Goal: Task Accomplishment & Management: Manage account settings

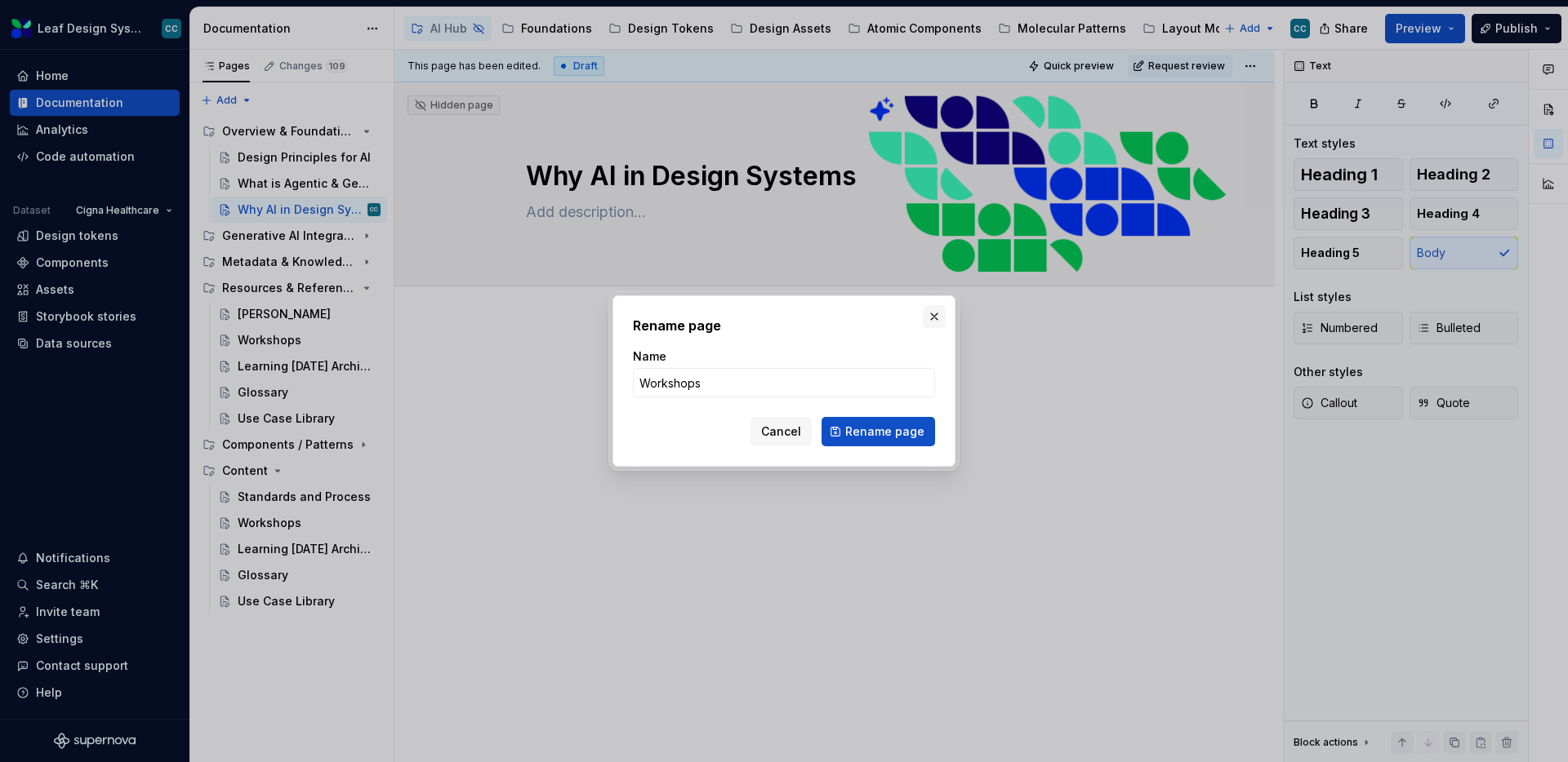
click at [935, 309] on button "button" at bounding box center [934, 317] width 22 height 22
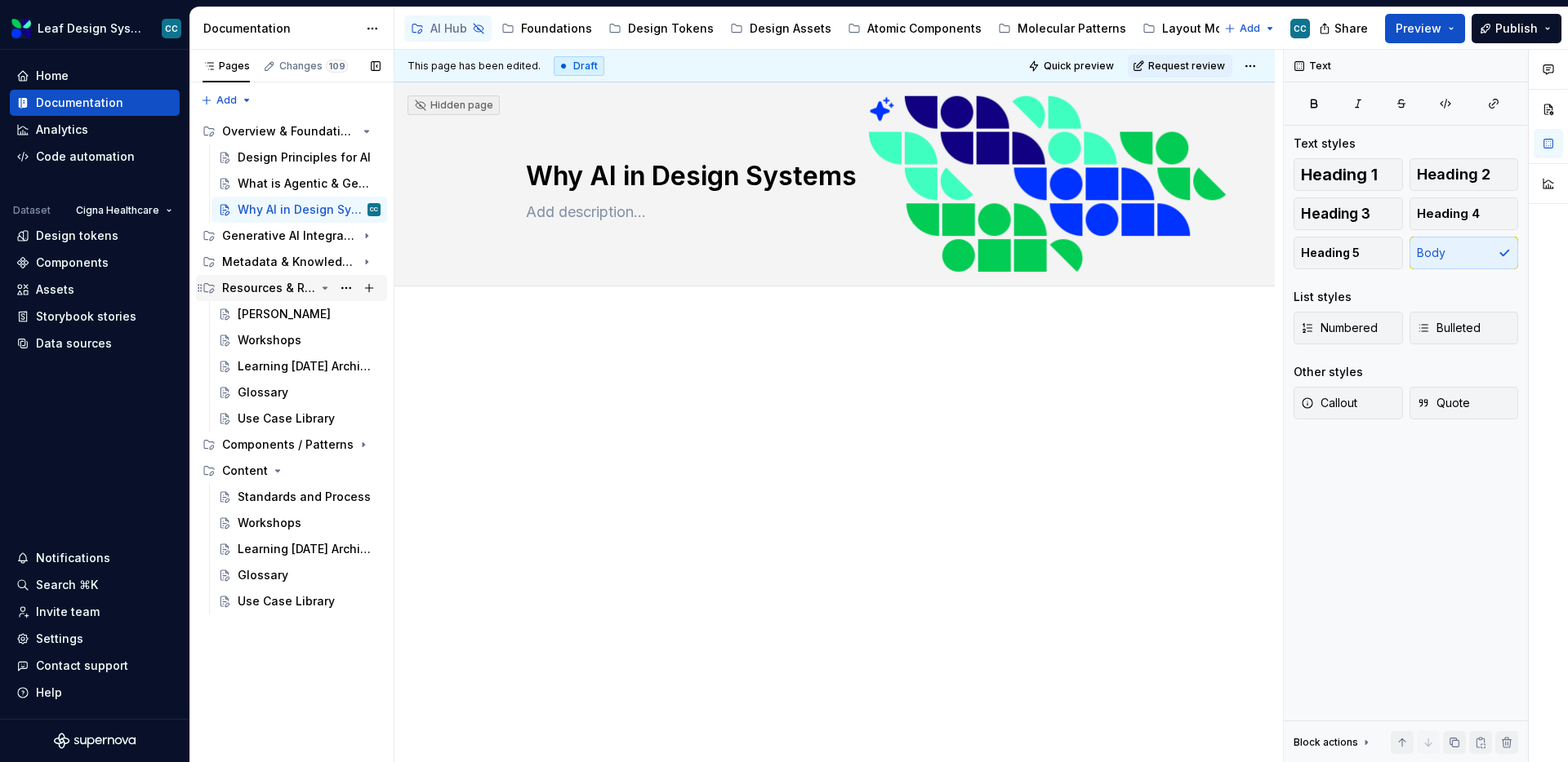
click at [269, 284] on div "Resources & References" at bounding box center [269, 287] width 93 height 16
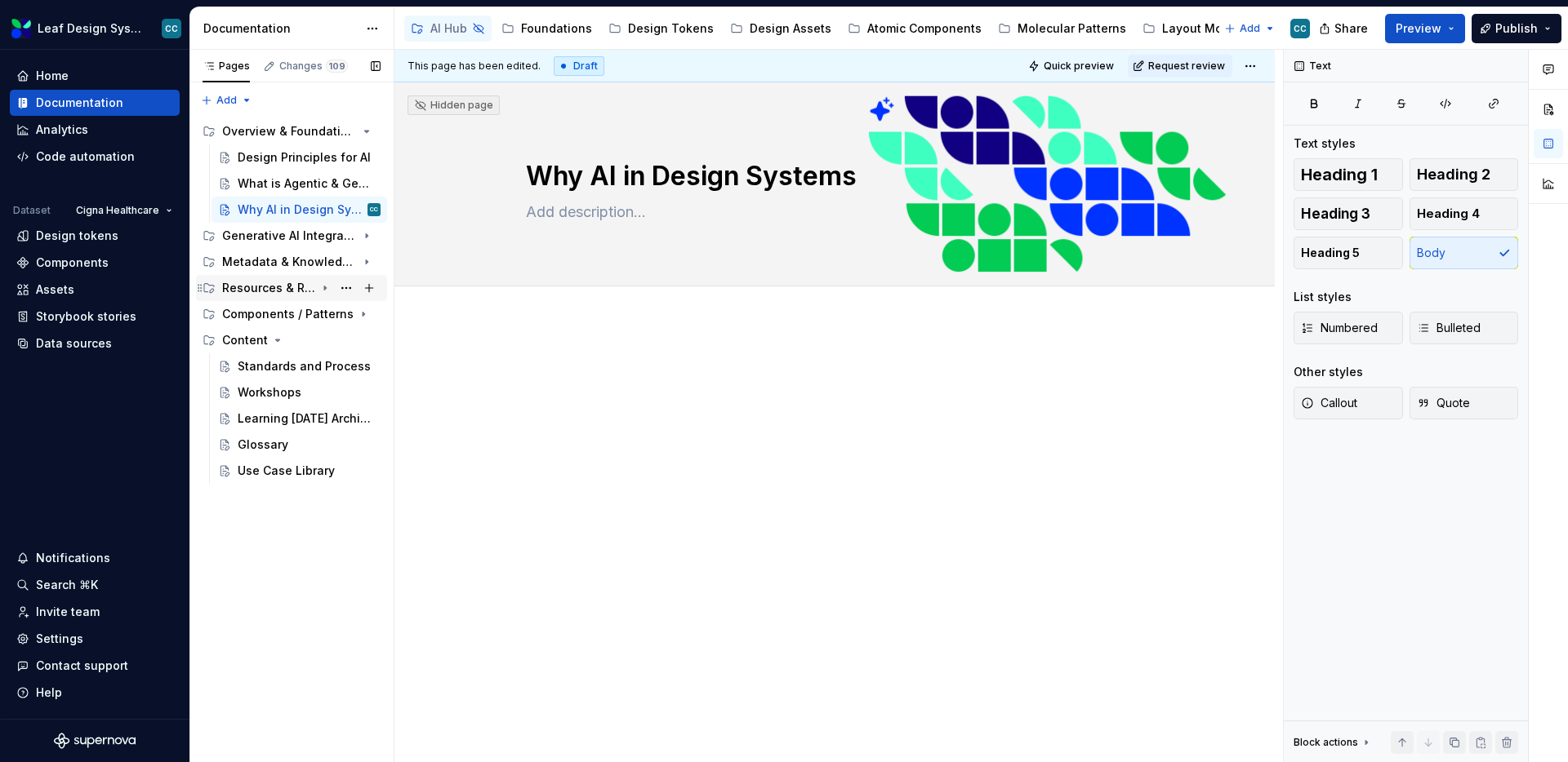
click at [267, 286] on div "Resources & References" at bounding box center [269, 287] width 93 height 16
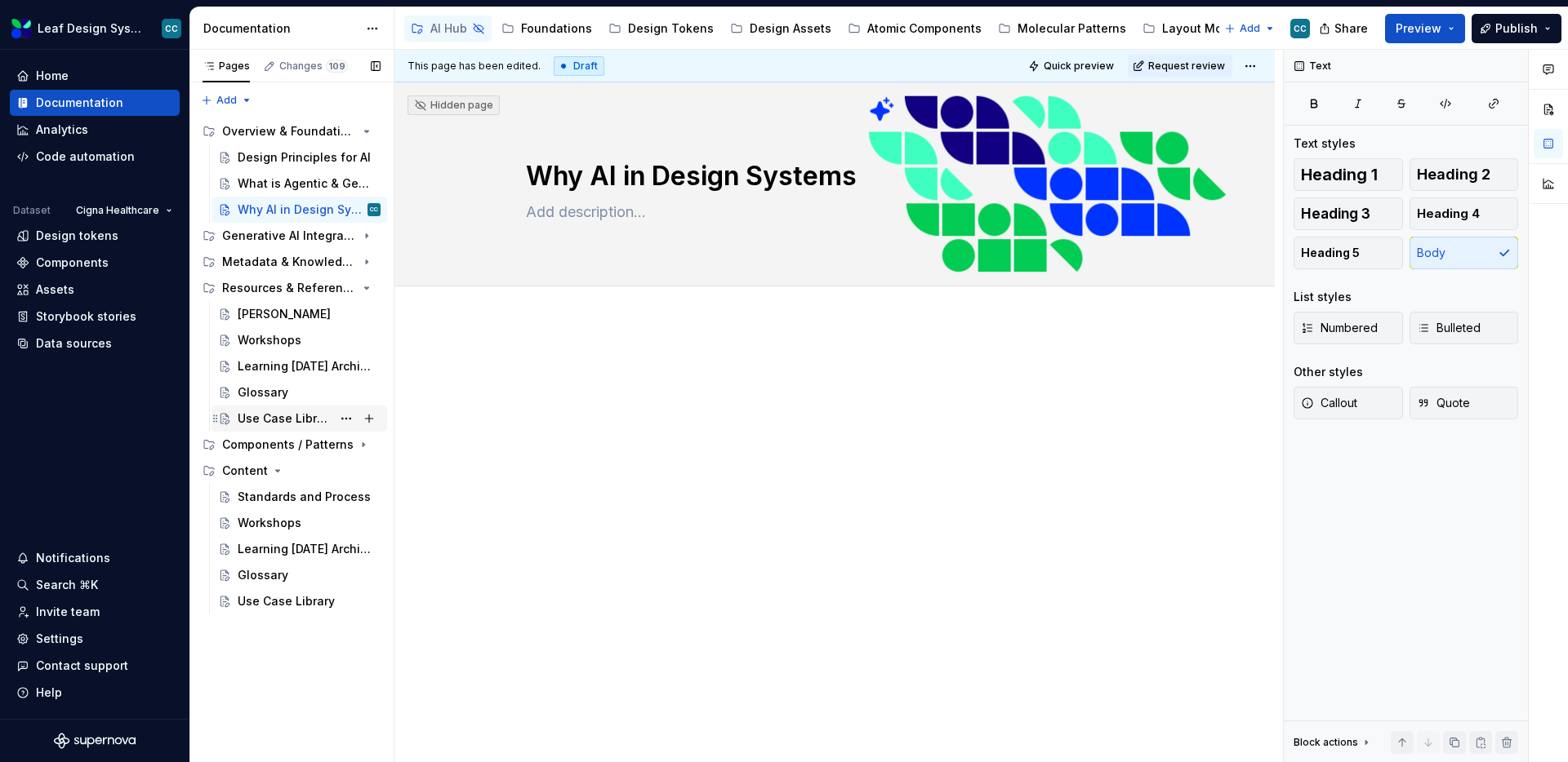
click at [267, 413] on div "Use Case Library" at bounding box center [284, 419] width 94 height 16
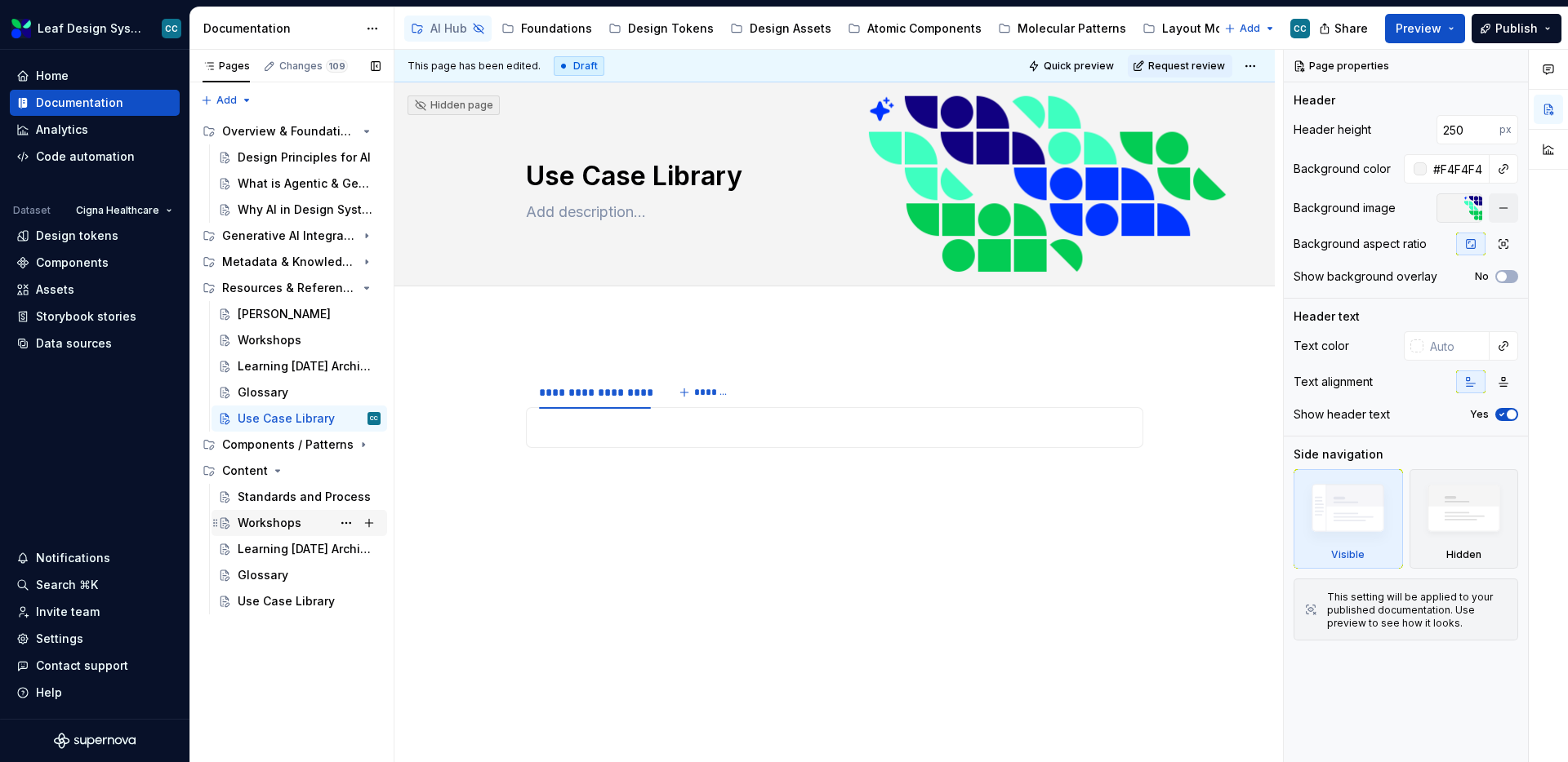
click at [275, 525] on div "Workshops" at bounding box center [269, 523] width 64 height 16
click at [342, 522] on button "Page tree" at bounding box center [346, 523] width 22 height 22
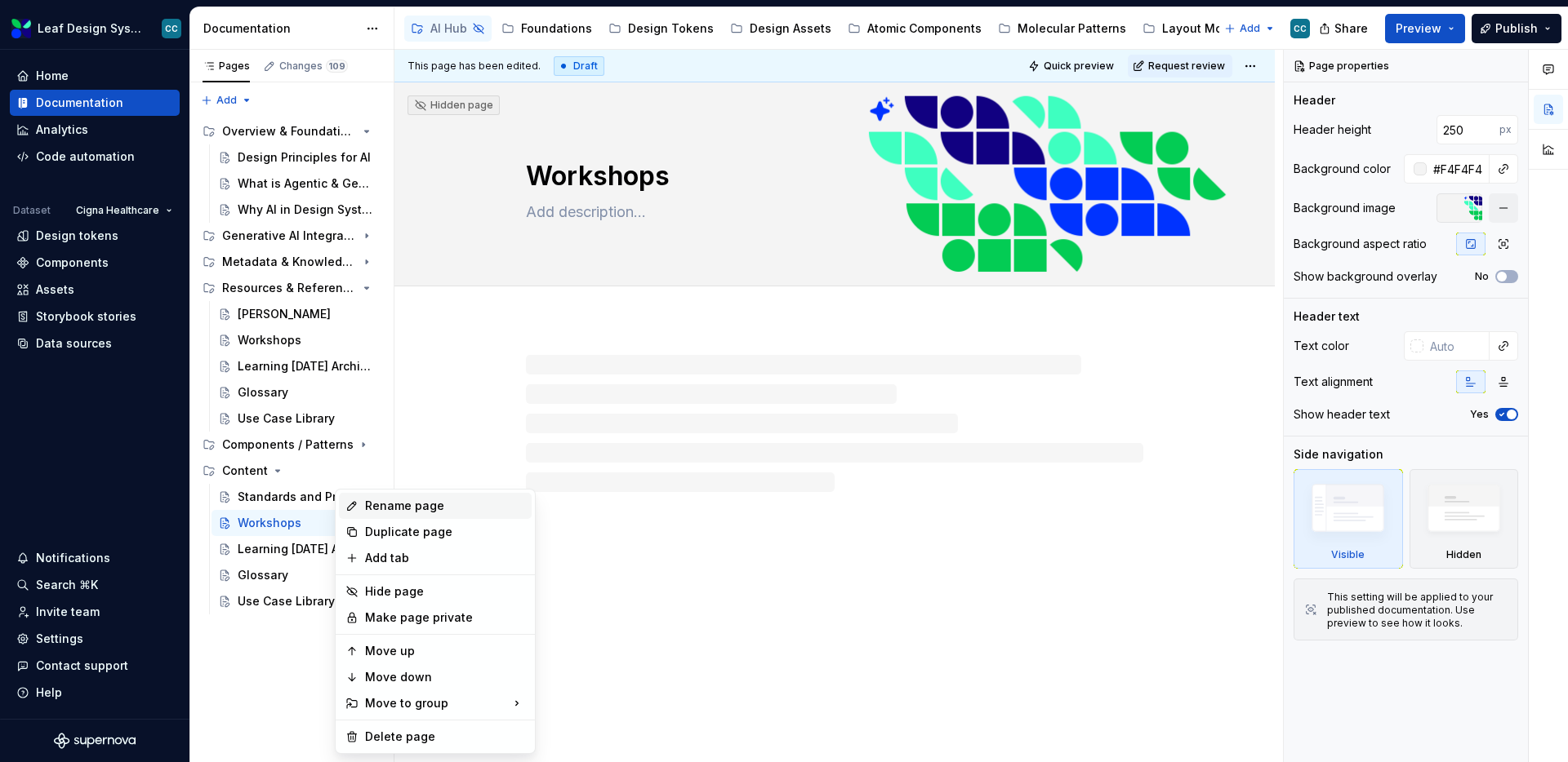
click at [389, 507] on div "Rename page" at bounding box center [445, 506] width 160 height 16
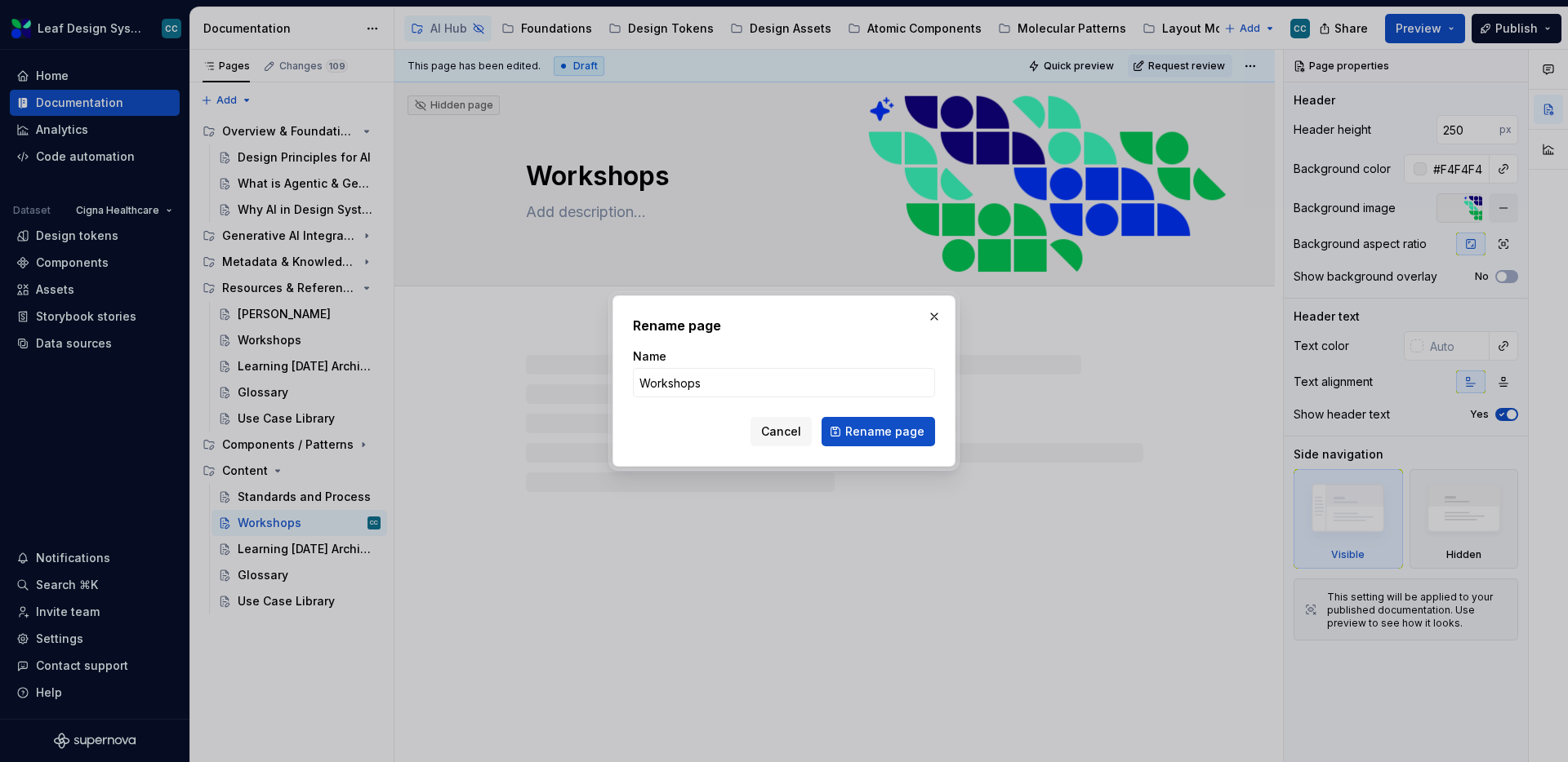
type textarea "*"
type input "Design Methodology"
click button "Rename page" at bounding box center [878, 431] width 113 height 29
type textarea "*"
type textarea "Design Methodology"
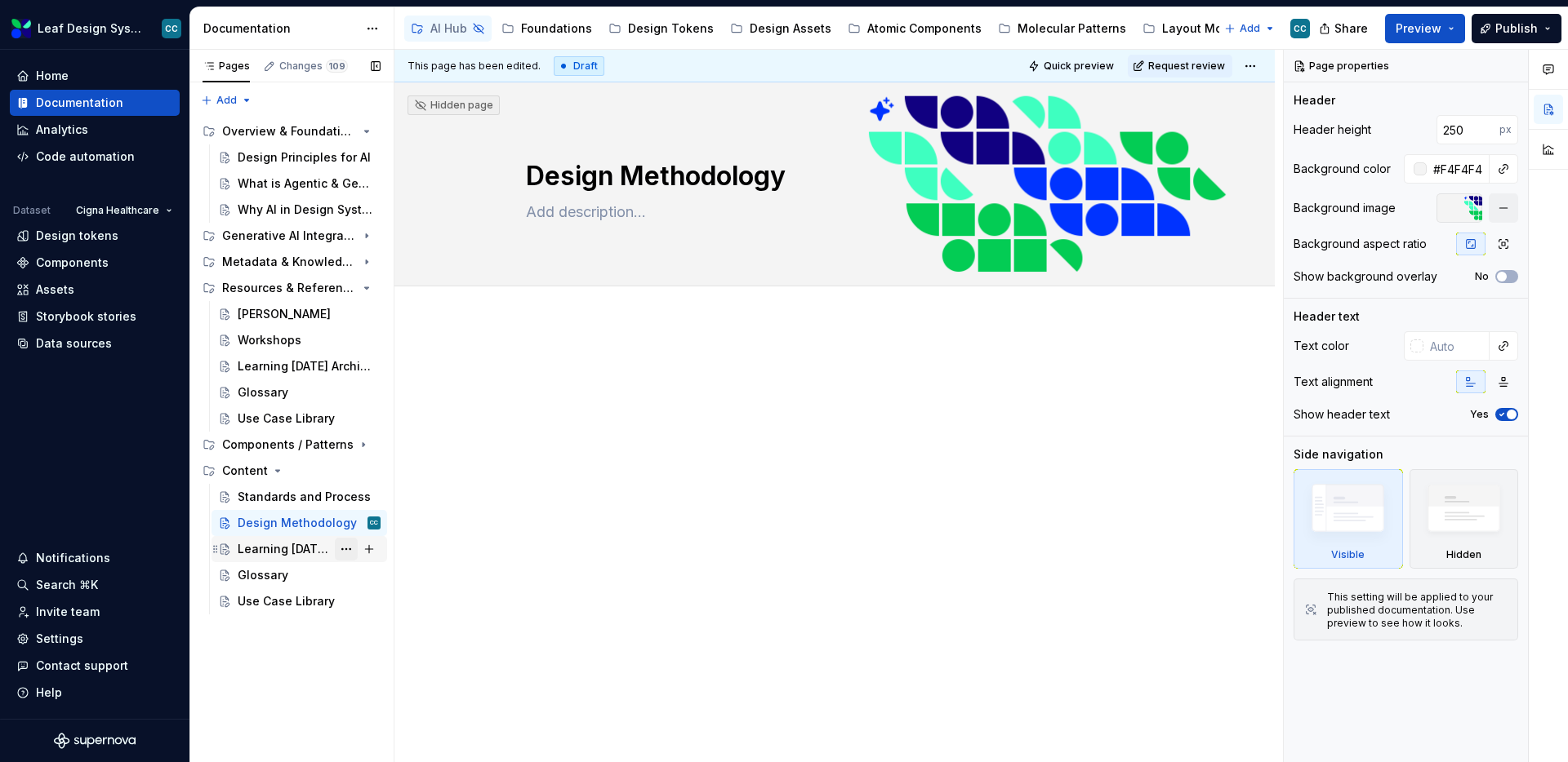
click at [347, 549] on button "Page tree" at bounding box center [346, 549] width 22 height 22
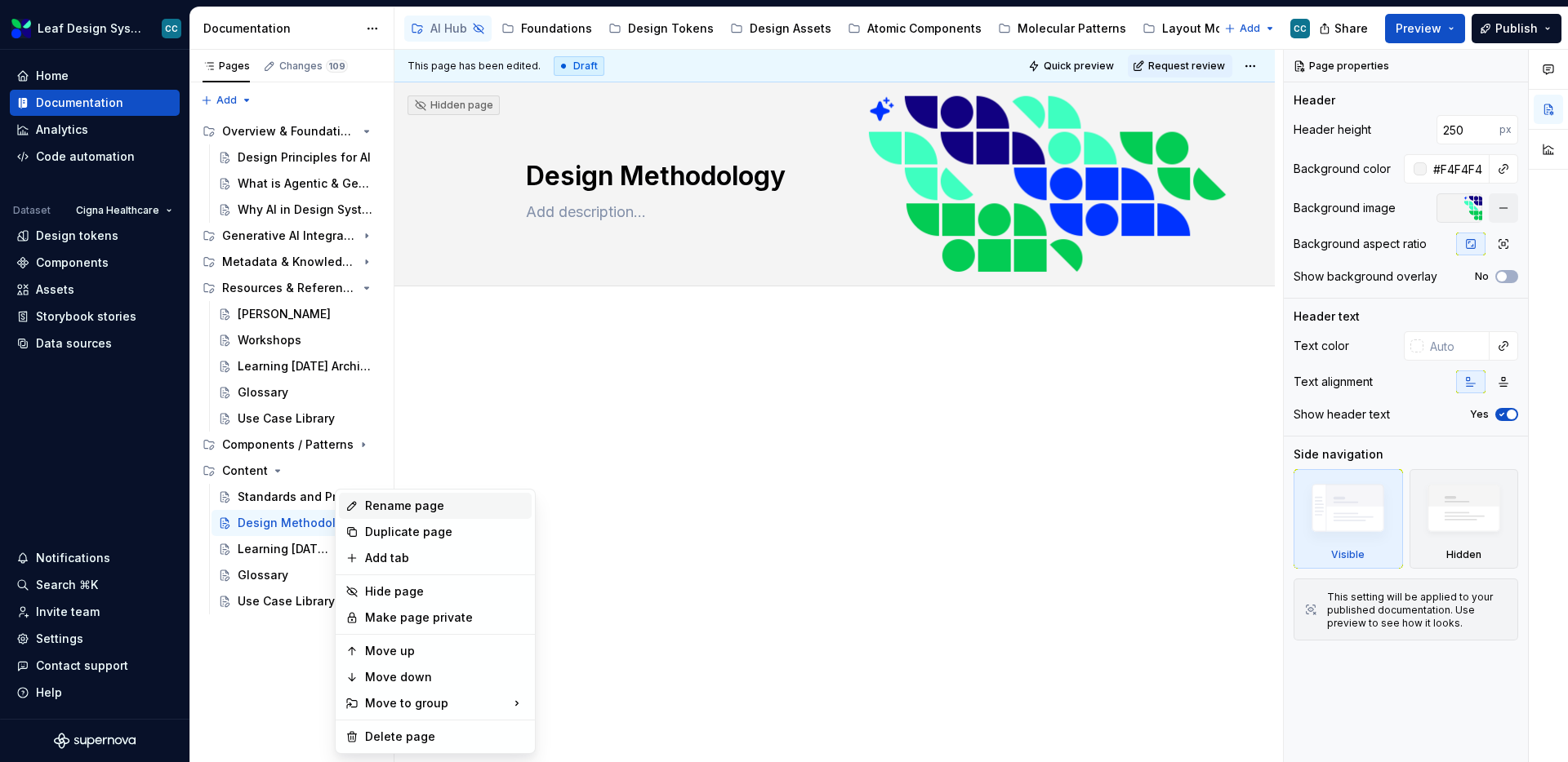
click at [439, 510] on div "Rename page" at bounding box center [445, 506] width 160 height 16
type textarea "*"
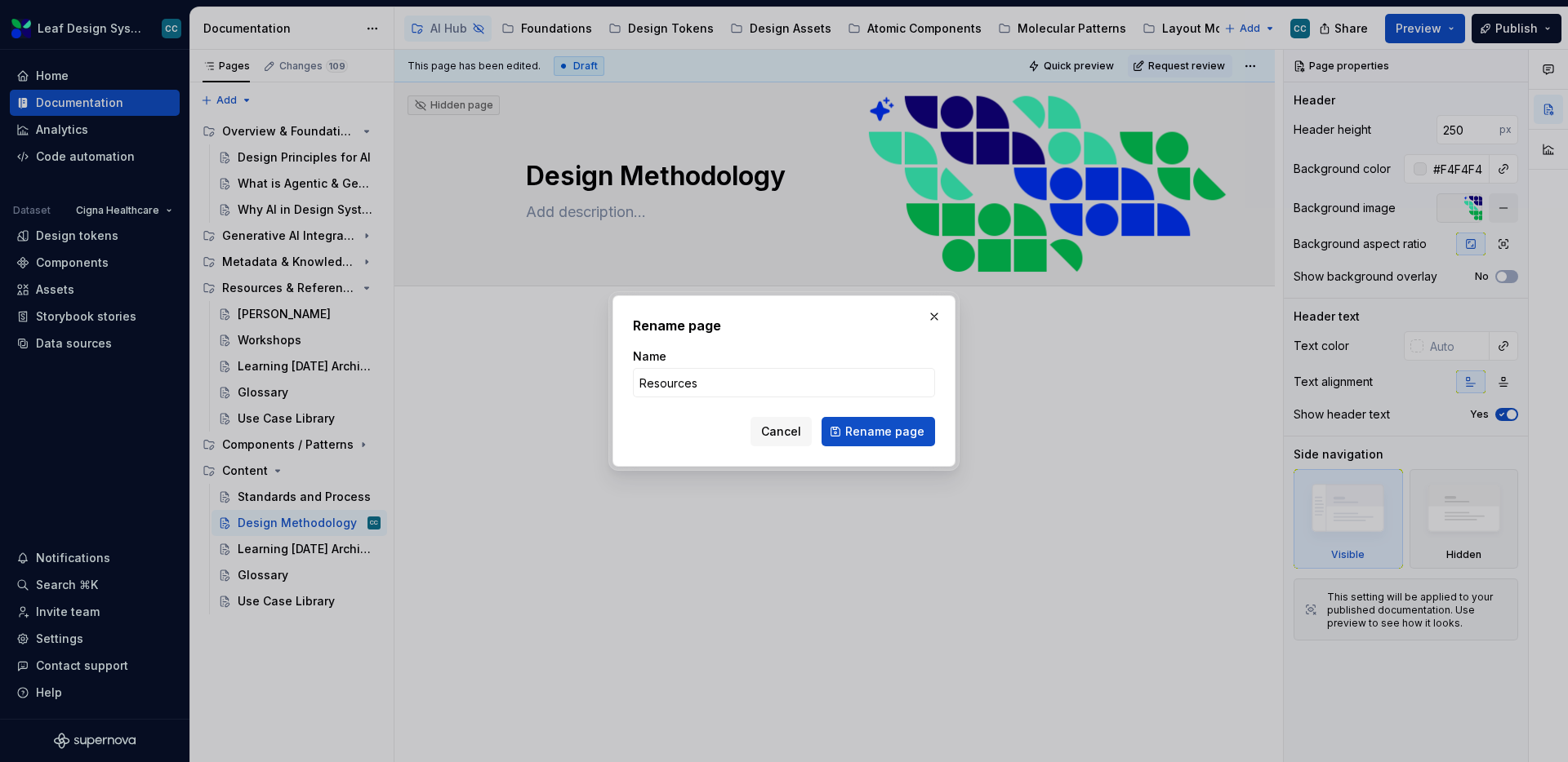
type input "Resources"
click button "Rename page" at bounding box center [878, 431] width 113 height 29
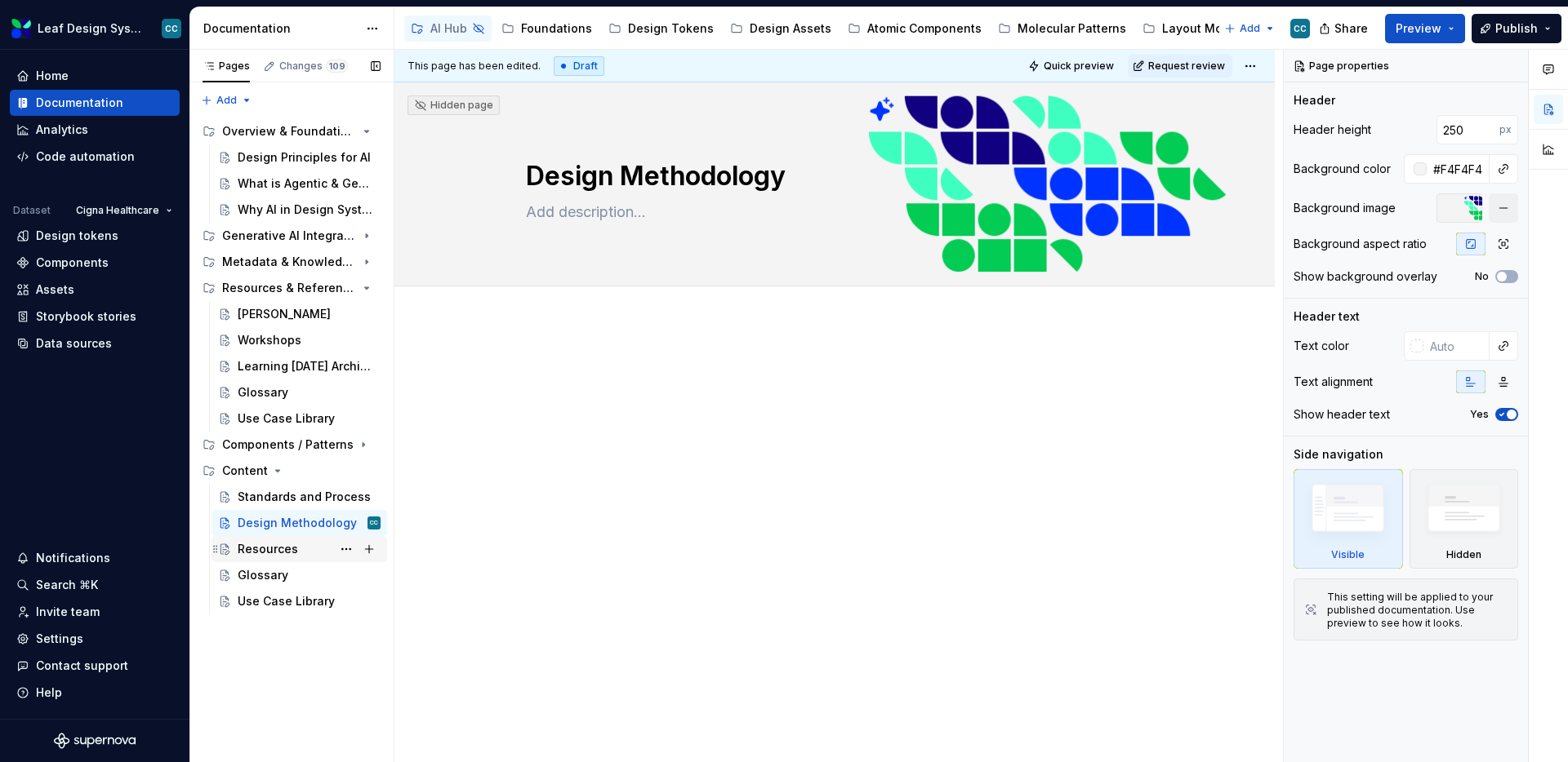
click at [262, 548] on div "Resources" at bounding box center [268, 549] width 60 height 16
click at [339, 576] on button "Page tree" at bounding box center [346, 576] width 22 height 22
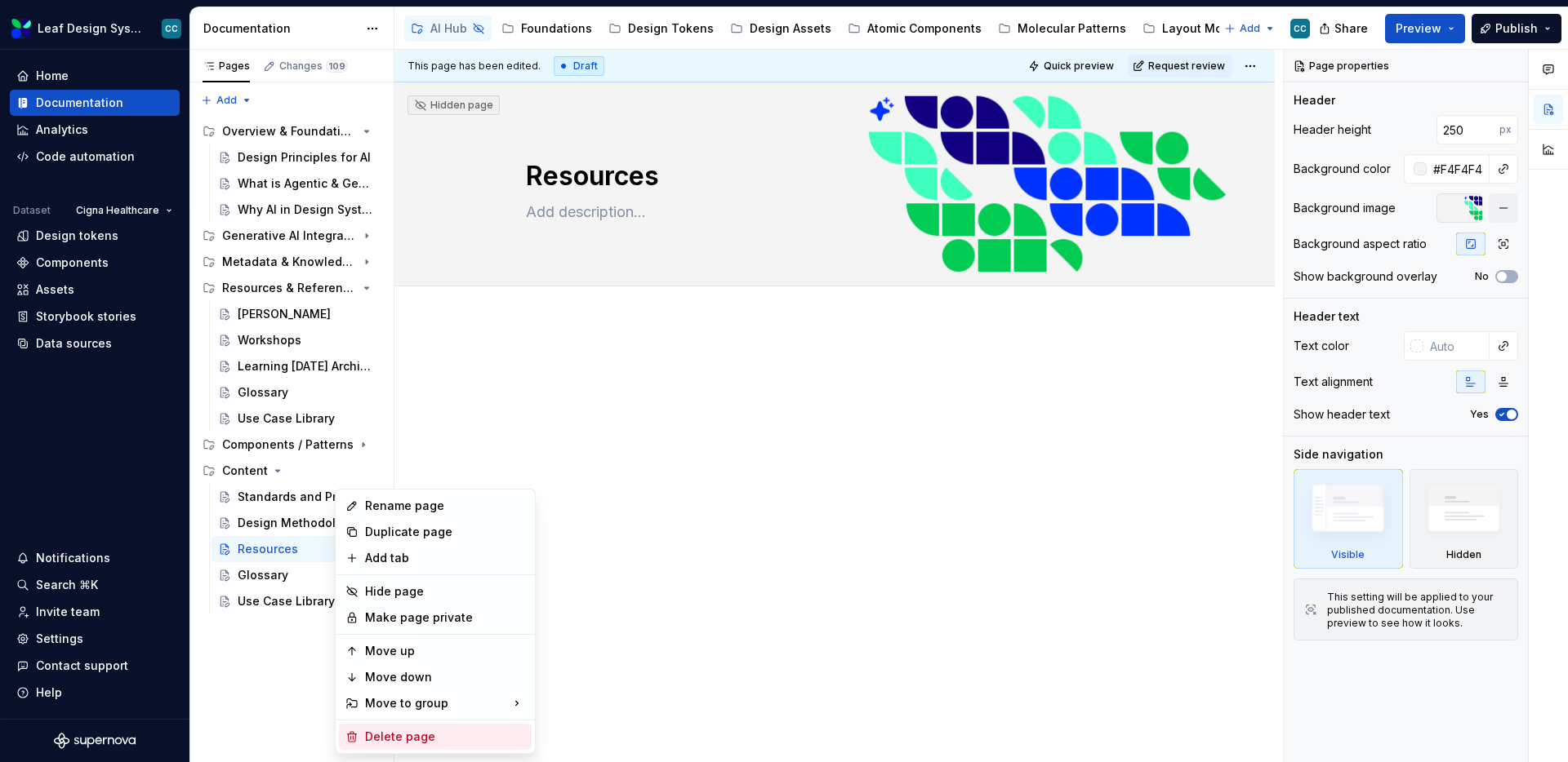
click at [404, 740] on div "Delete page" at bounding box center [445, 737] width 160 height 16
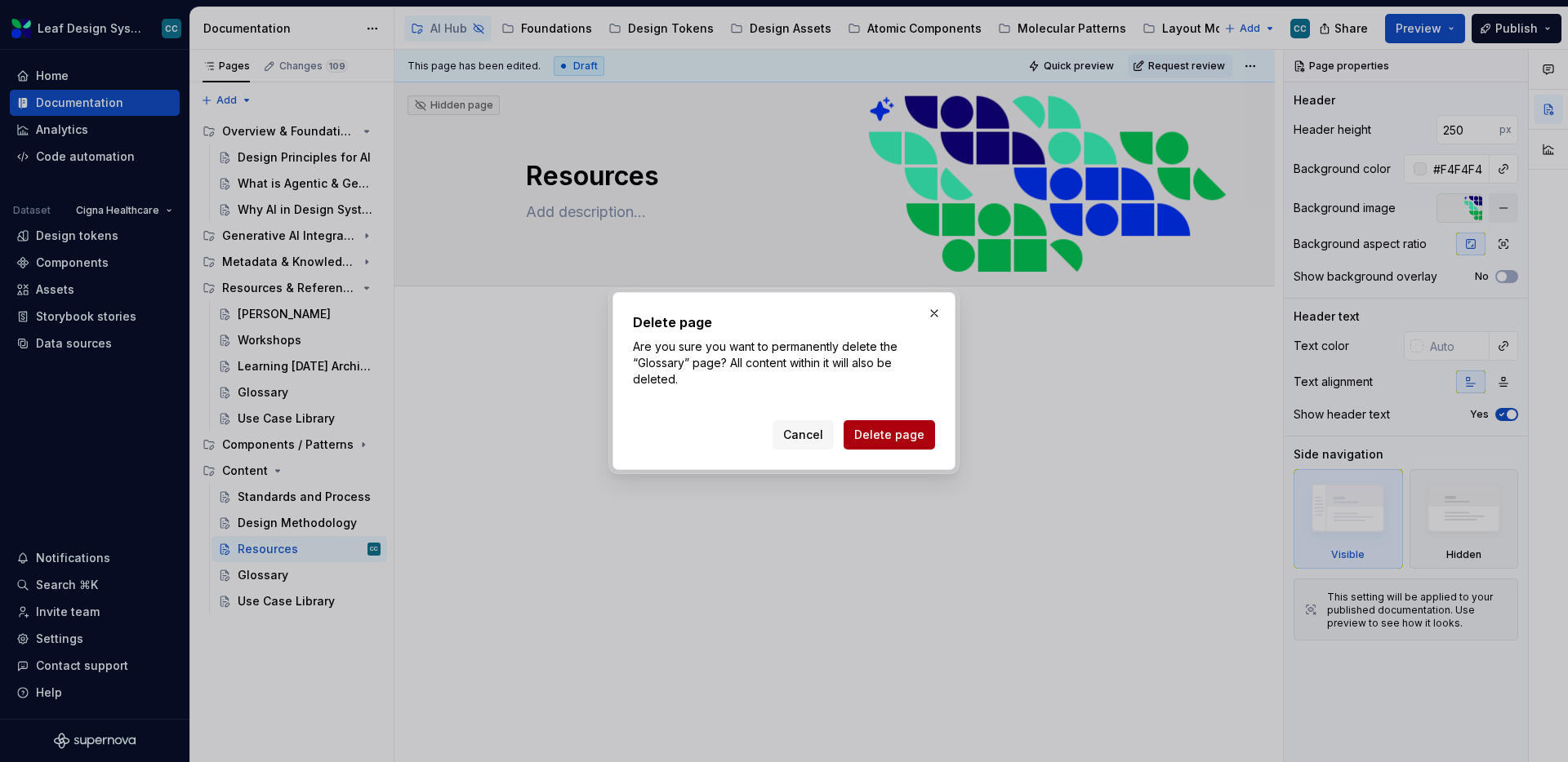
click at [889, 442] on span "Delete page" at bounding box center [888, 435] width 70 height 16
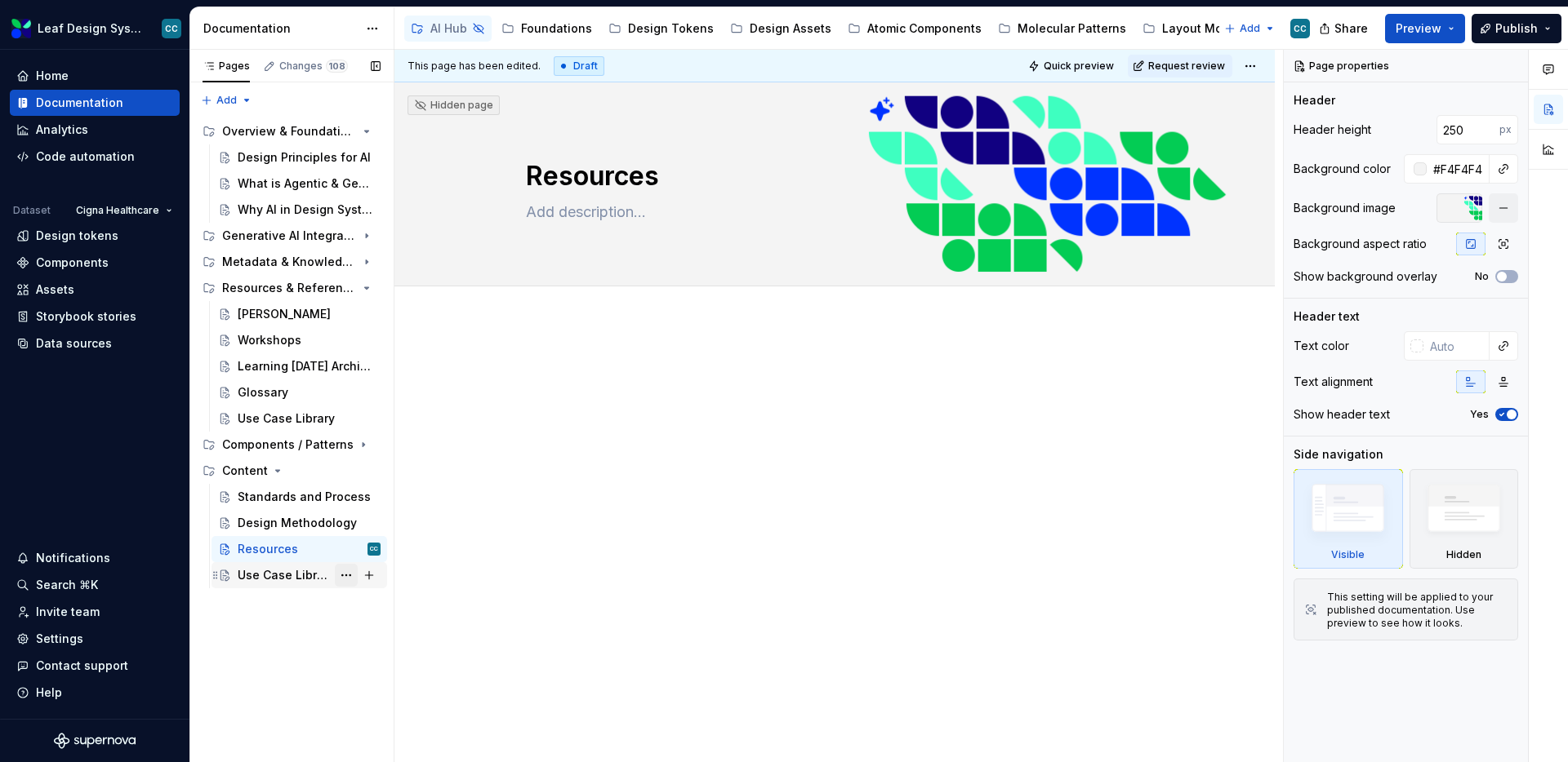
click at [348, 578] on button "Page tree" at bounding box center [346, 576] width 22 height 22
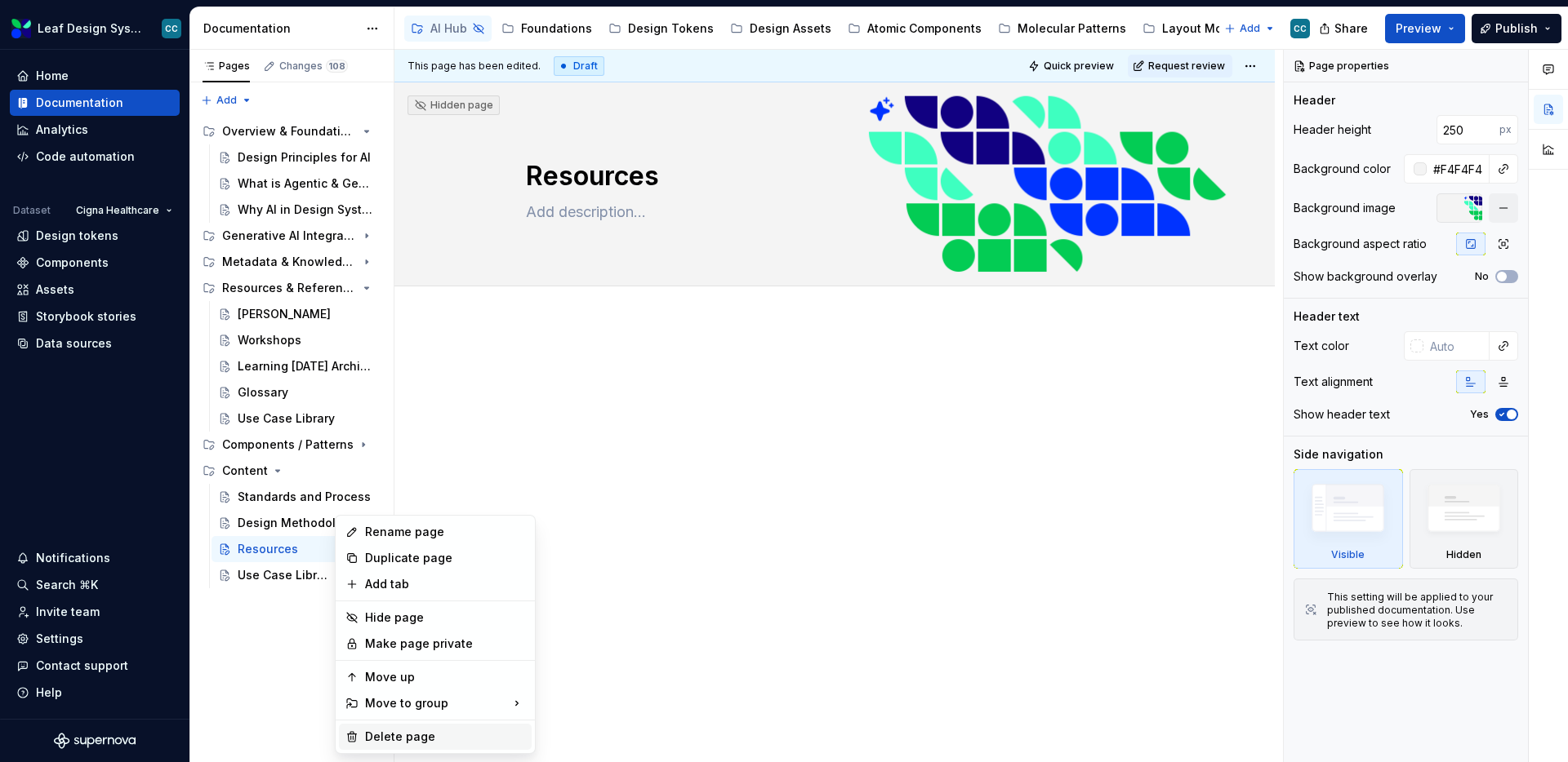
click at [396, 741] on div "Delete page" at bounding box center [445, 737] width 160 height 16
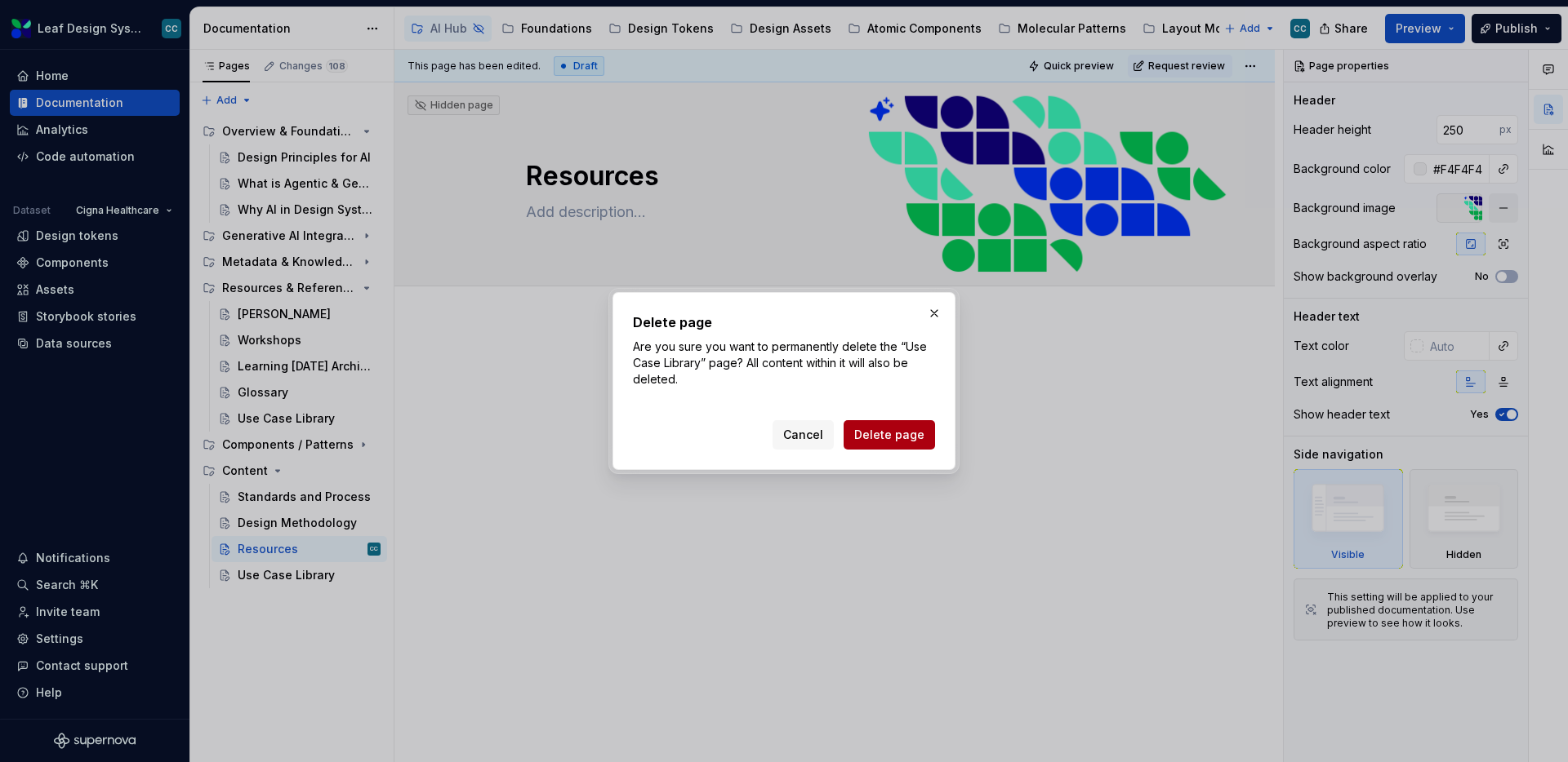
click at [897, 441] on span "Delete page" at bounding box center [888, 435] width 70 height 16
type textarea "*"
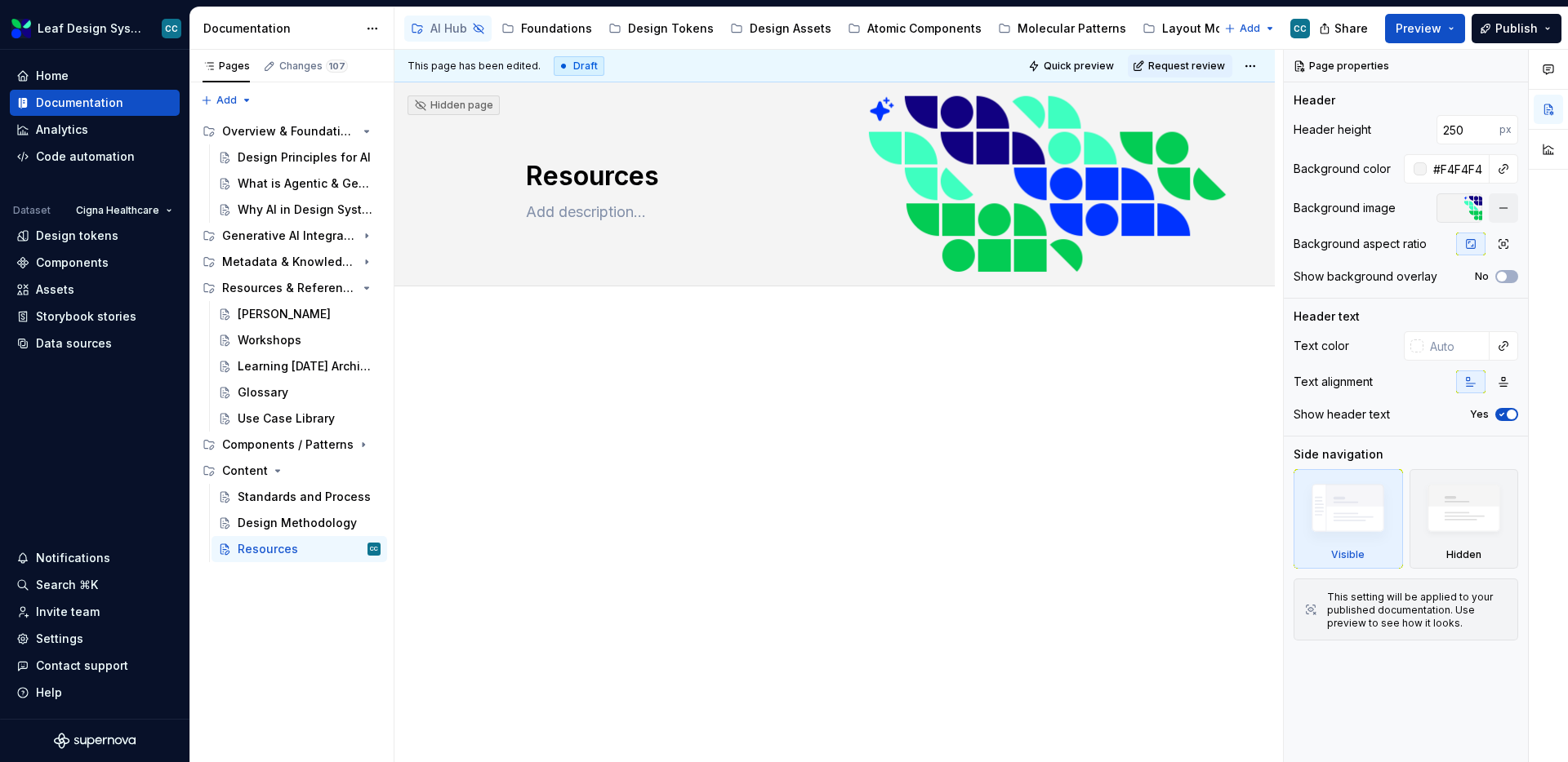
click at [711, 400] on div at bounding box center [834, 393] width 617 height 62
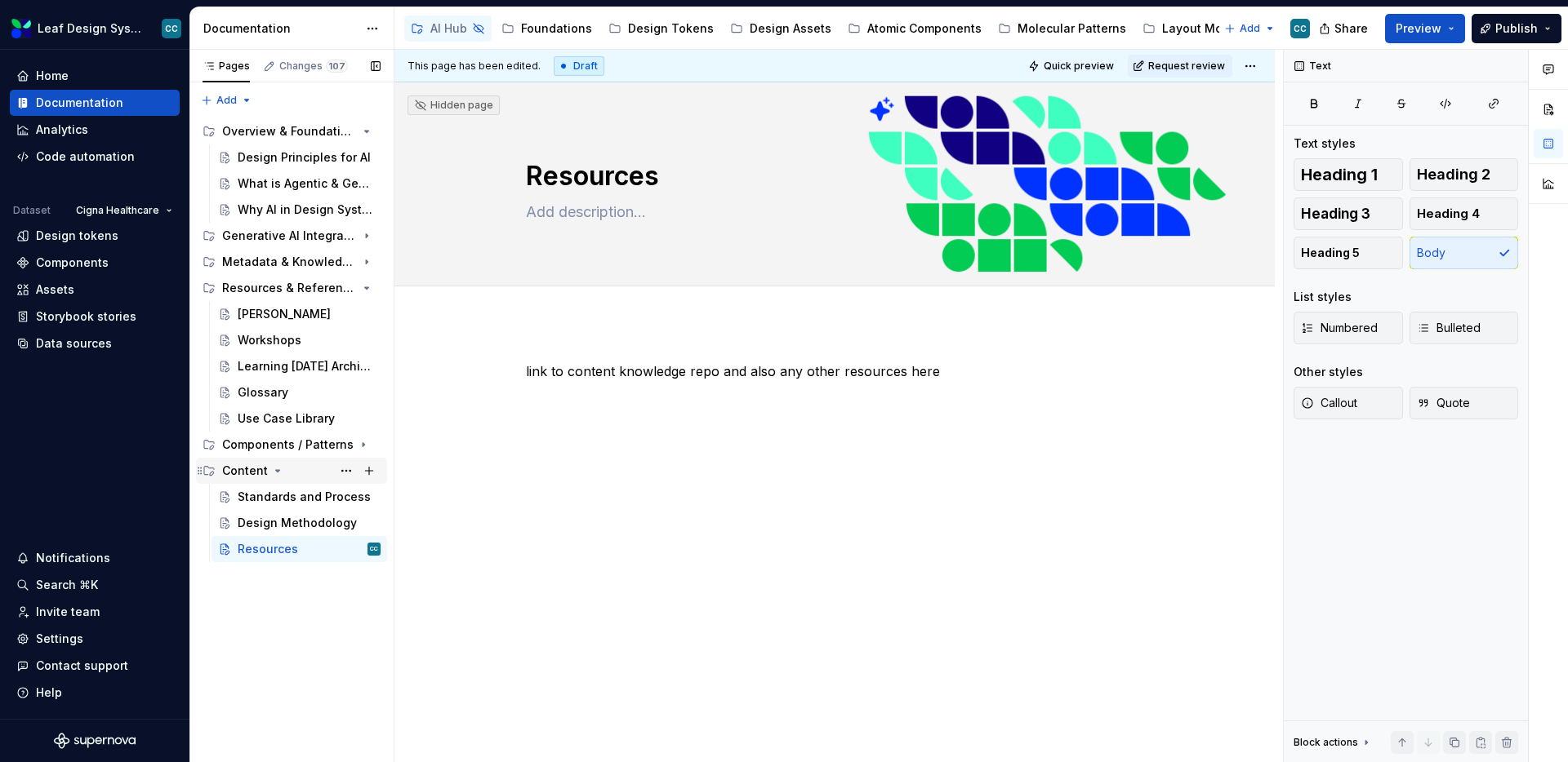
click at [231, 473] on div "Content" at bounding box center [244, 470] width 46 height 16
click at [348, 471] on button "Page tree" at bounding box center [346, 471] width 22 height 22
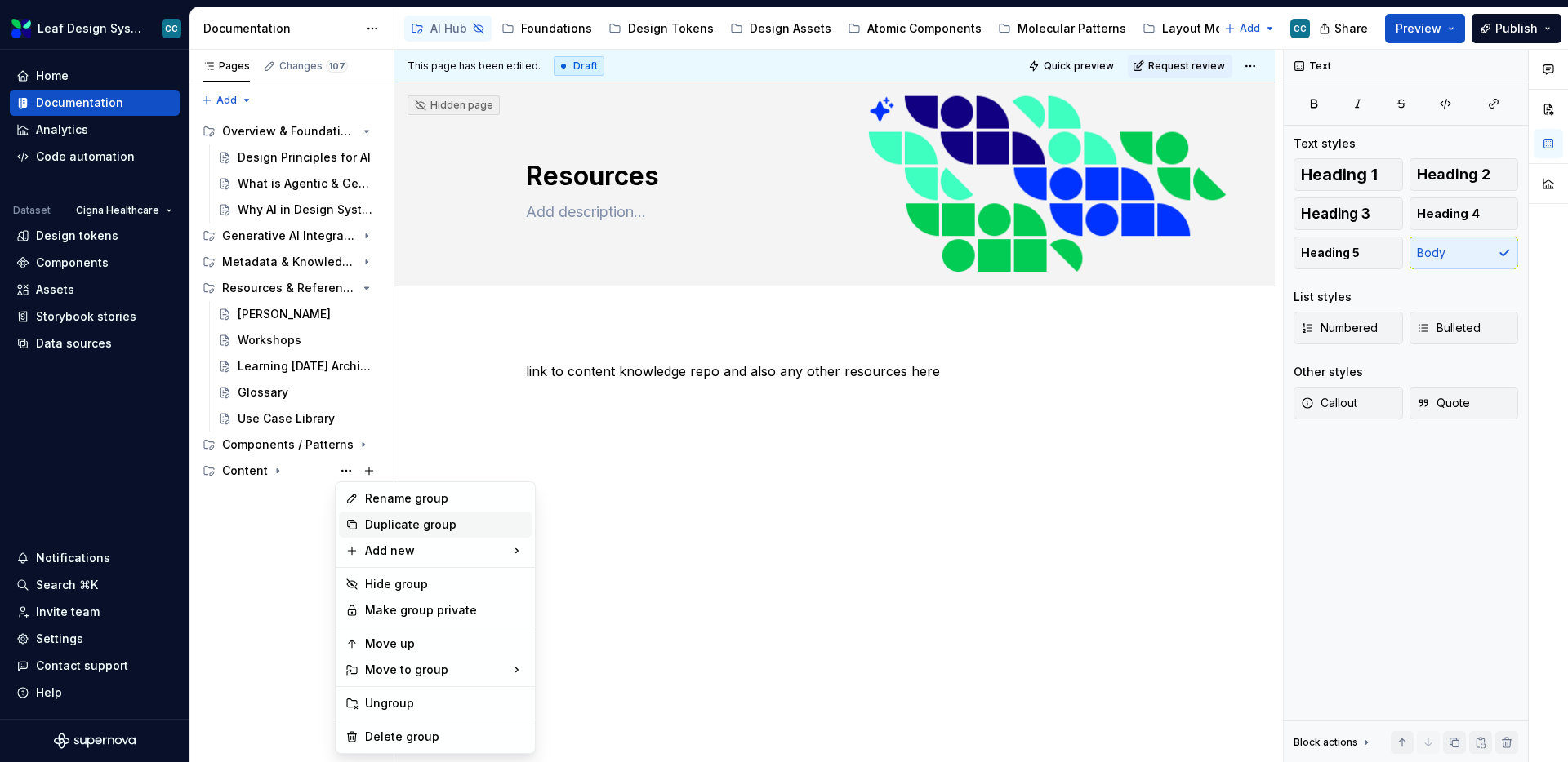
click at [445, 514] on div "Duplicate group" at bounding box center [435, 525] width 193 height 26
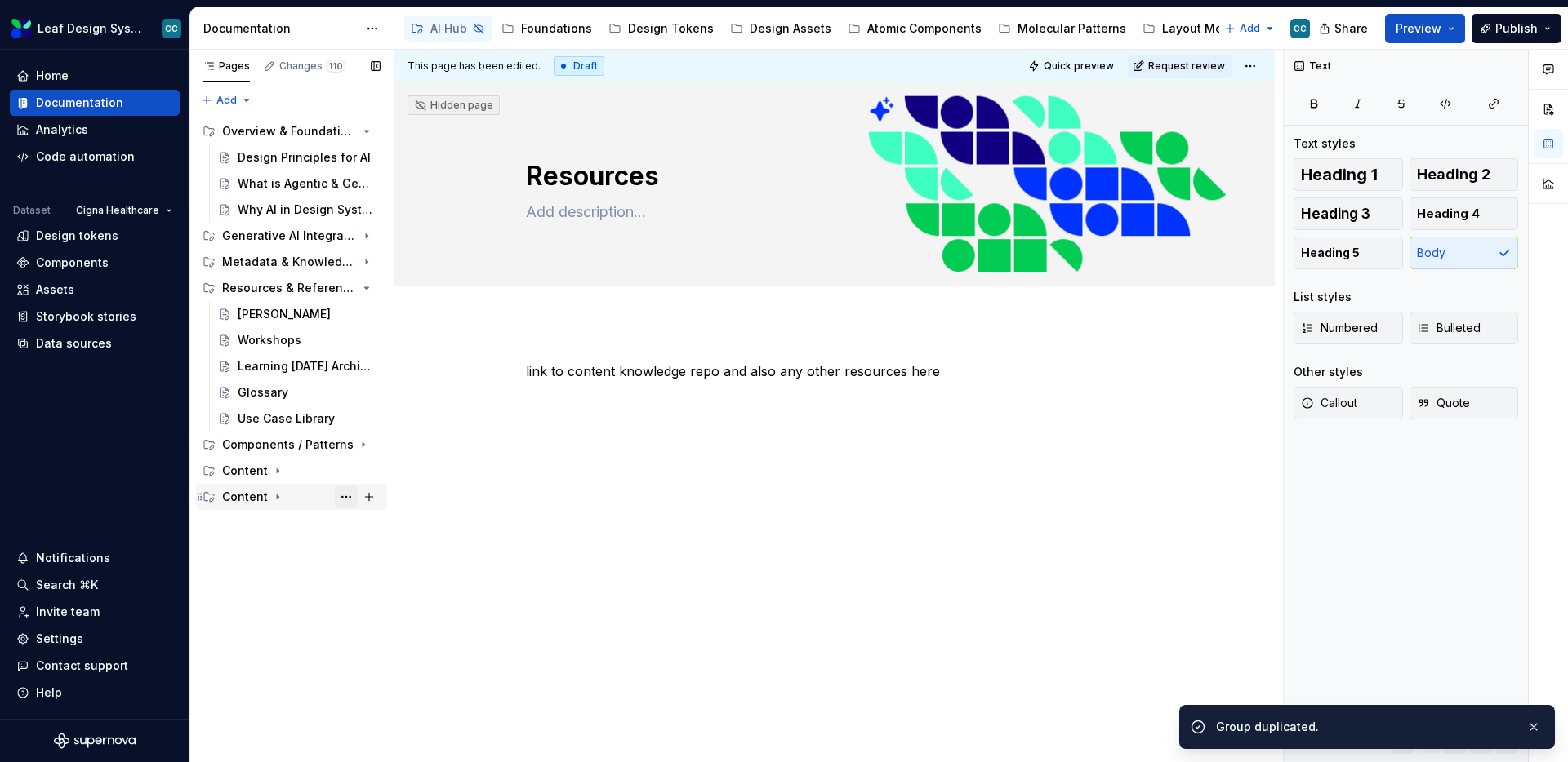
click at [350, 492] on button "Page tree" at bounding box center [346, 497] width 22 height 22
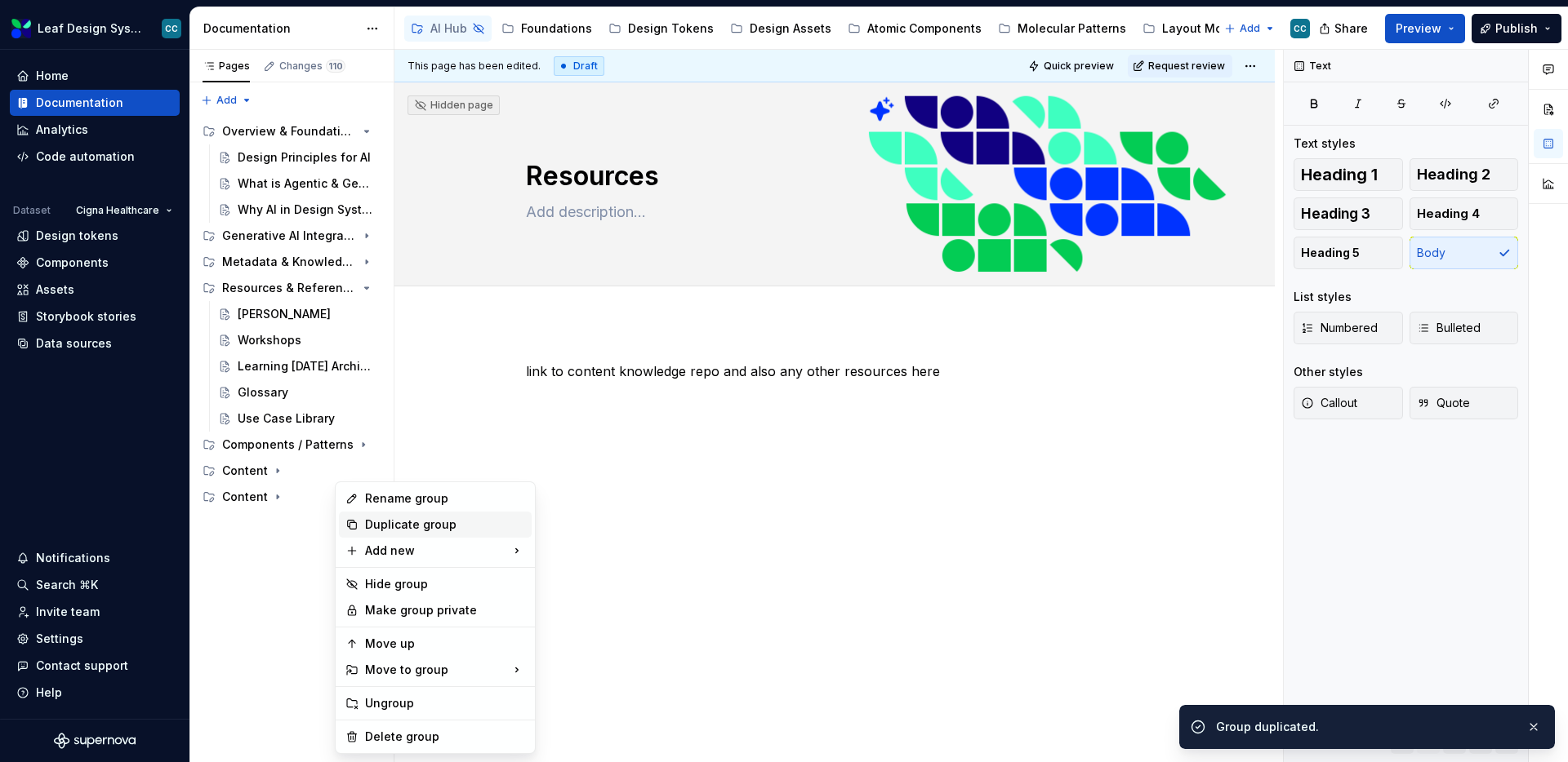
click at [358, 518] on div "Duplicate group" at bounding box center [435, 525] width 193 height 26
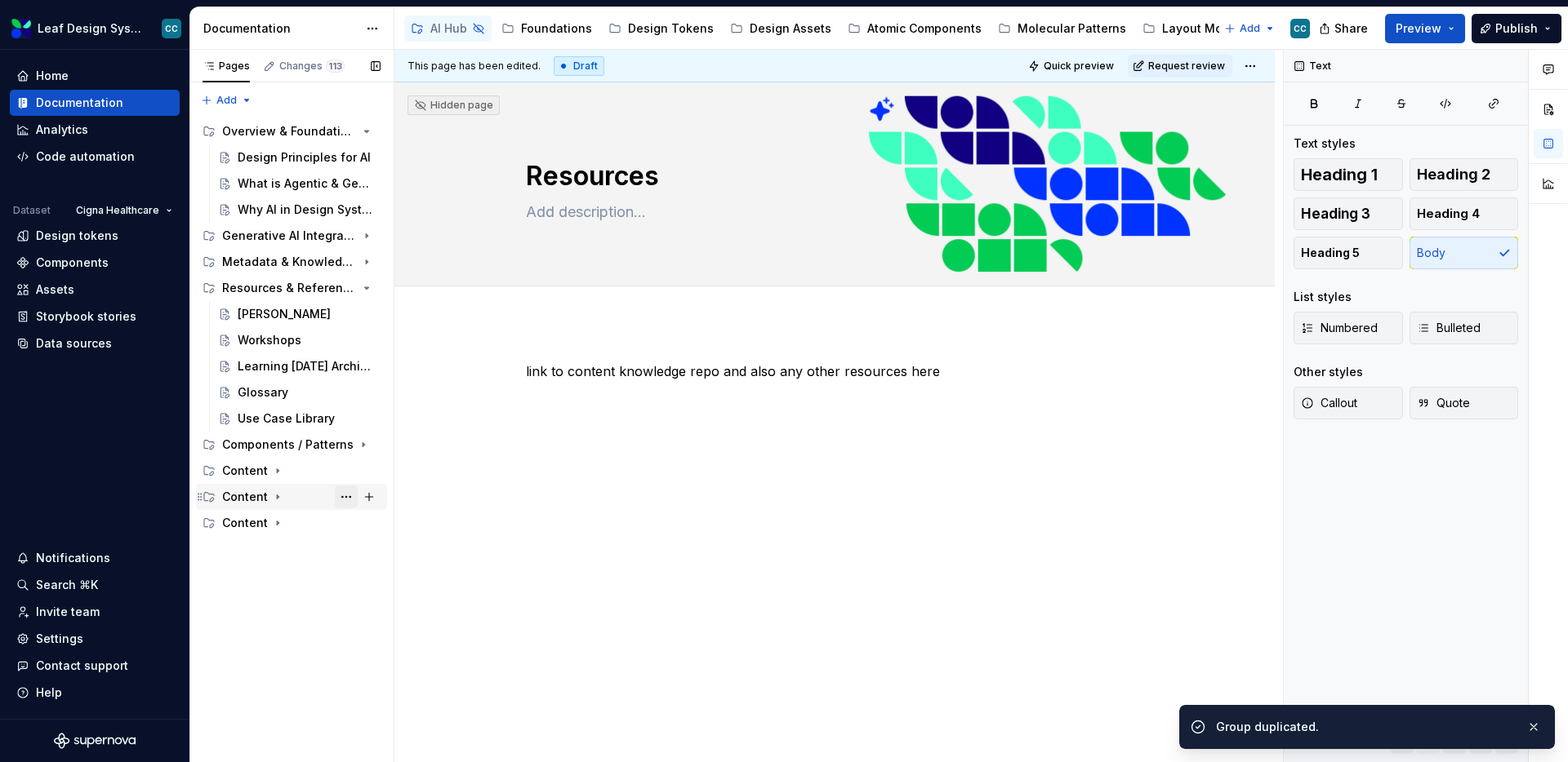
click at [345, 493] on button "Page tree" at bounding box center [346, 497] width 22 height 22
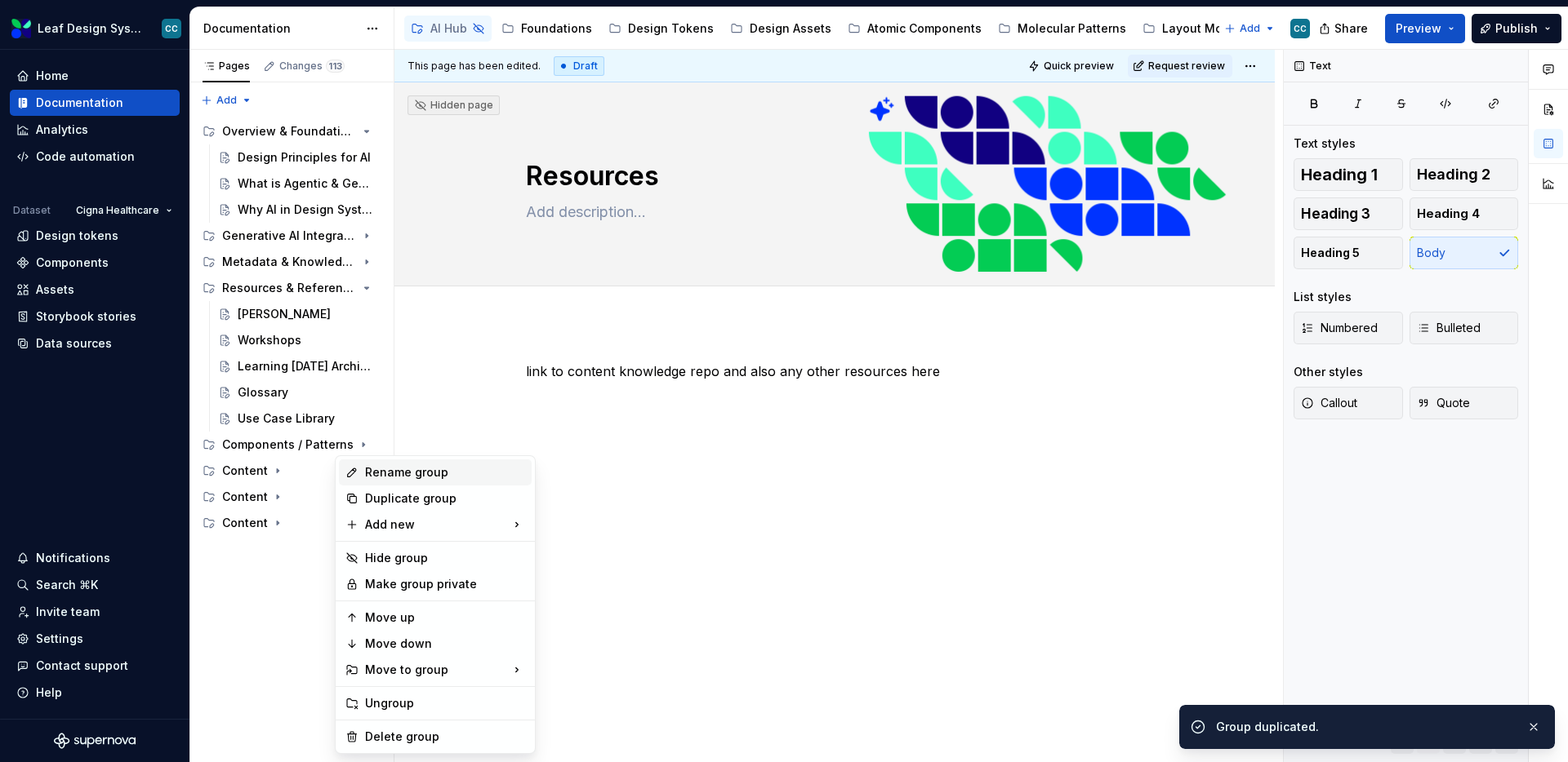
click at [390, 476] on div "Rename group" at bounding box center [445, 472] width 160 height 16
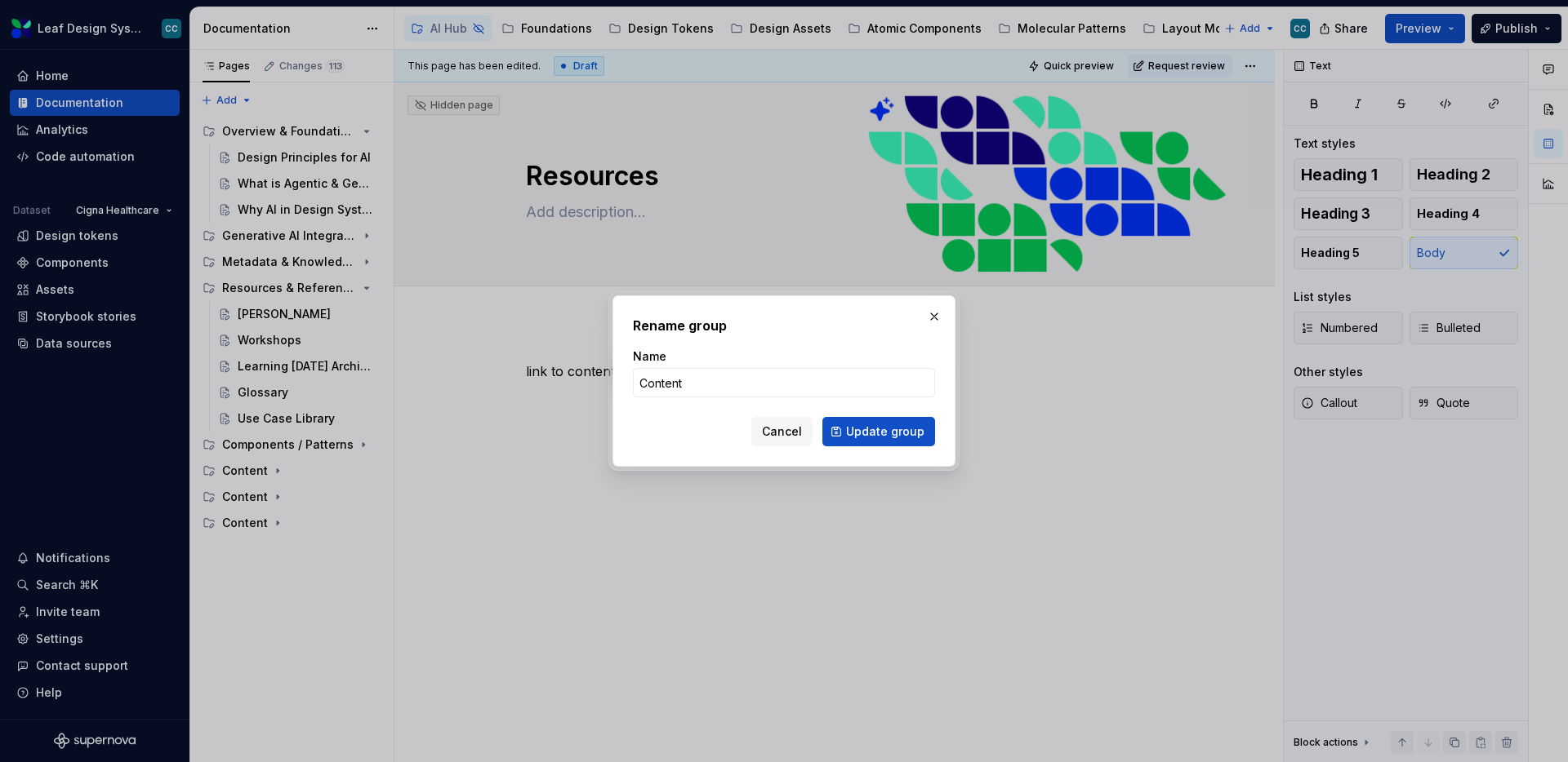
type textarea "*"
type input "Conversational Design"
click button "Update group" at bounding box center [878, 431] width 113 height 29
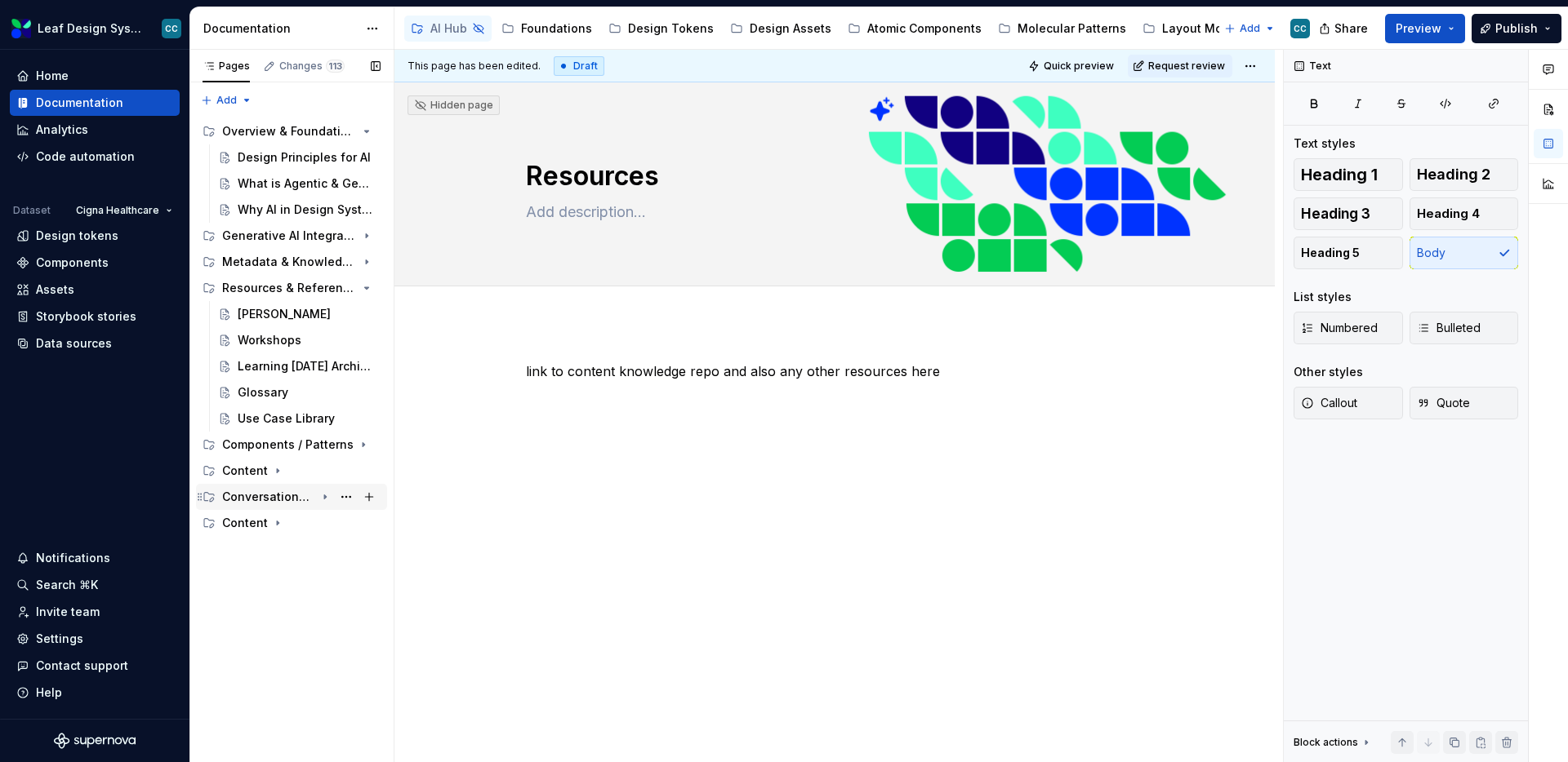
click at [272, 498] on div "Conversational Design" at bounding box center [269, 497] width 93 height 16
click at [341, 520] on button "Page tree" at bounding box center [346, 523] width 22 height 22
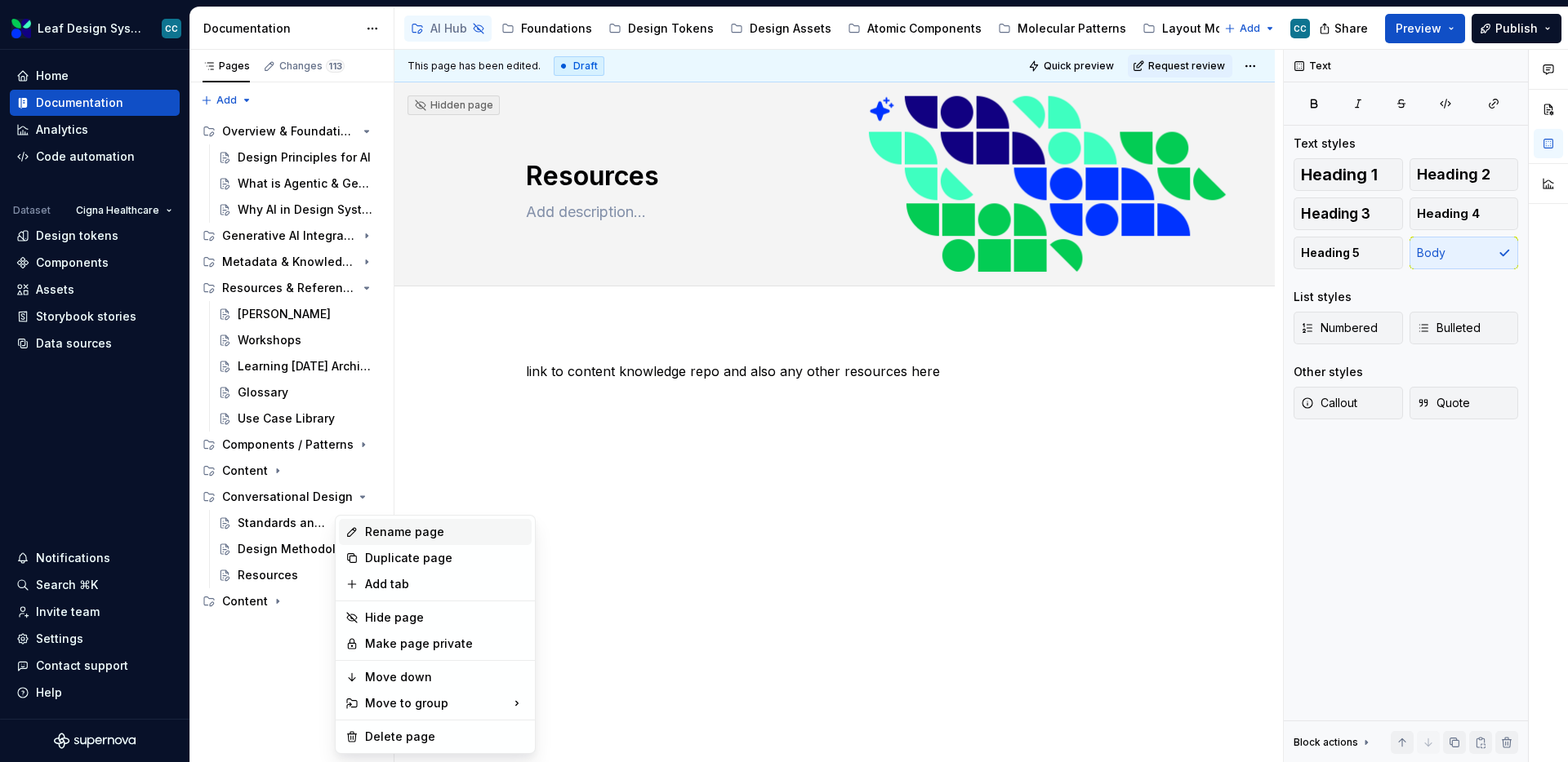
click at [386, 532] on div "Rename page" at bounding box center [445, 532] width 160 height 16
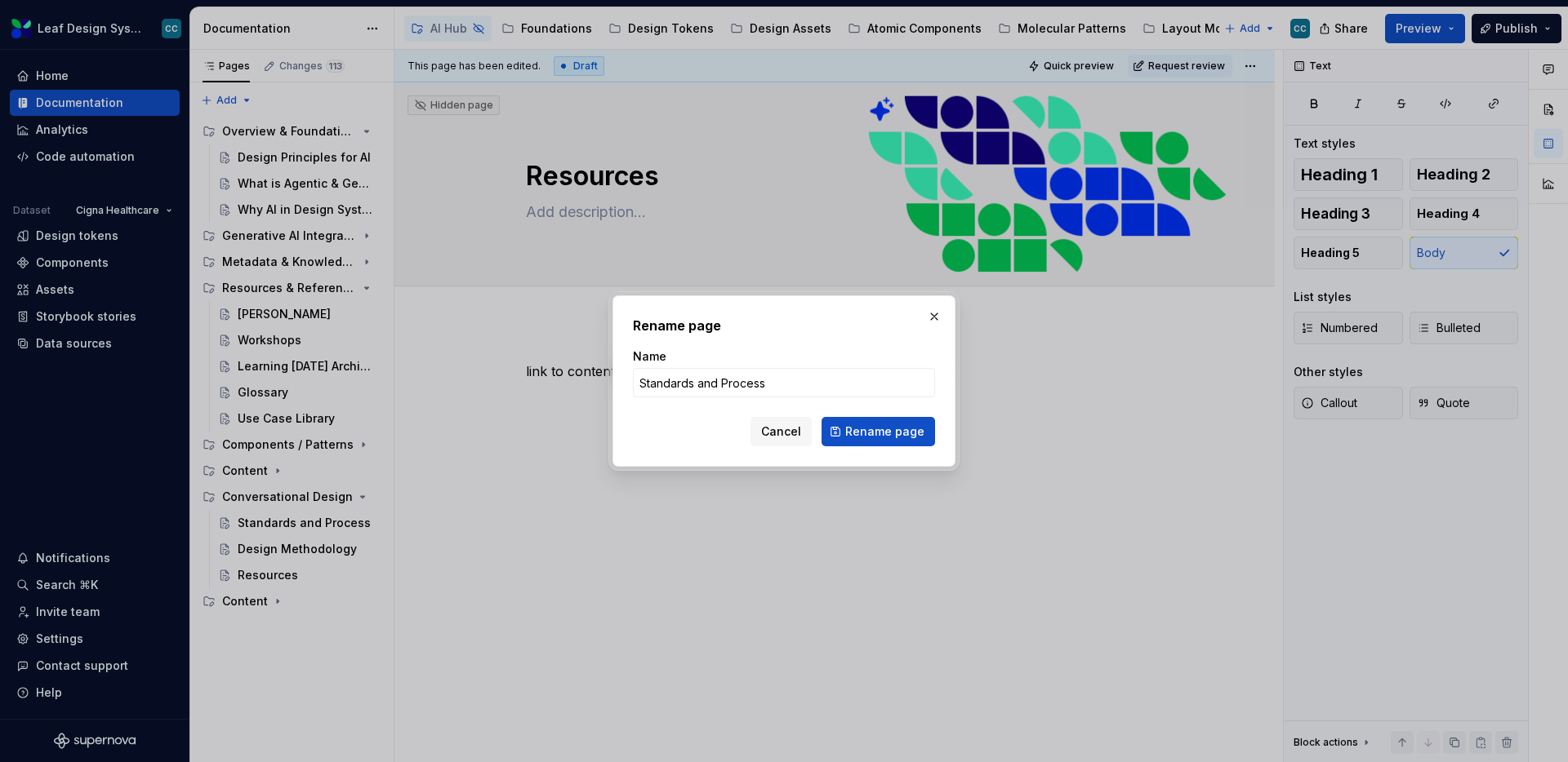
type textarea "*"
type input "Overview"
click button "Rename page" at bounding box center [878, 431] width 113 height 29
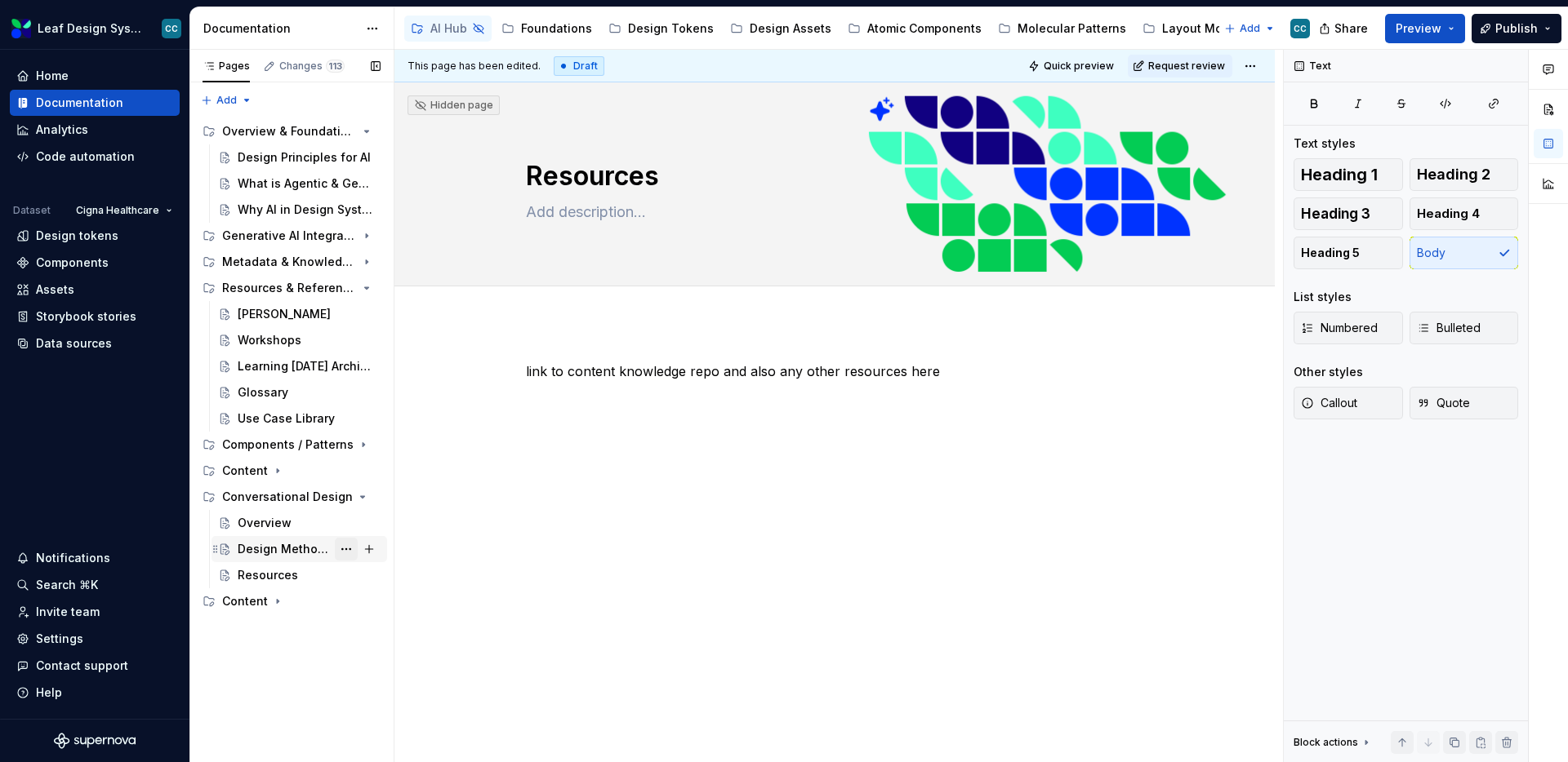
click at [347, 544] on button "Page tree" at bounding box center [346, 549] width 22 height 22
type textarea "*"
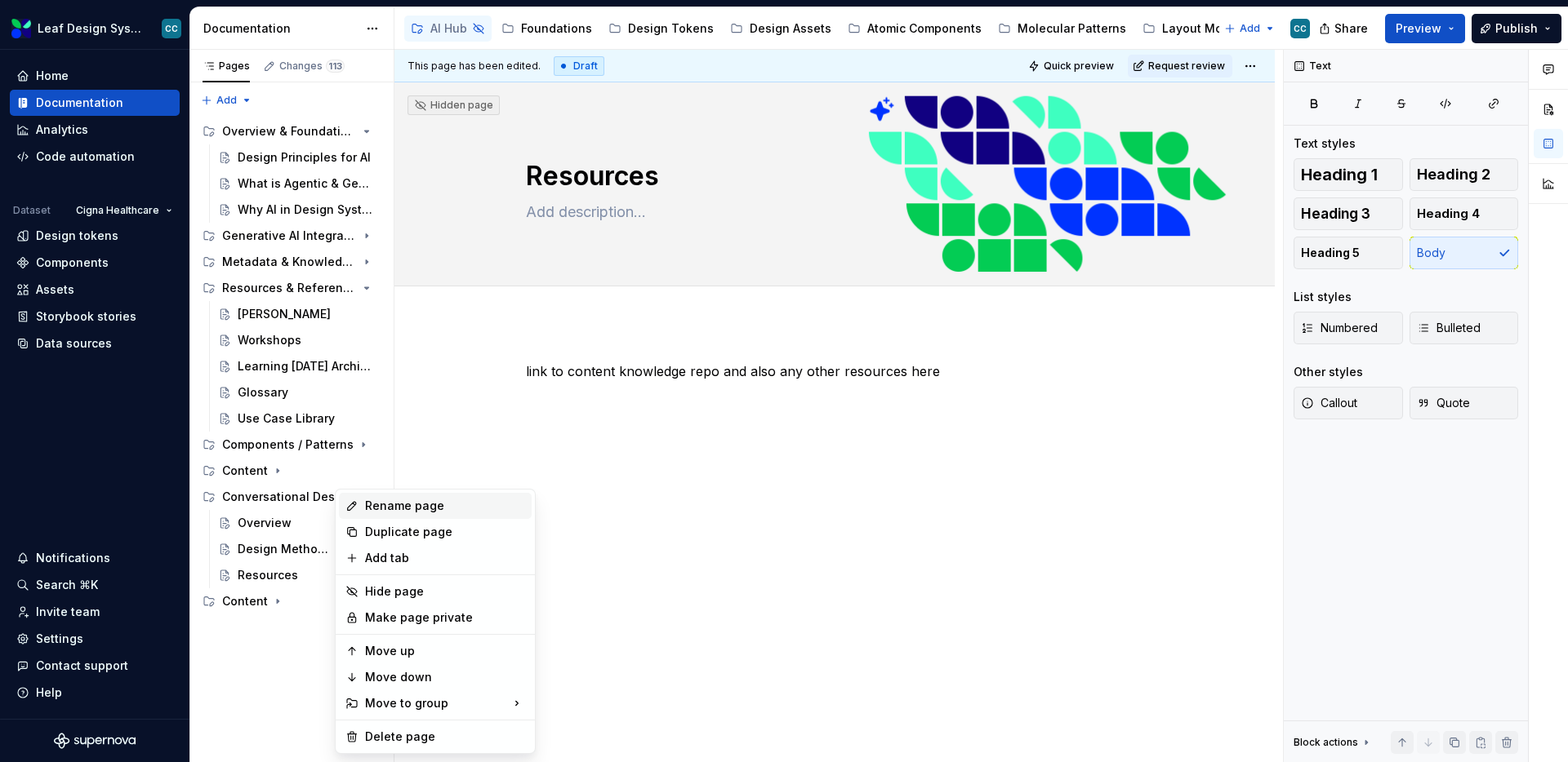
click at [390, 502] on div "Rename page" at bounding box center [445, 506] width 160 height 16
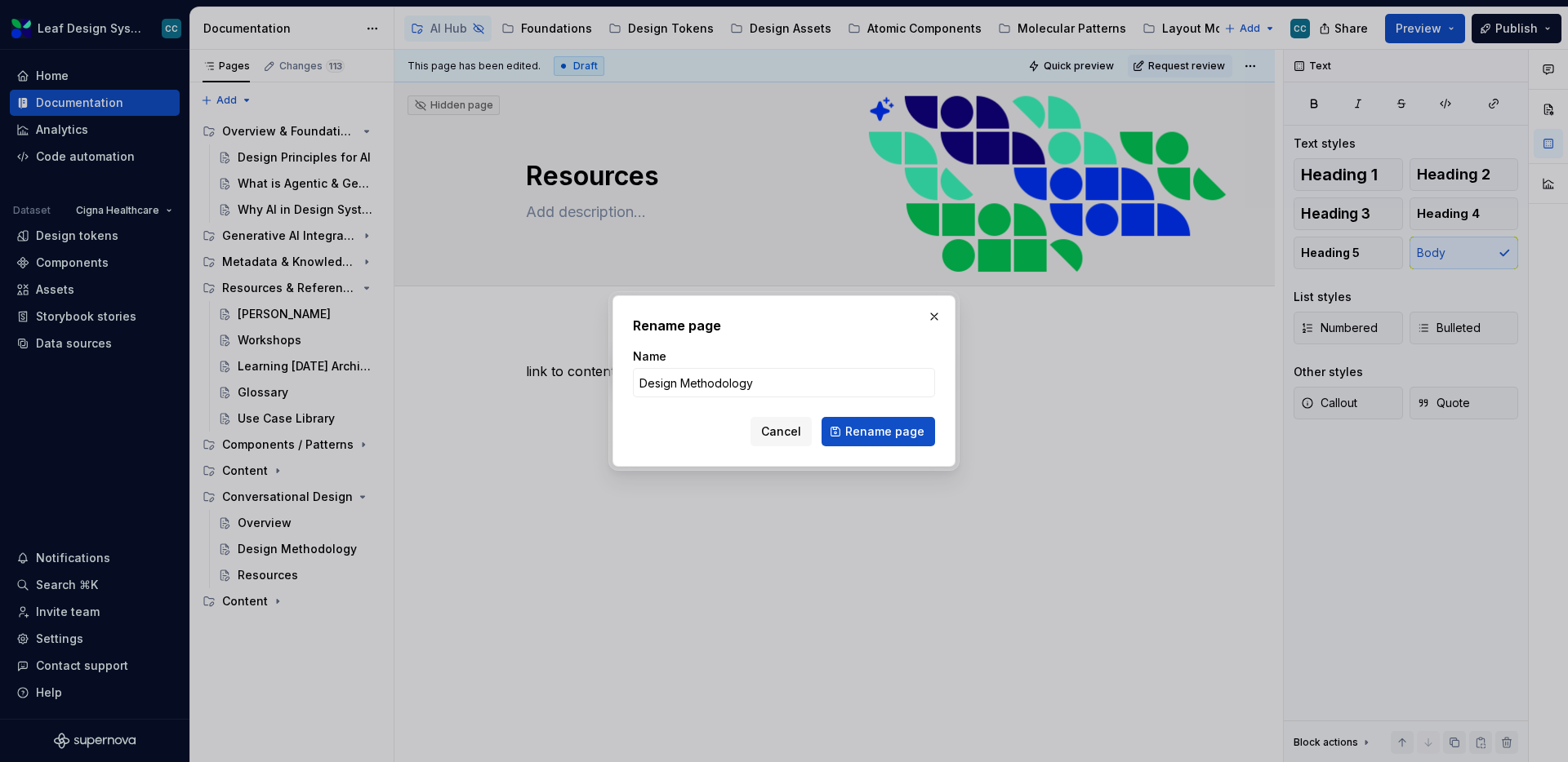
type input "Methodology"
click button "Rename page" at bounding box center [878, 431] width 113 height 29
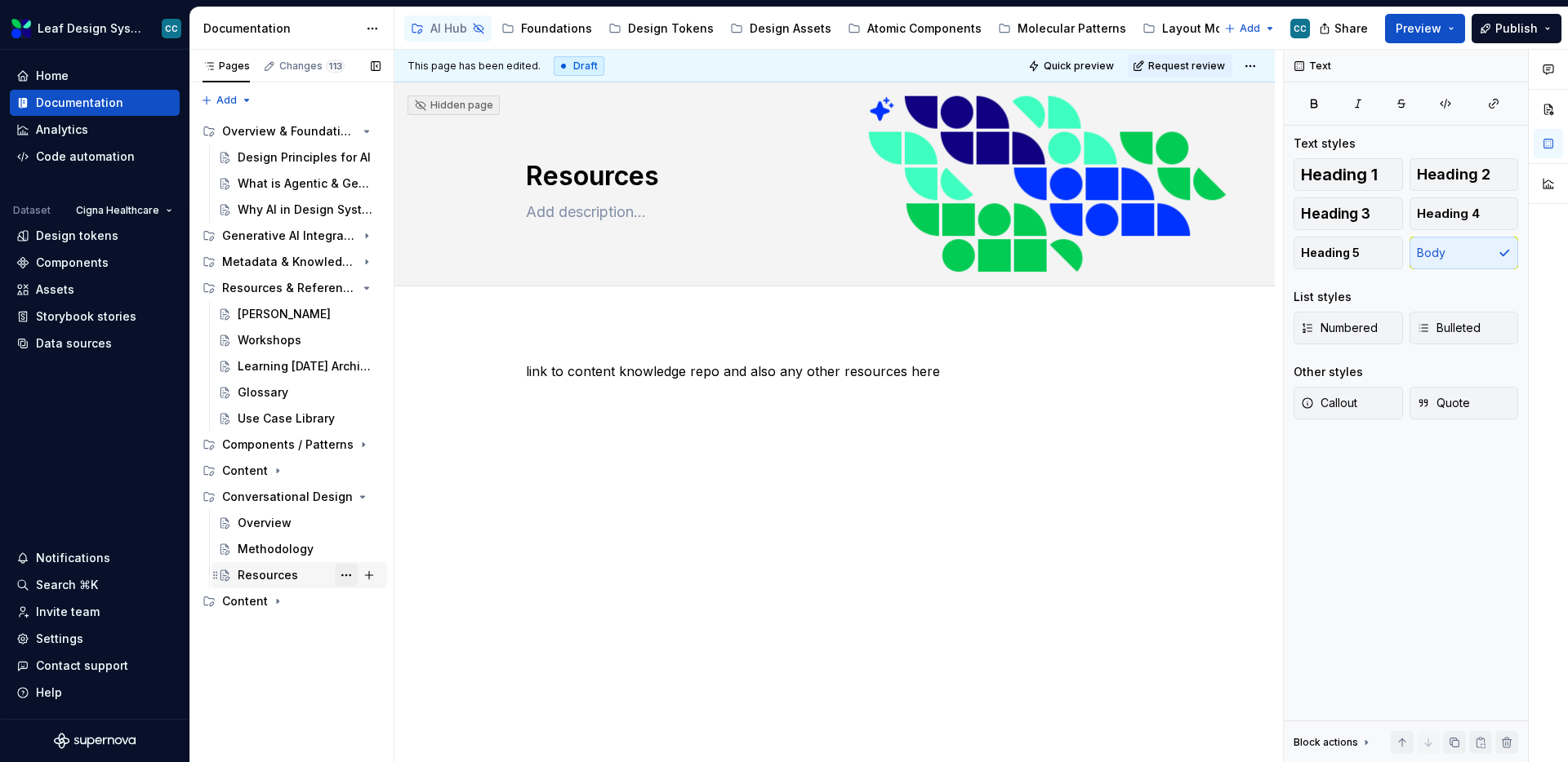
click at [345, 572] on button "Page tree" at bounding box center [346, 576] width 22 height 22
type textarea "*"
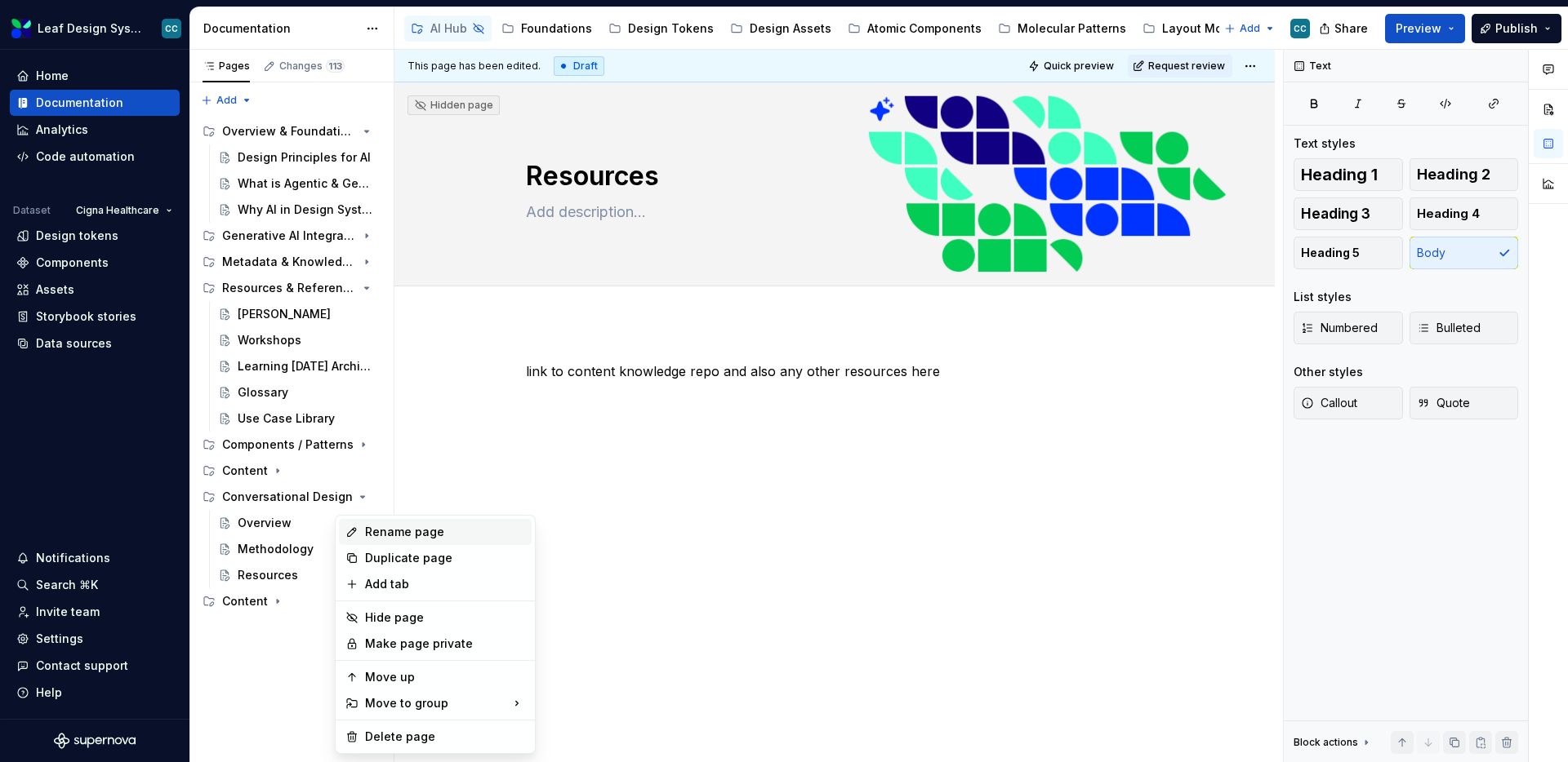
click at [398, 529] on div "Rename page" at bounding box center [445, 532] width 160 height 16
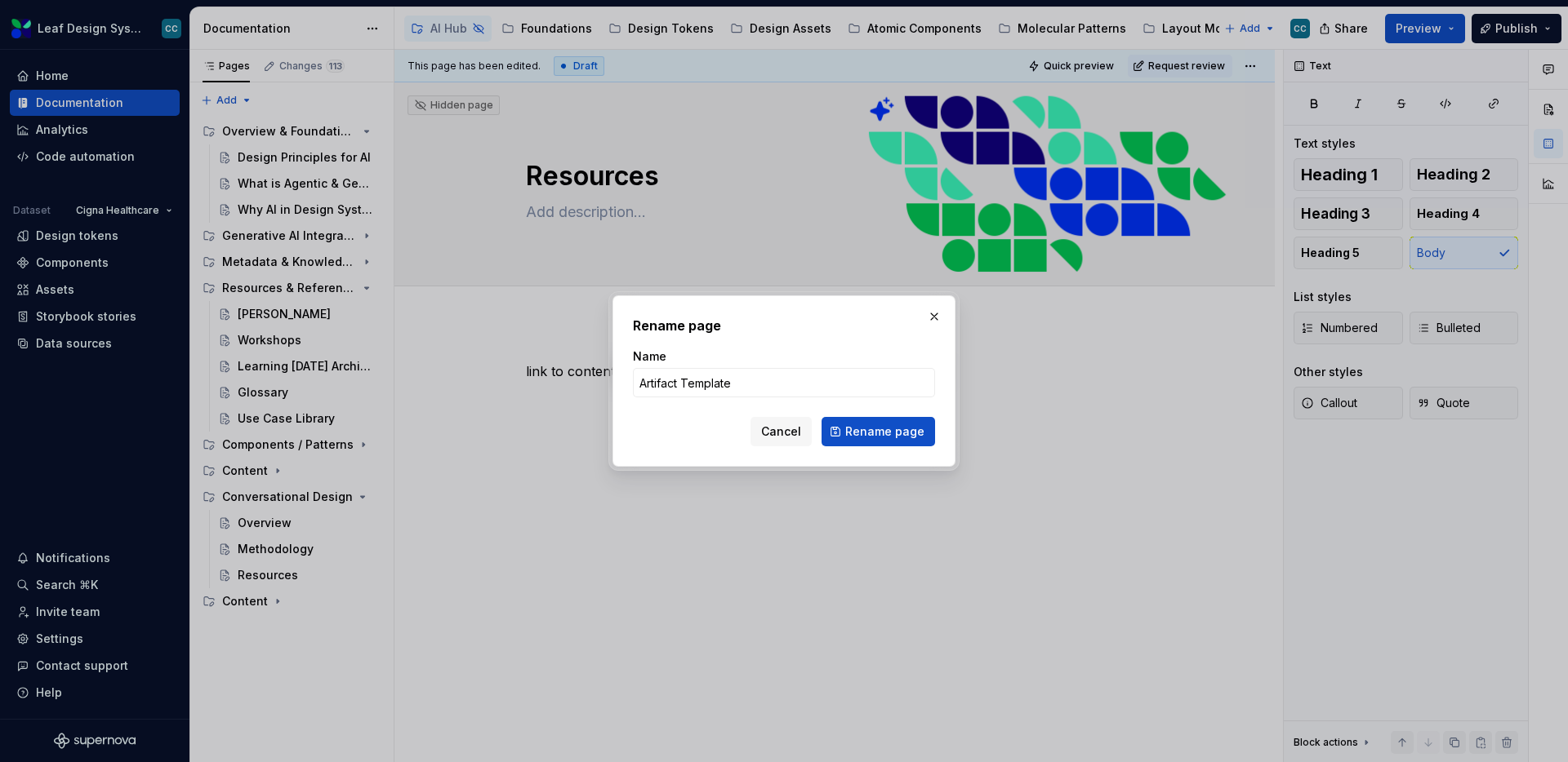
type input "Artifact Templates"
click button "Rename page" at bounding box center [878, 431] width 113 height 29
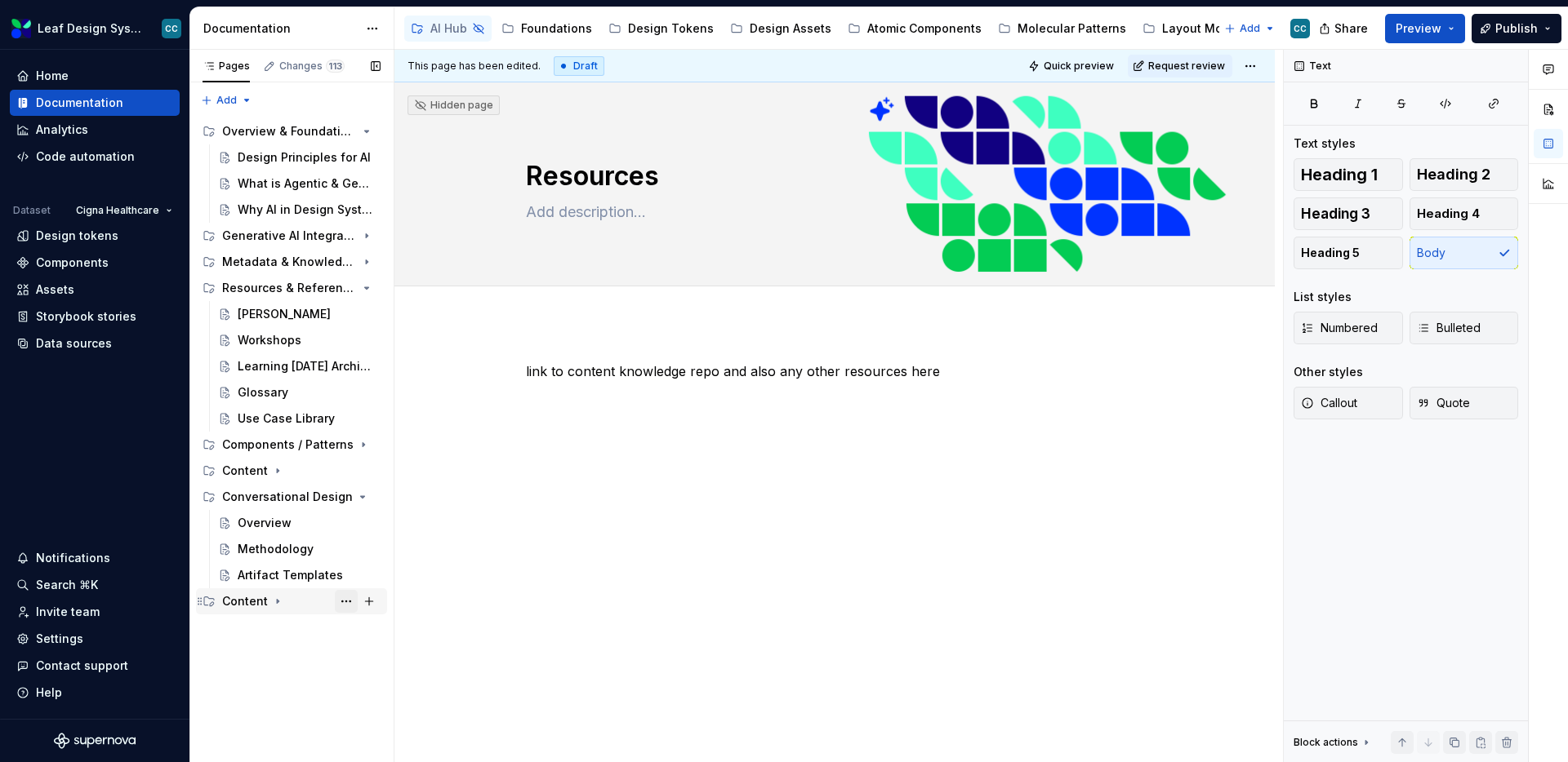
click at [341, 601] on button "Page tree" at bounding box center [346, 601] width 22 height 22
type textarea "*"
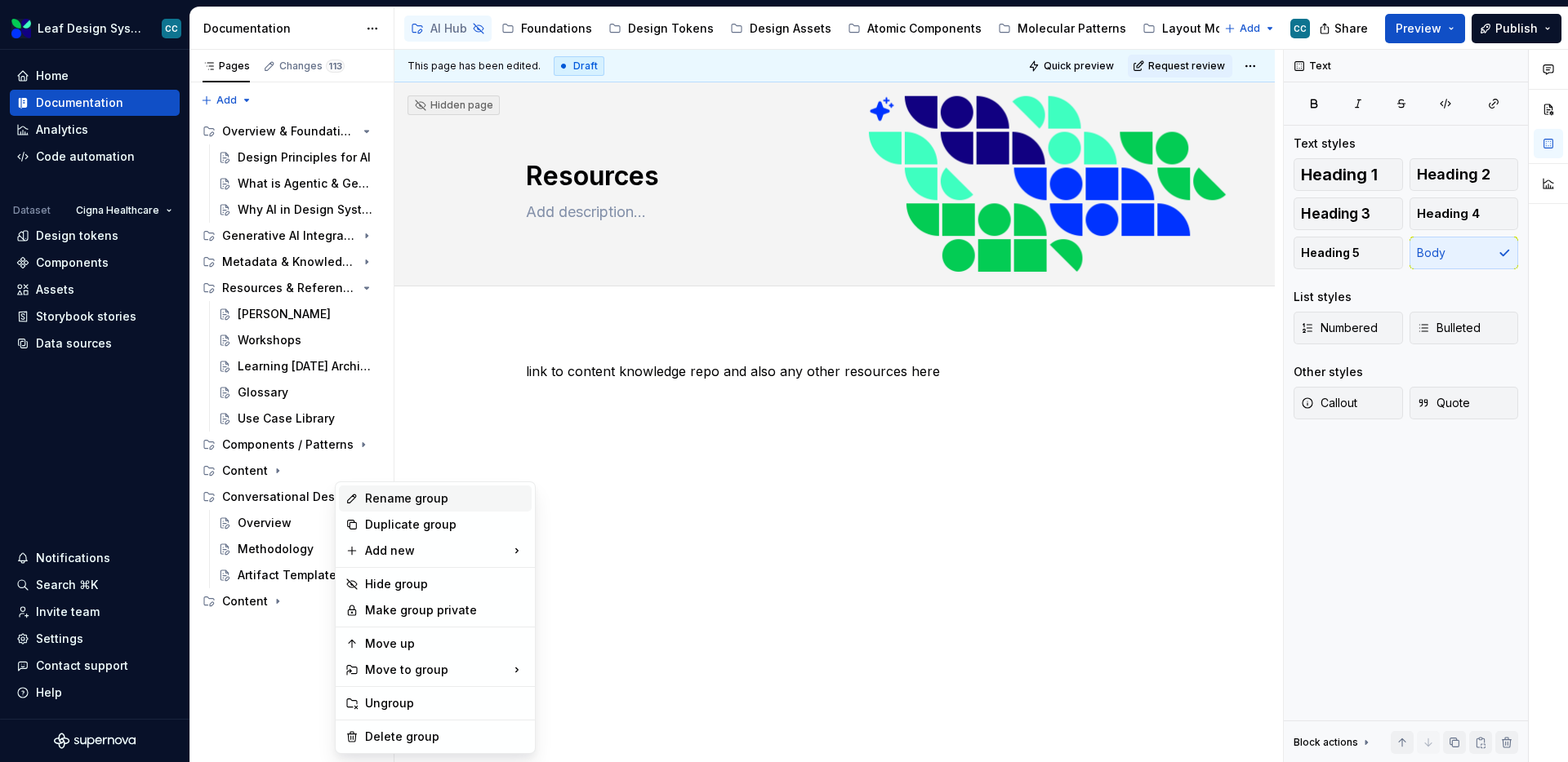
click at [420, 492] on div "Rename group" at bounding box center [445, 498] width 160 height 16
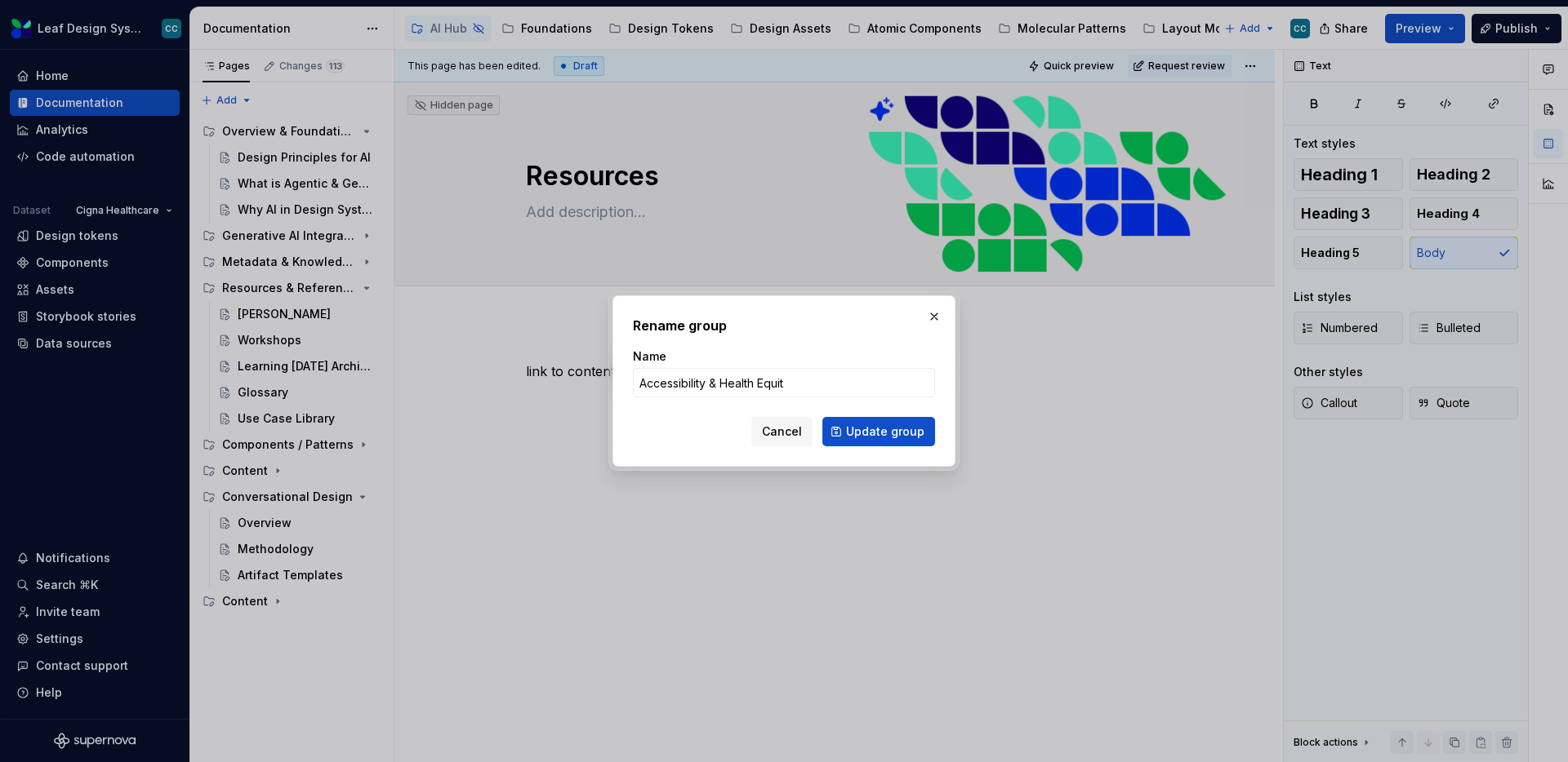
type input "Accessibility & Health Equity"
click button "Update group" at bounding box center [878, 431] width 113 height 29
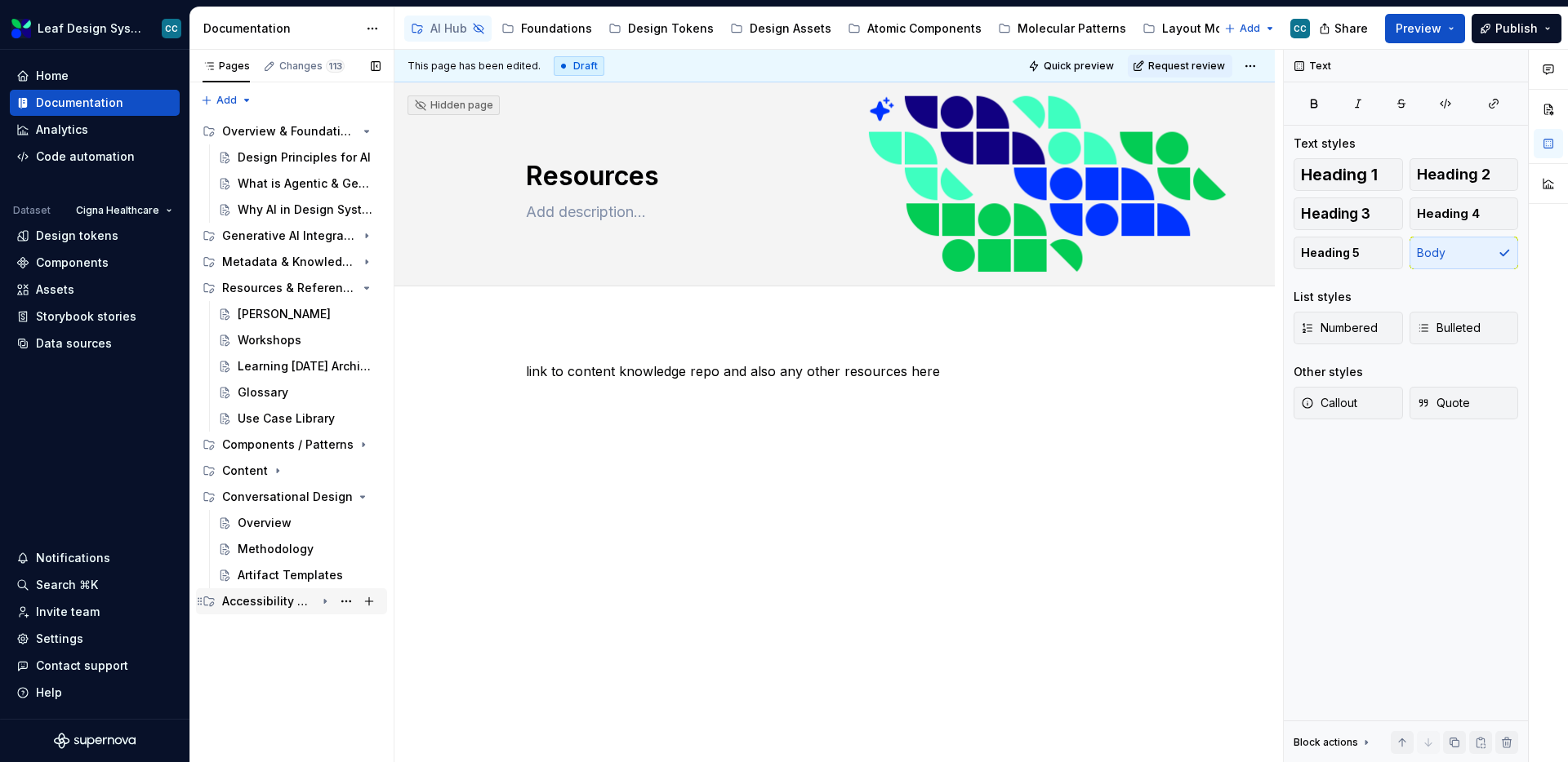
click at [325, 600] on icon "Page tree" at bounding box center [326, 601] width 2 height 4
click at [351, 678] on button "Page tree" at bounding box center [346, 680] width 22 height 22
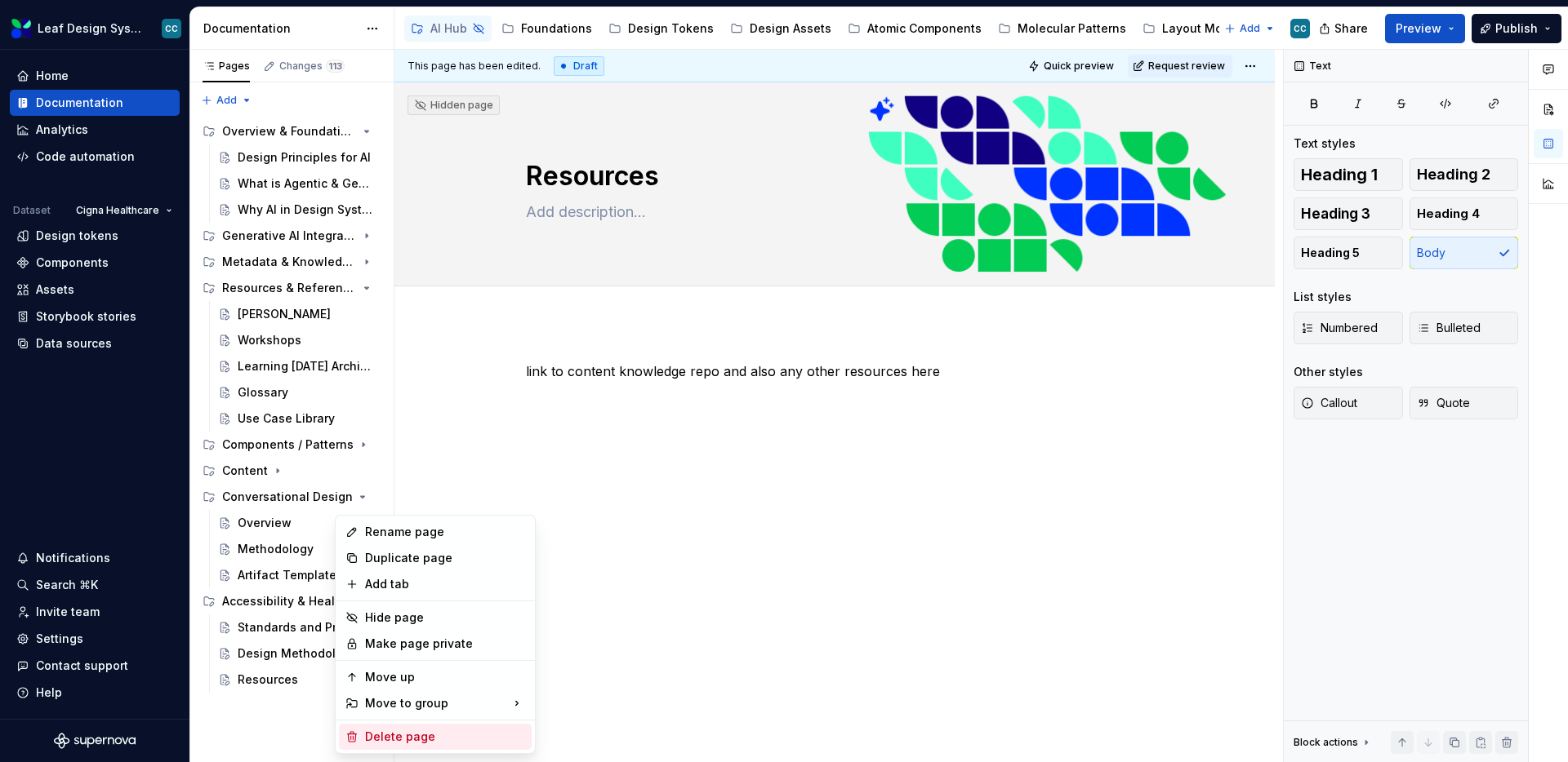
click at [394, 736] on div "Delete page" at bounding box center [445, 737] width 160 height 16
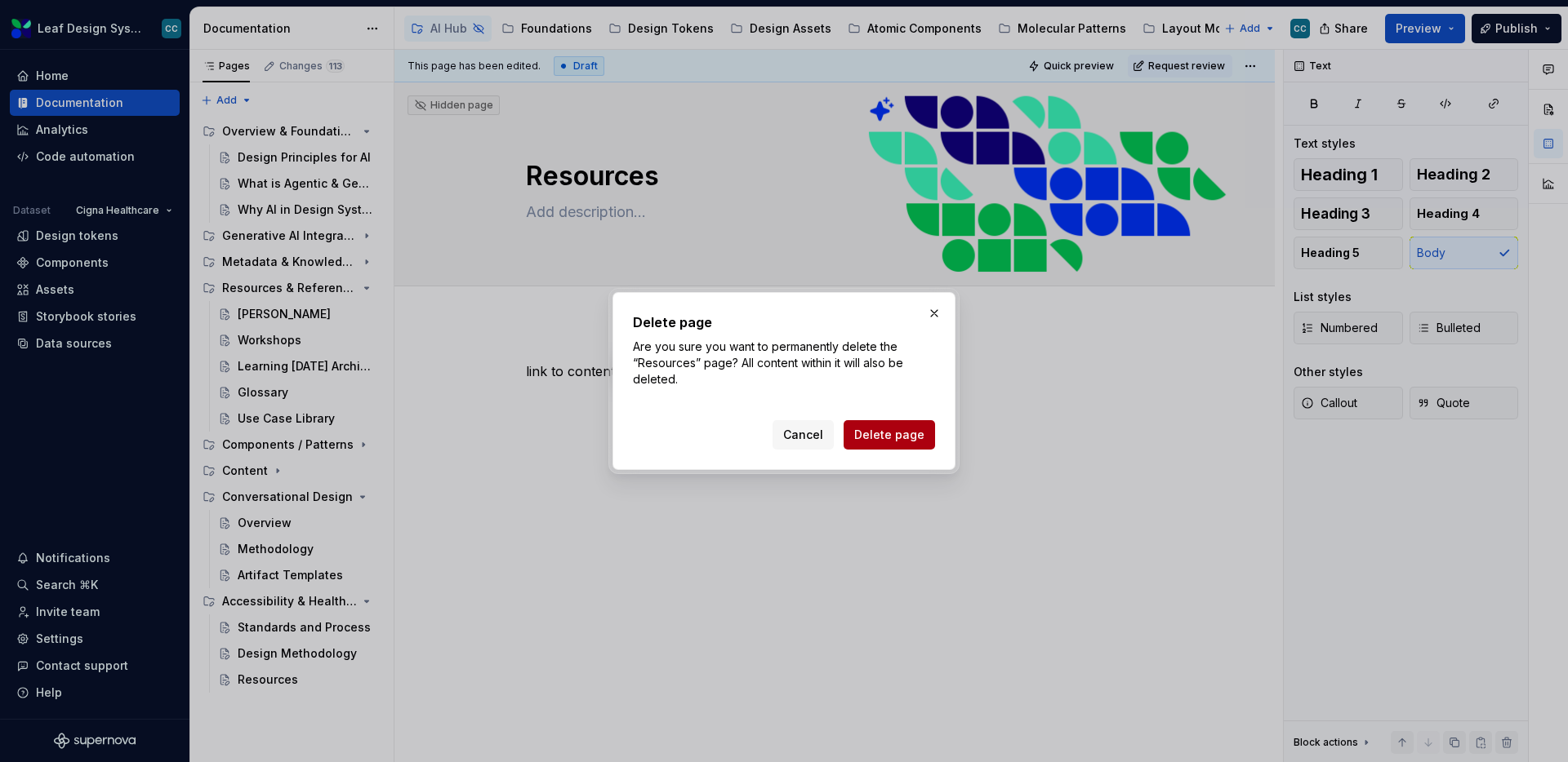
click at [904, 431] on span "Delete page" at bounding box center [888, 435] width 70 height 16
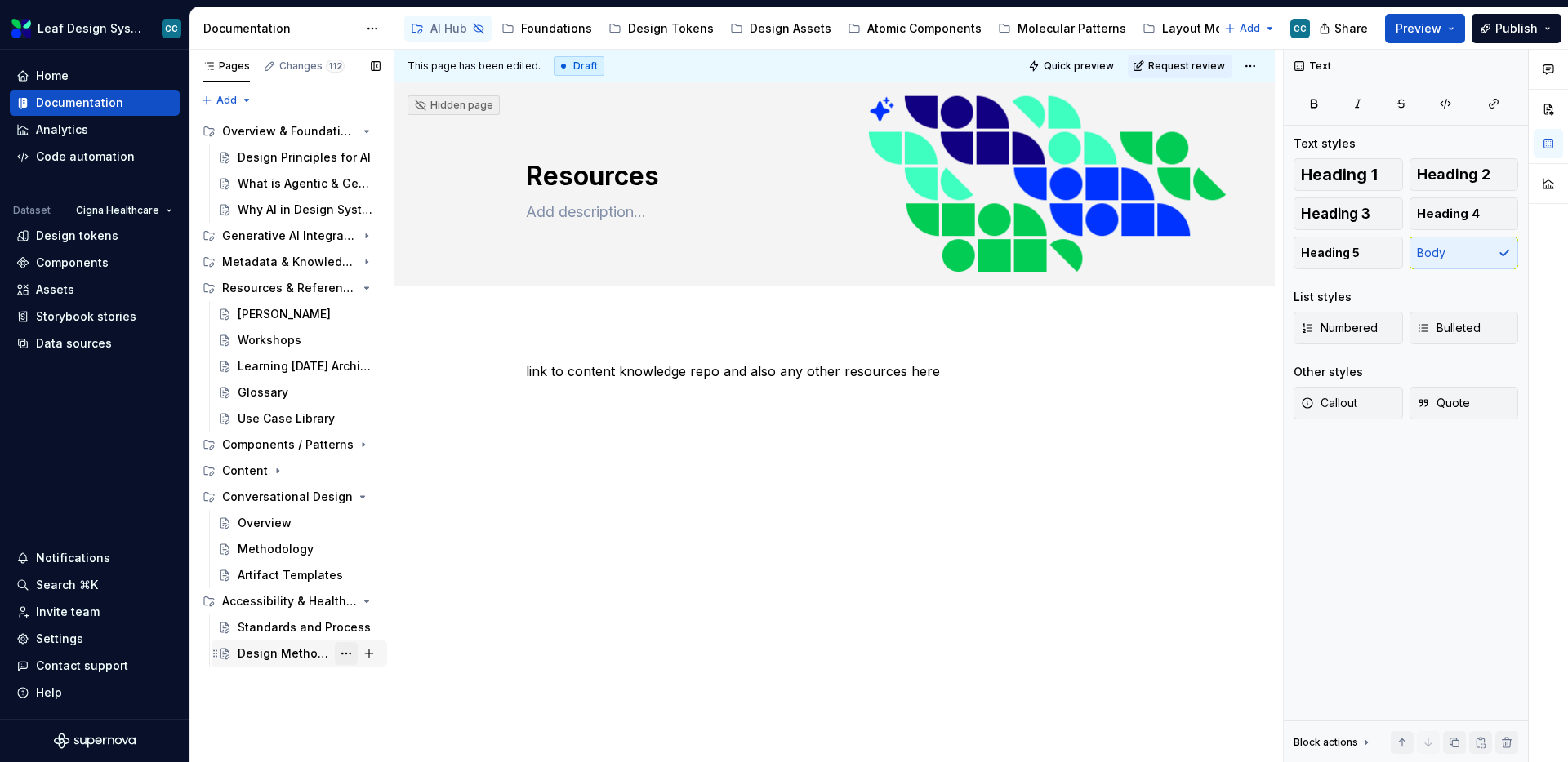
click at [348, 656] on button "Page tree" at bounding box center [346, 653] width 22 height 22
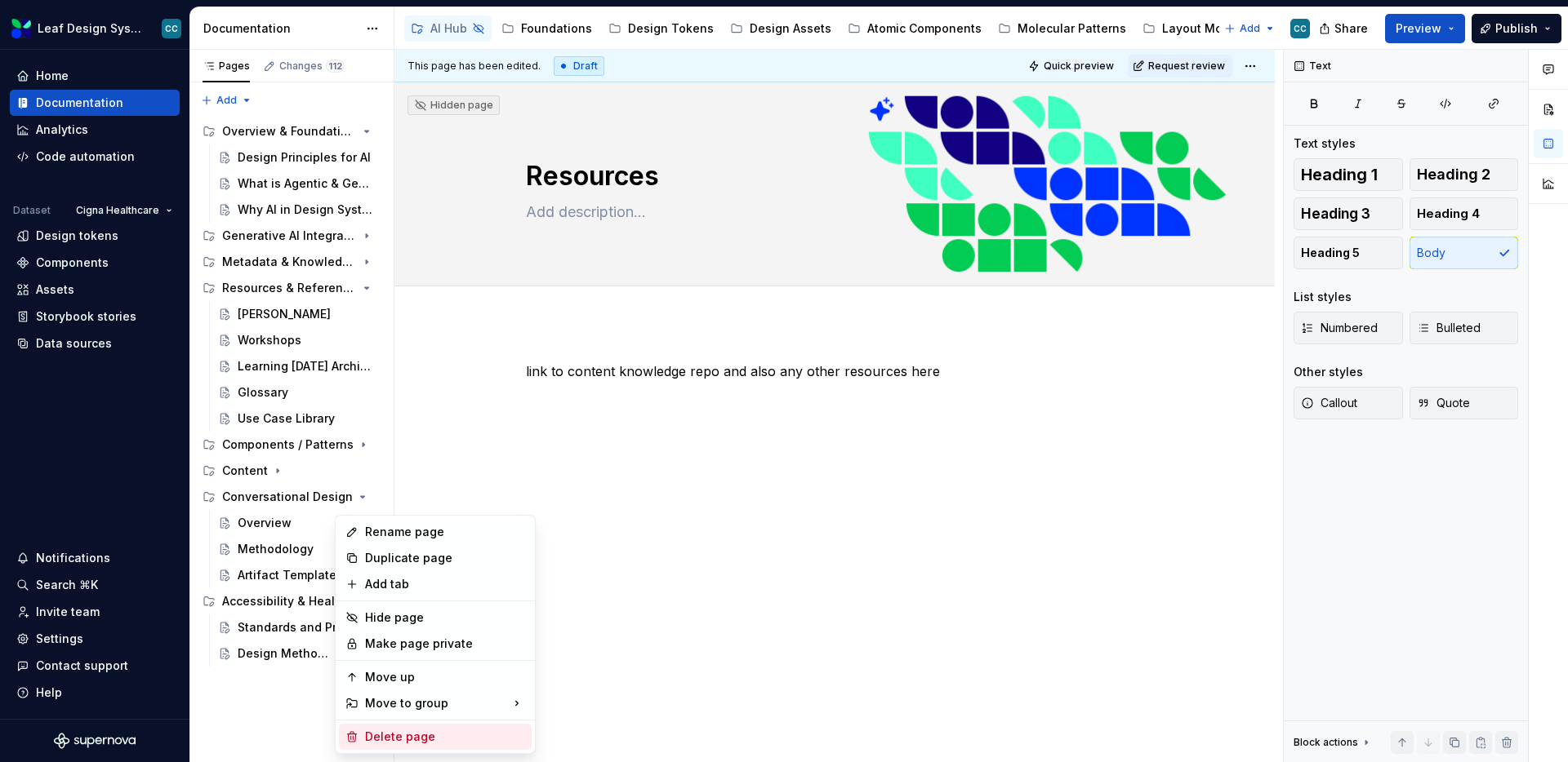
click at [436, 738] on div "Delete page" at bounding box center [445, 737] width 160 height 16
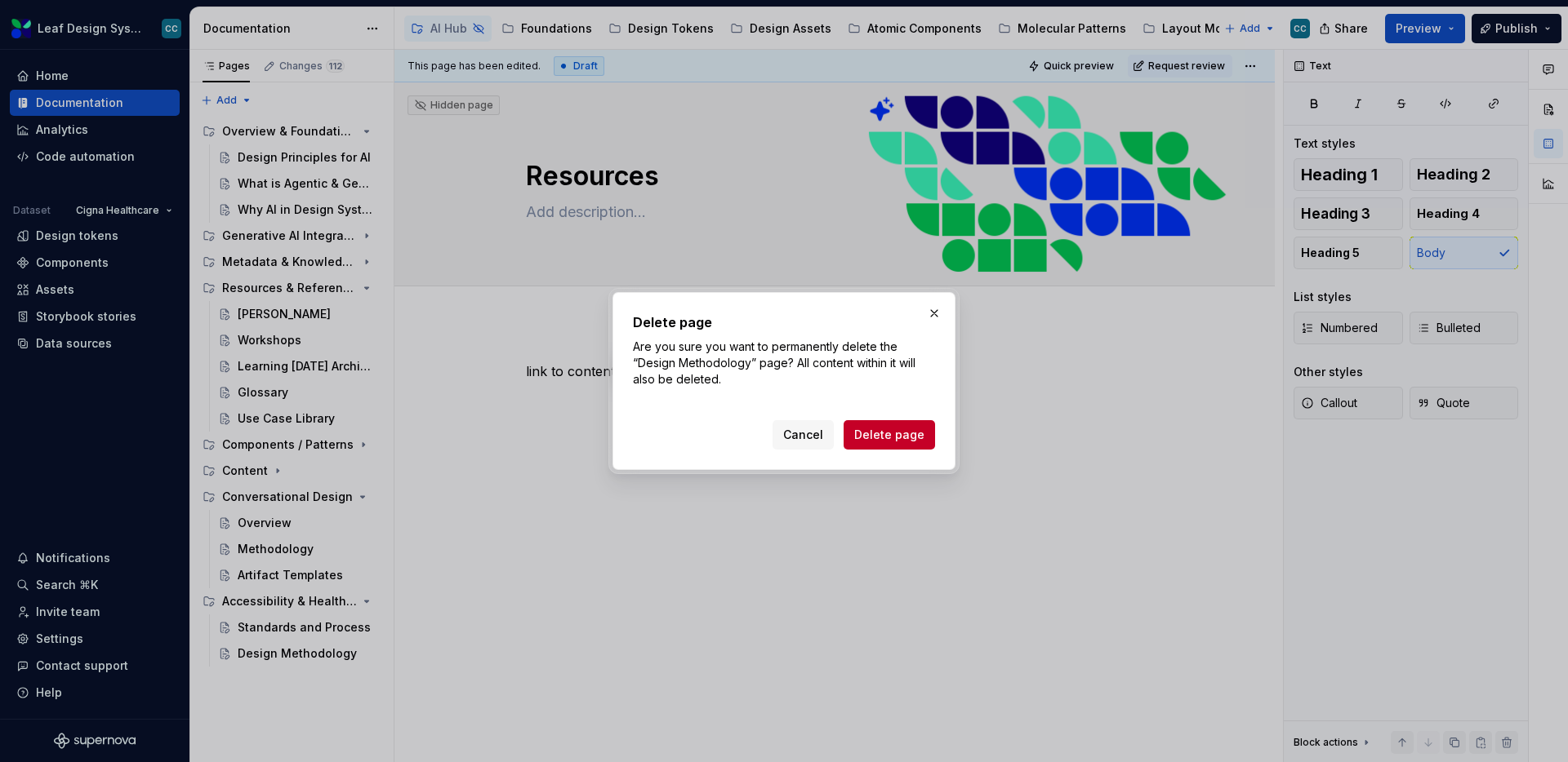
drag, startPoint x: 877, startPoint y: 437, endPoint x: 445, endPoint y: 549, distance: 446.3
click at [877, 437] on span "Delete page" at bounding box center [888, 435] width 70 height 16
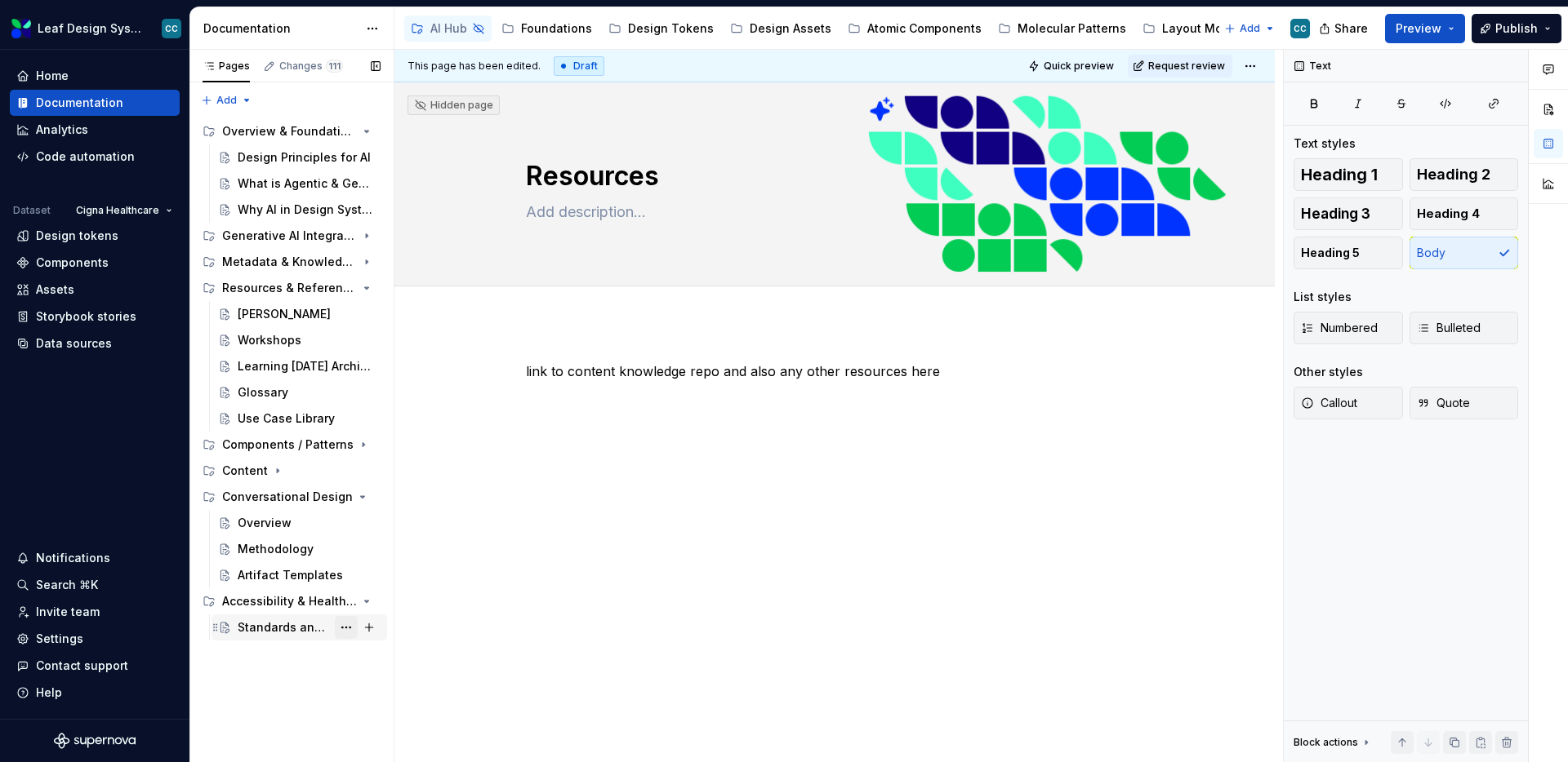
click at [345, 622] on button "Page tree" at bounding box center [346, 627] width 22 height 22
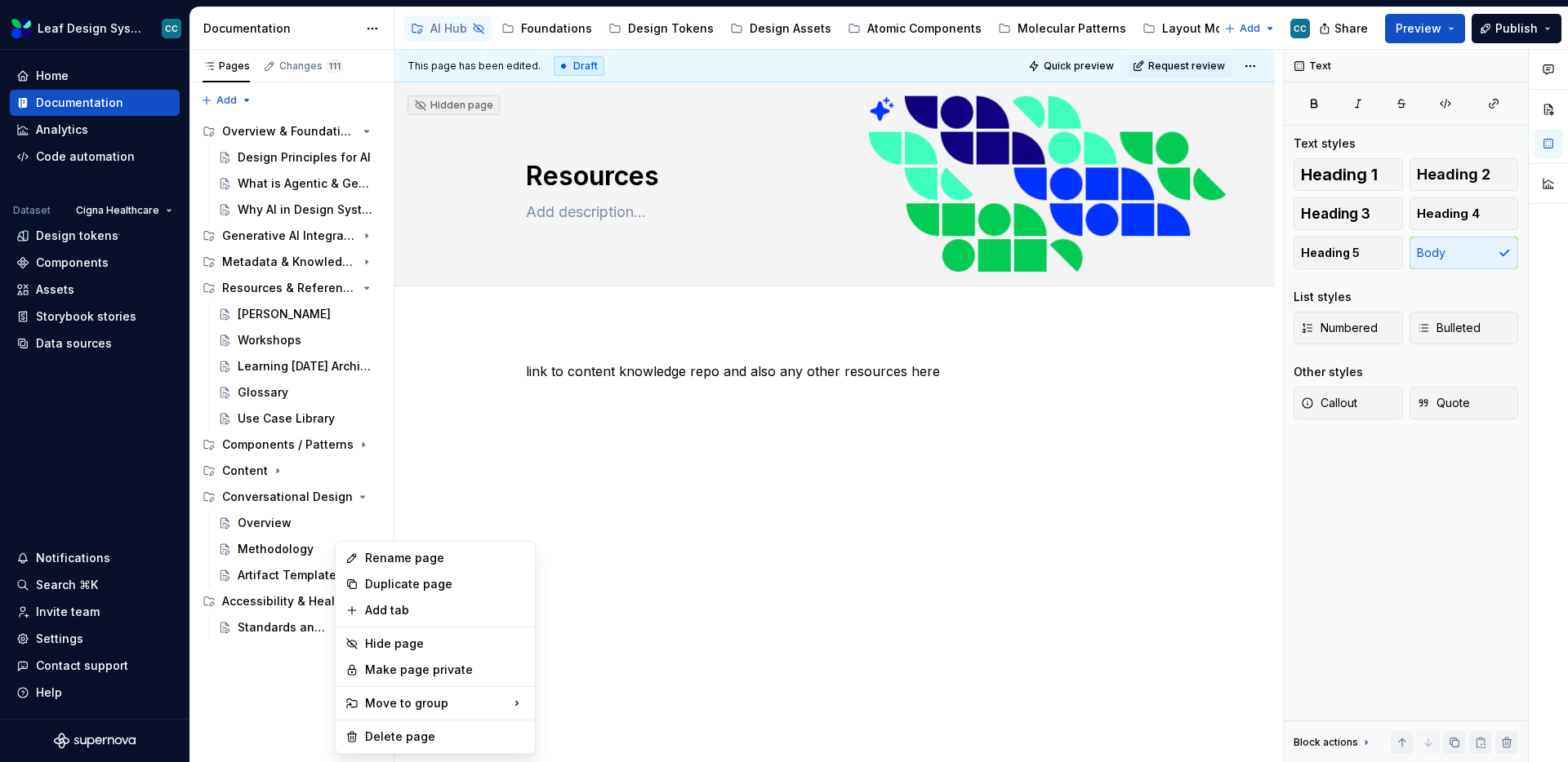
type textarea "*"
click at [433, 556] on div "Rename page" at bounding box center [445, 558] width 160 height 16
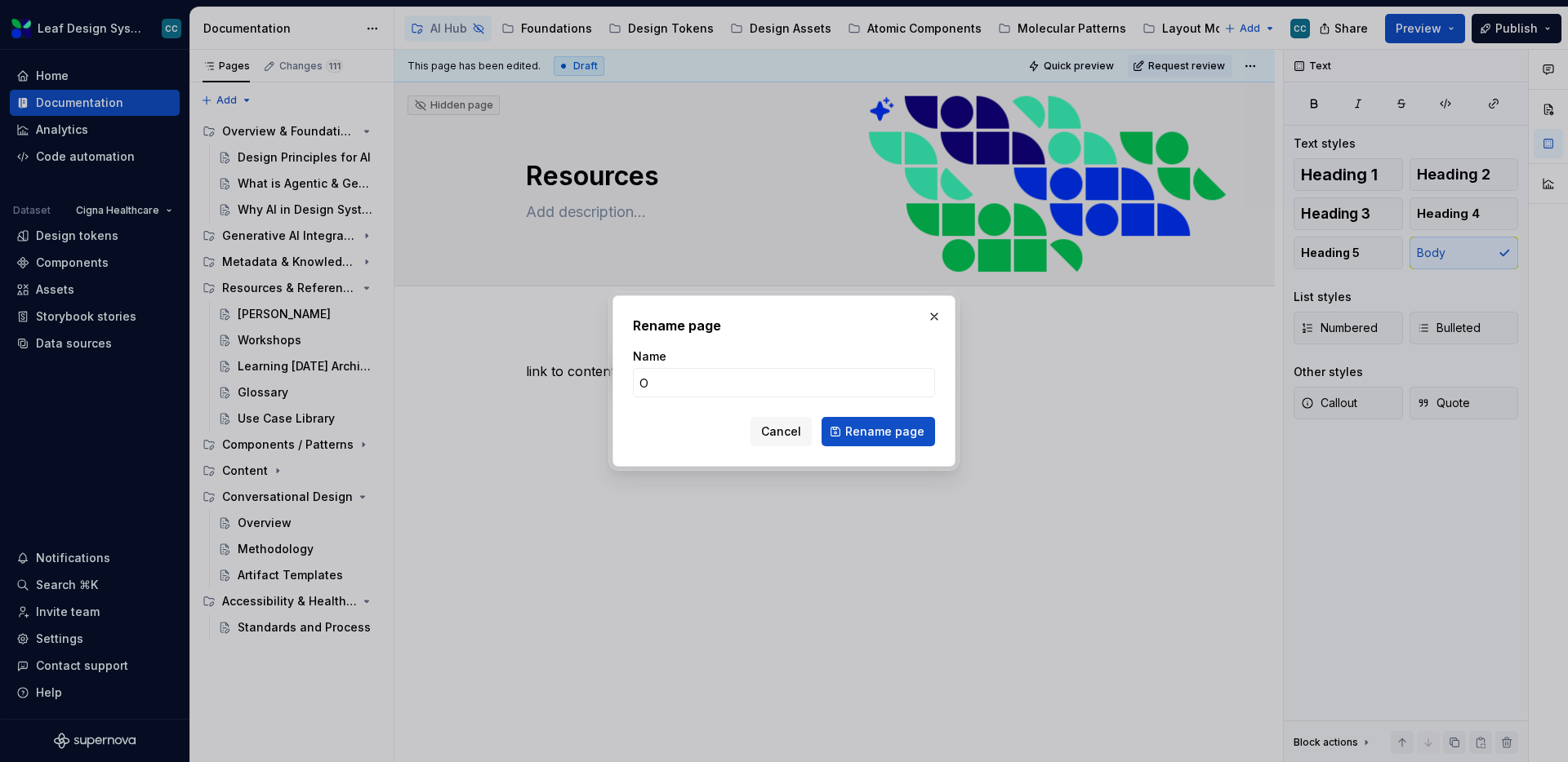
type input "O"
type textarea "*"
type input "Overview"
click button "Rename page" at bounding box center [878, 431] width 113 height 29
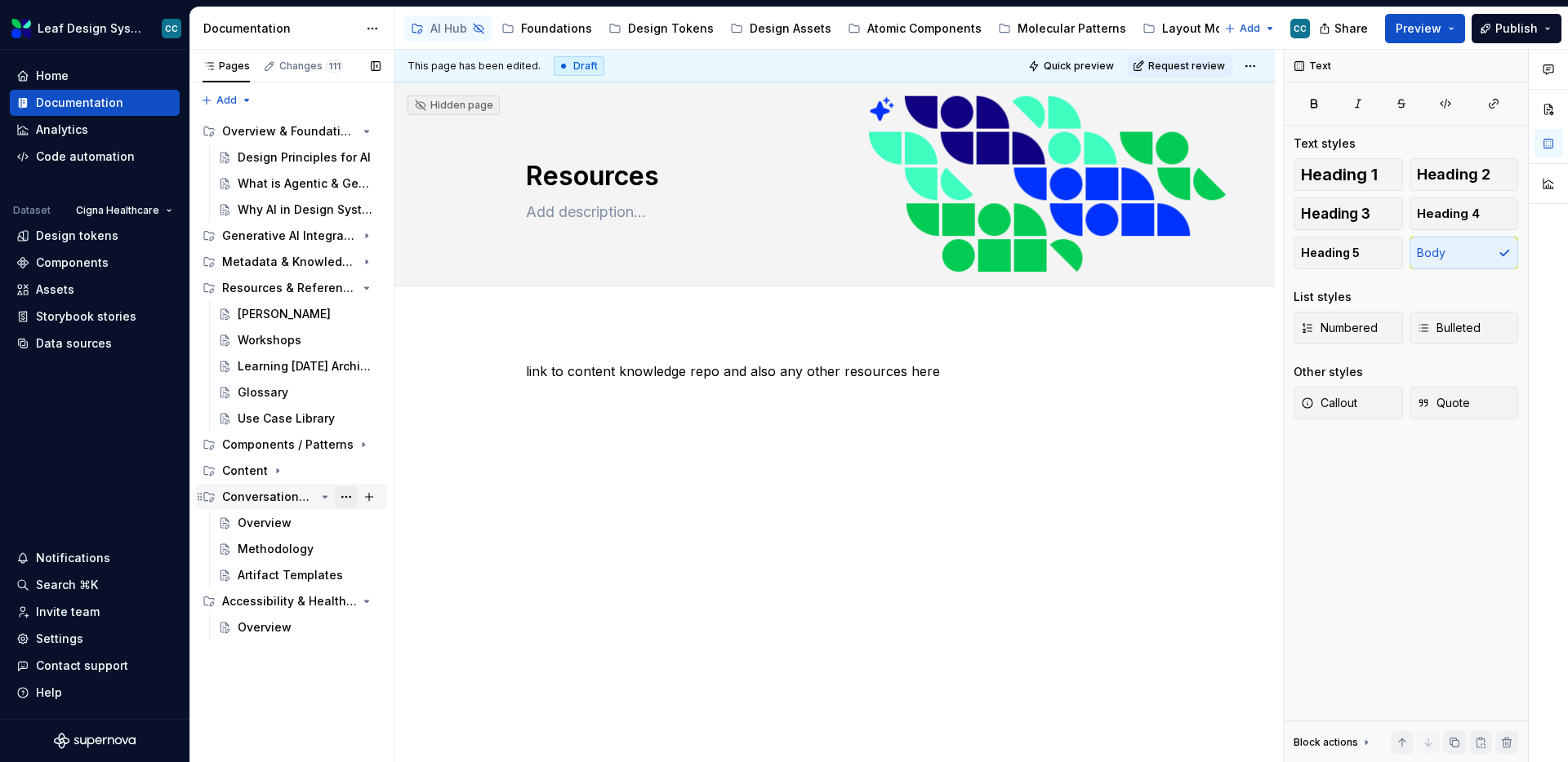
click at [344, 491] on button "Page tree" at bounding box center [346, 497] width 22 height 22
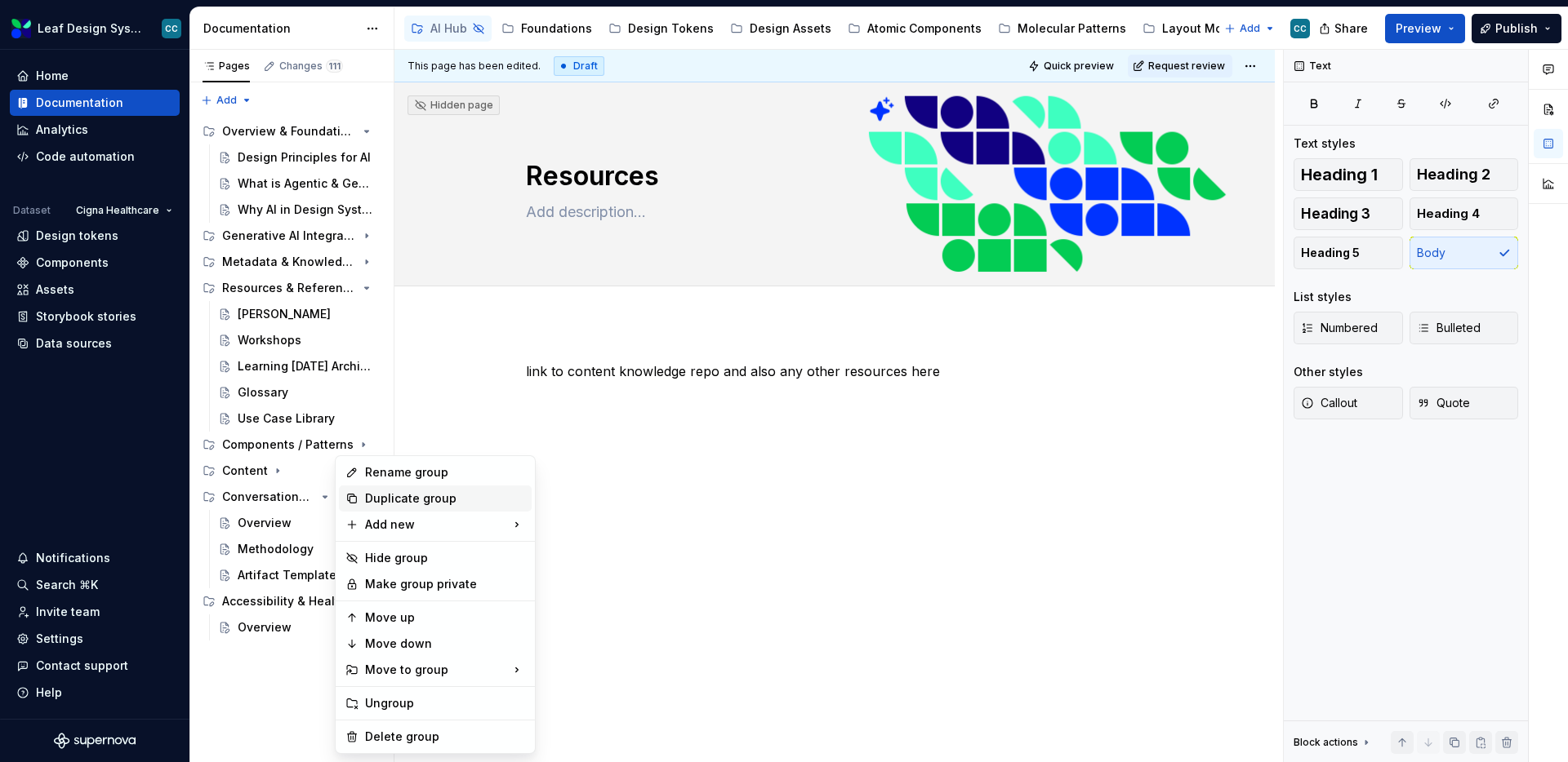
click at [415, 499] on div "Duplicate group" at bounding box center [445, 498] width 160 height 16
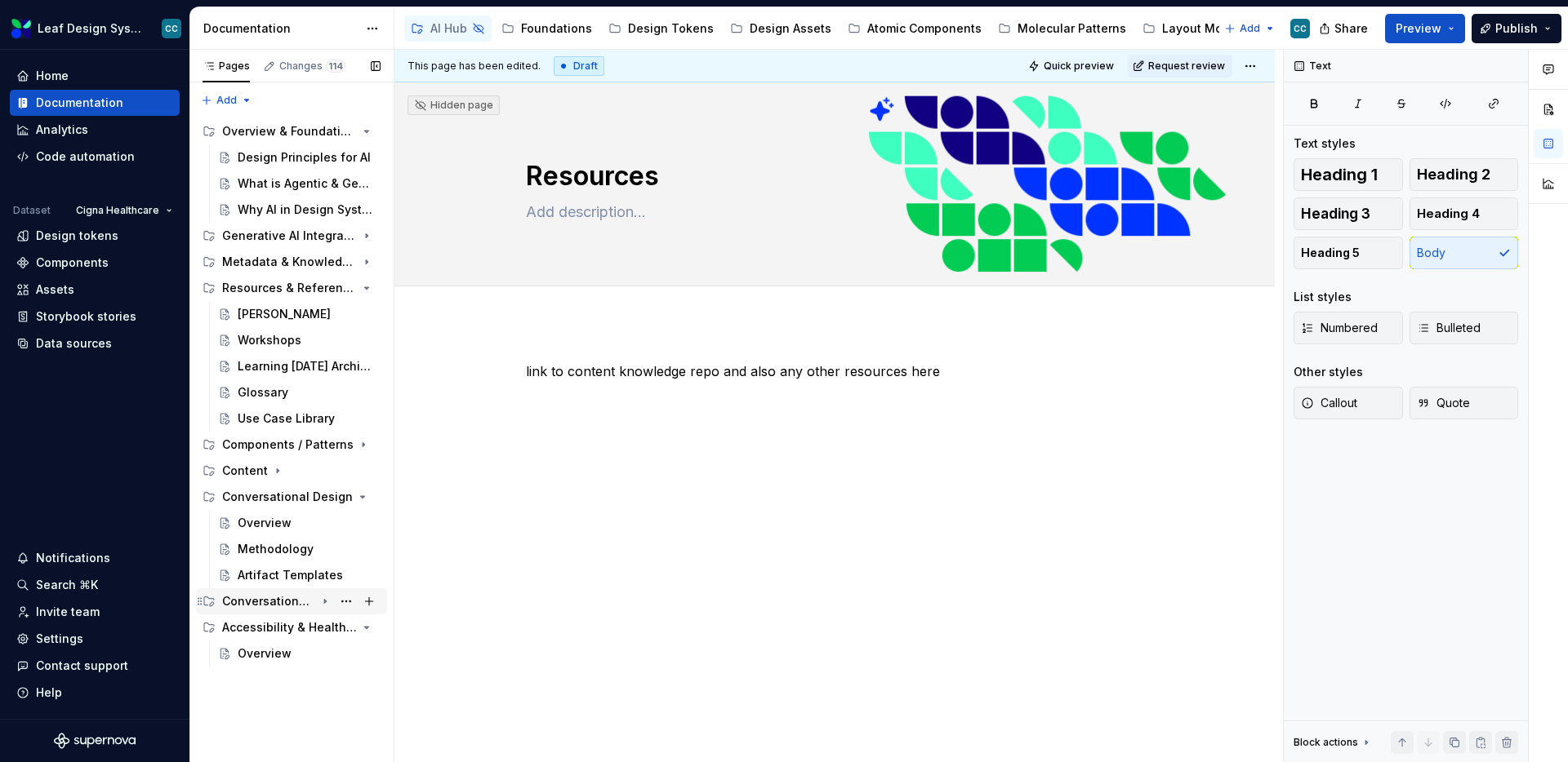
click at [196, 601] on icon "Page tree" at bounding box center [199, 601] width 13 height 13
click at [198, 603] on icon "Page tree" at bounding box center [199, 601] width 13 height 13
click at [338, 656] on button "Page tree" at bounding box center [346, 653] width 22 height 22
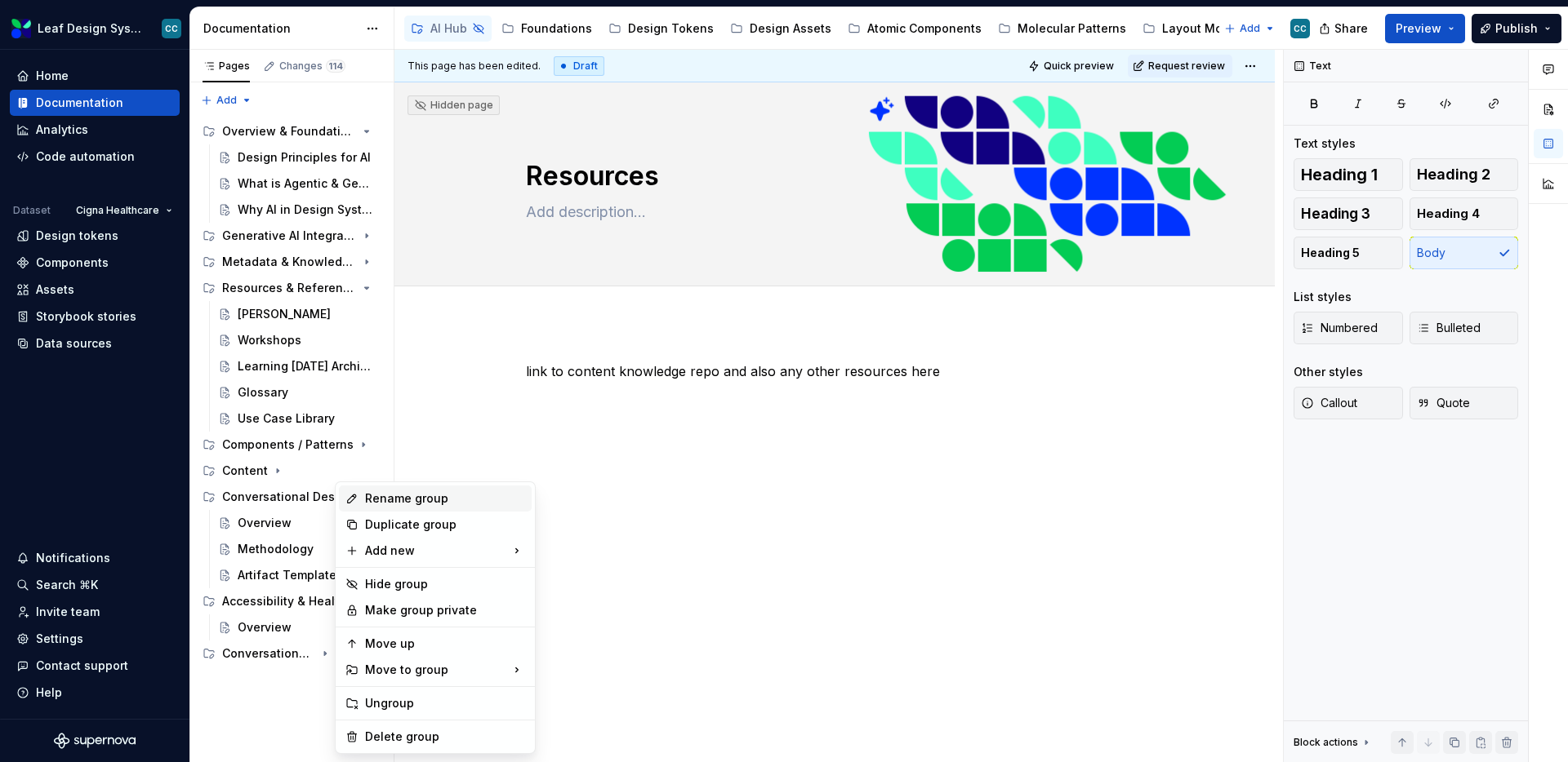
click at [433, 496] on div "Rename group" at bounding box center [445, 498] width 160 height 16
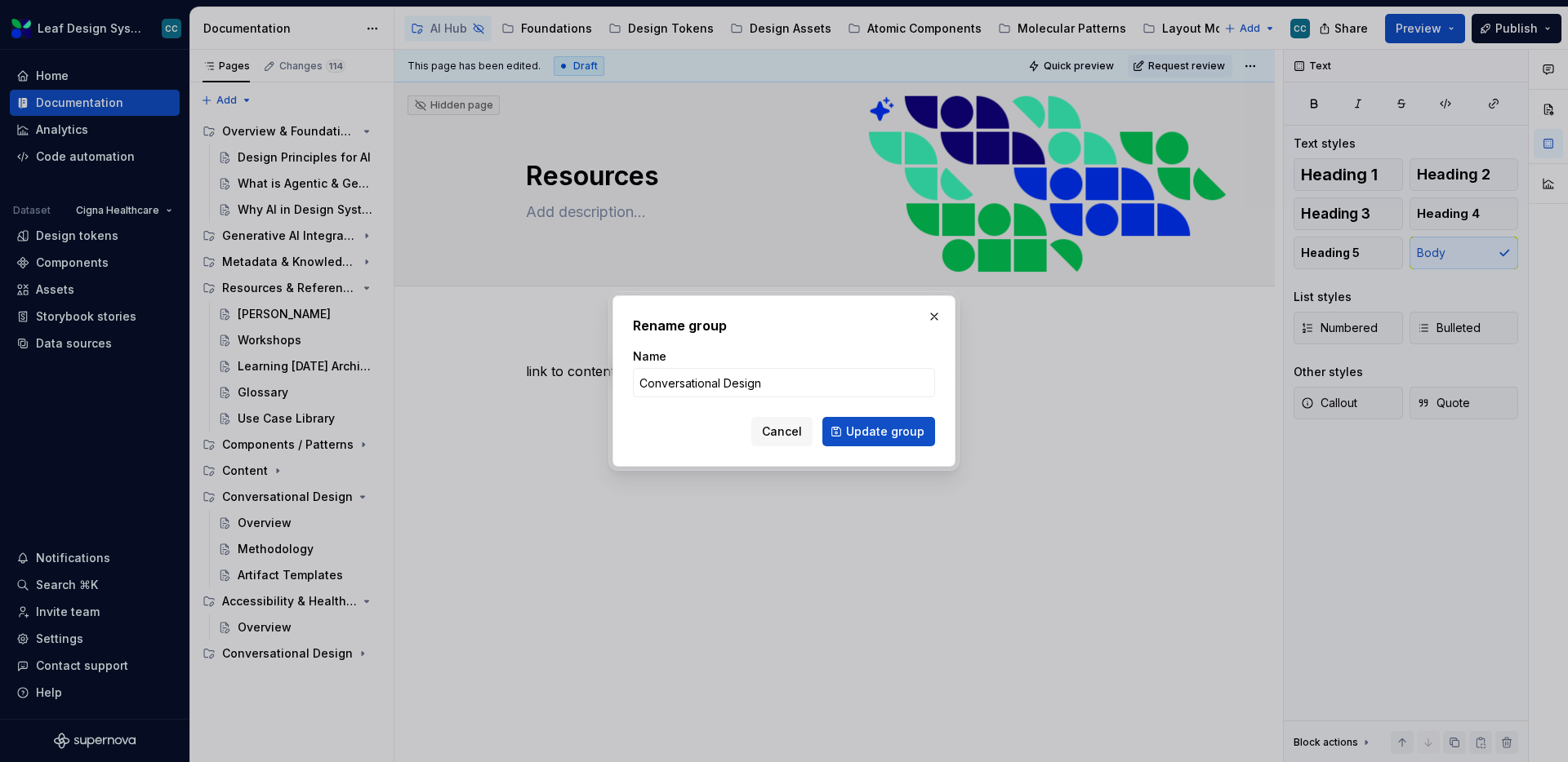
type textarea "*"
type input "Design Tokens"
click button "Update group" at bounding box center [878, 431] width 113 height 29
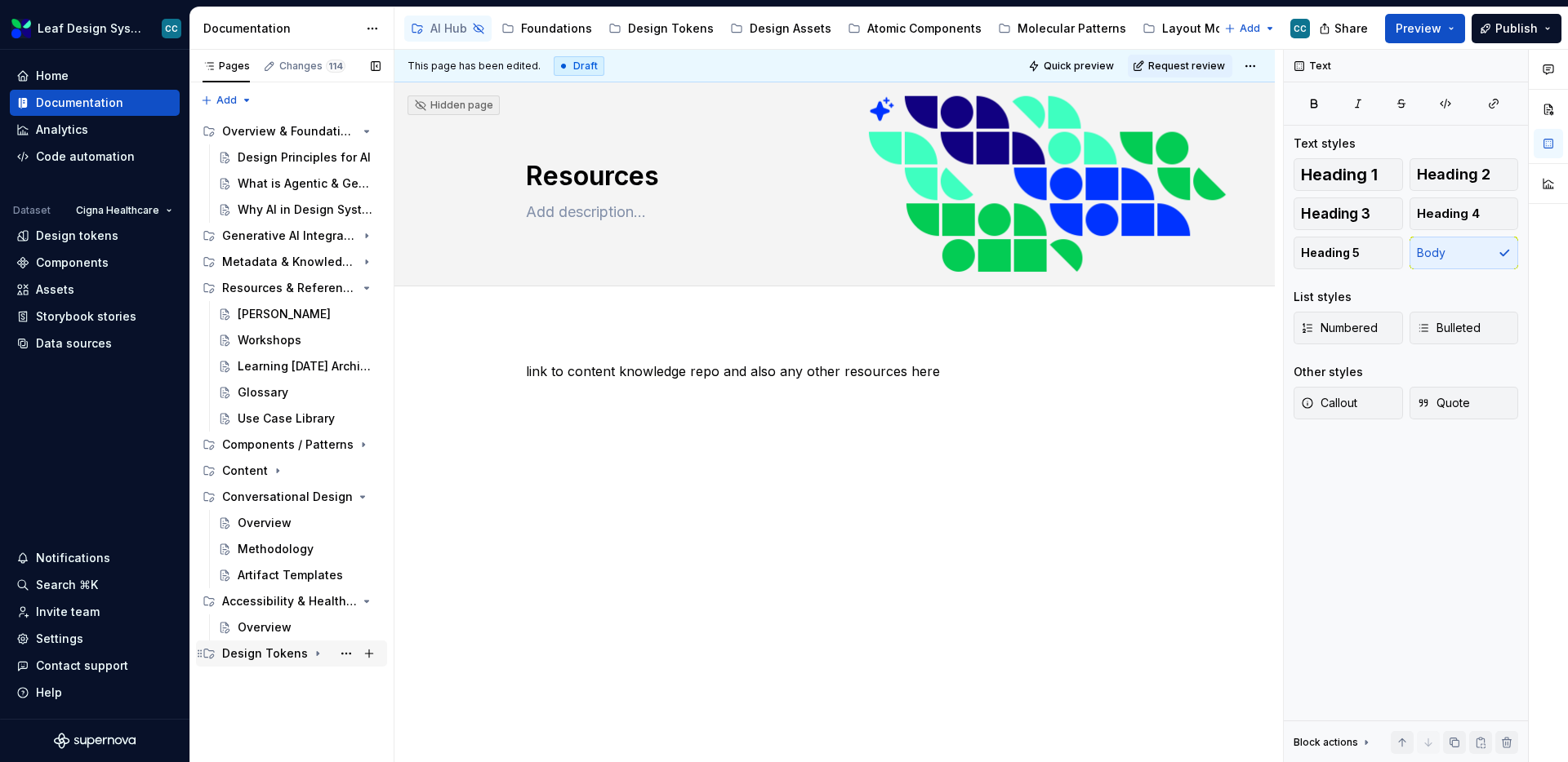
click at [311, 653] on icon "Page tree" at bounding box center [317, 653] width 13 height 13
click at [347, 682] on button "Page tree" at bounding box center [346, 680] width 22 height 22
click at [273, 693] on div "Pages Changes 114 Add Accessibility guide for tree Page tree. Navigate the tree…" at bounding box center [291, 406] width 204 height 714
click at [347, 705] on button "Page tree" at bounding box center [346, 706] width 22 height 22
type textarea "*"
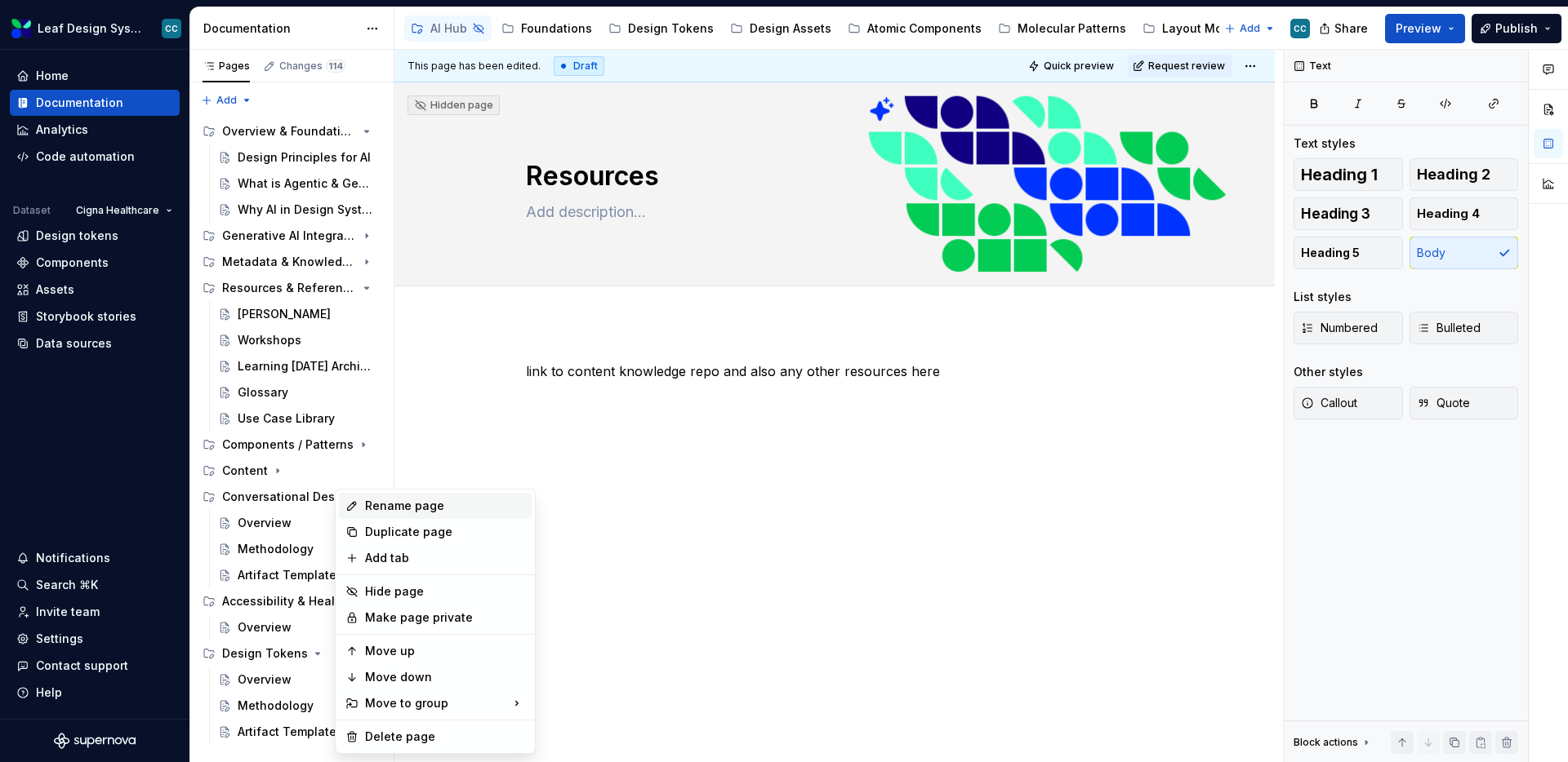
click at [412, 500] on div "Rename page" at bounding box center [445, 506] width 160 height 16
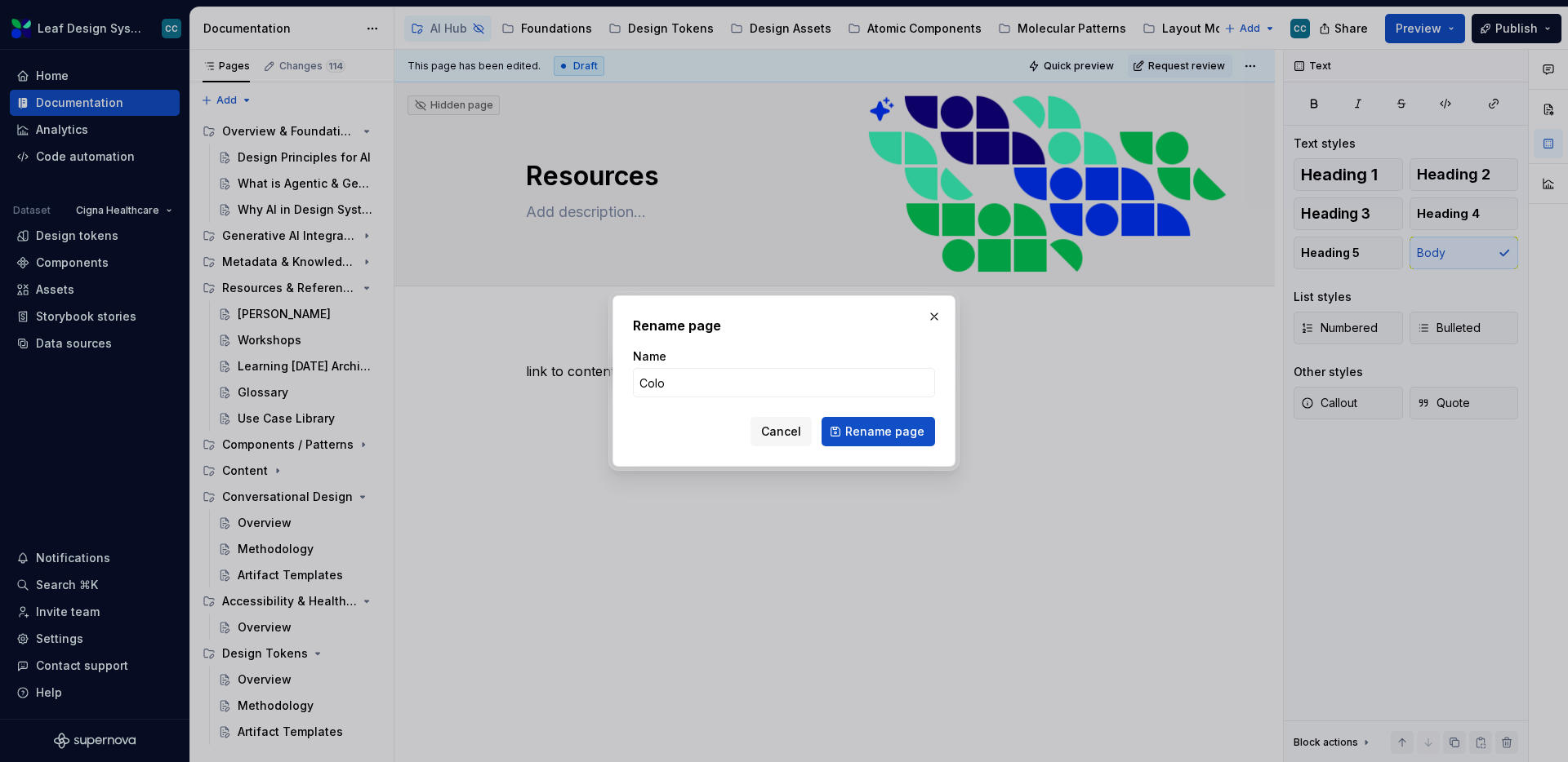
type input "Color"
click button "Rename page" at bounding box center [878, 431] width 113 height 29
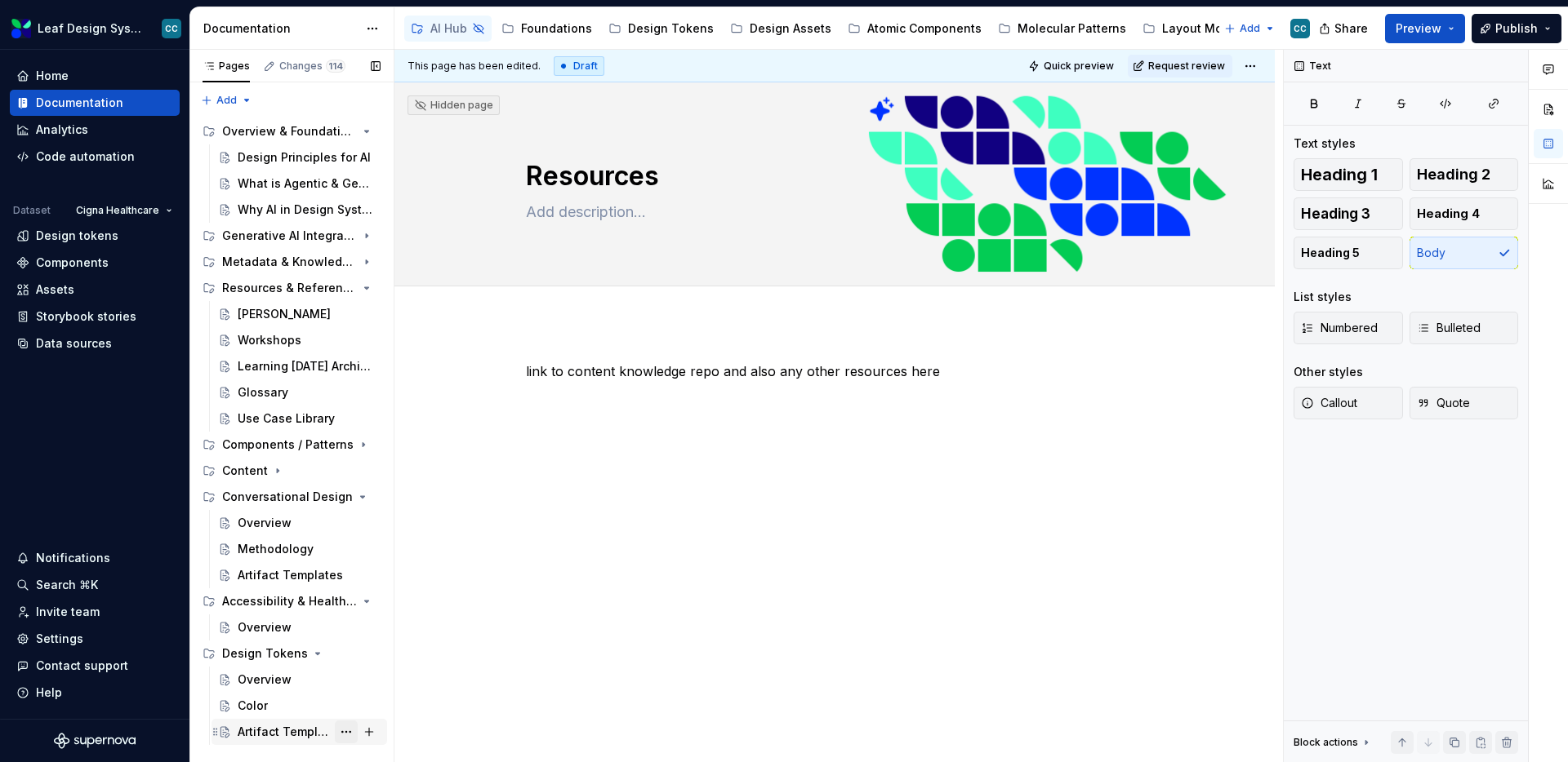
click at [348, 725] on button "Page tree" at bounding box center [346, 732] width 22 height 22
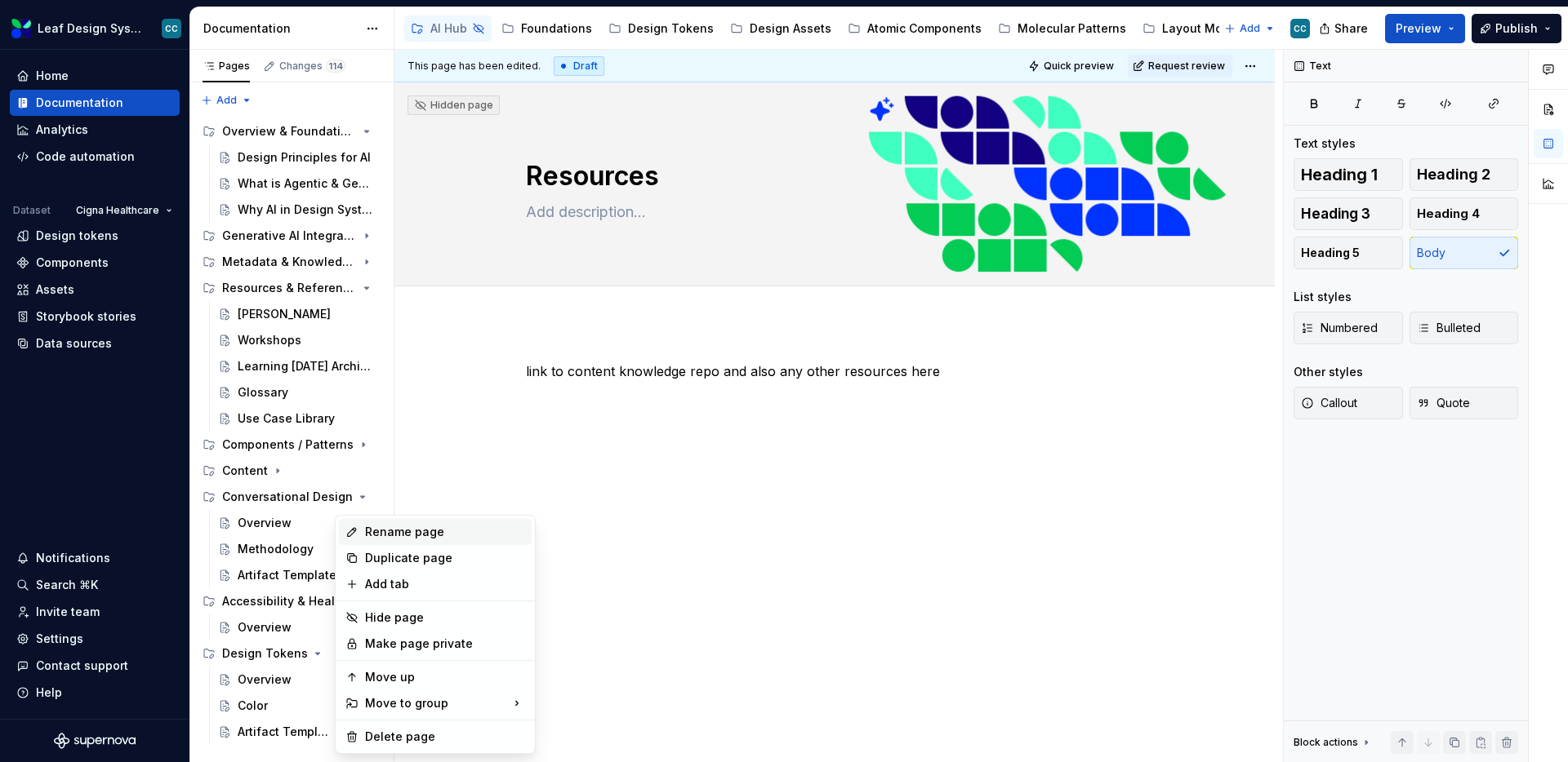
click at [427, 537] on div "Rename page" at bounding box center [445, 532] width 160 height 16
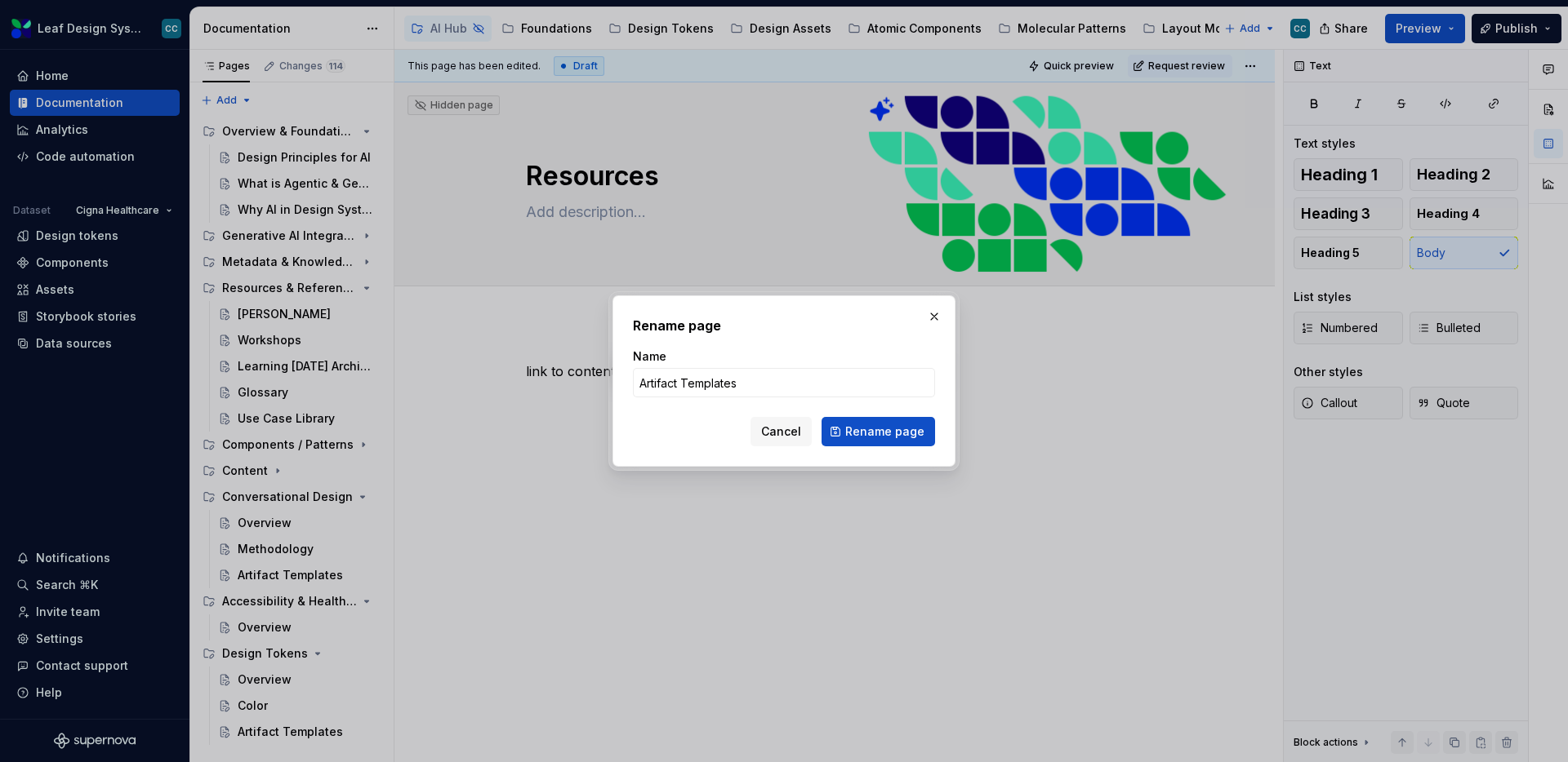
type textarea "*"
type input "Animat"
type textarea "*"
type input "Animation &"
click button "Rename page" at bounding box center [878, 431] width 113 height 29
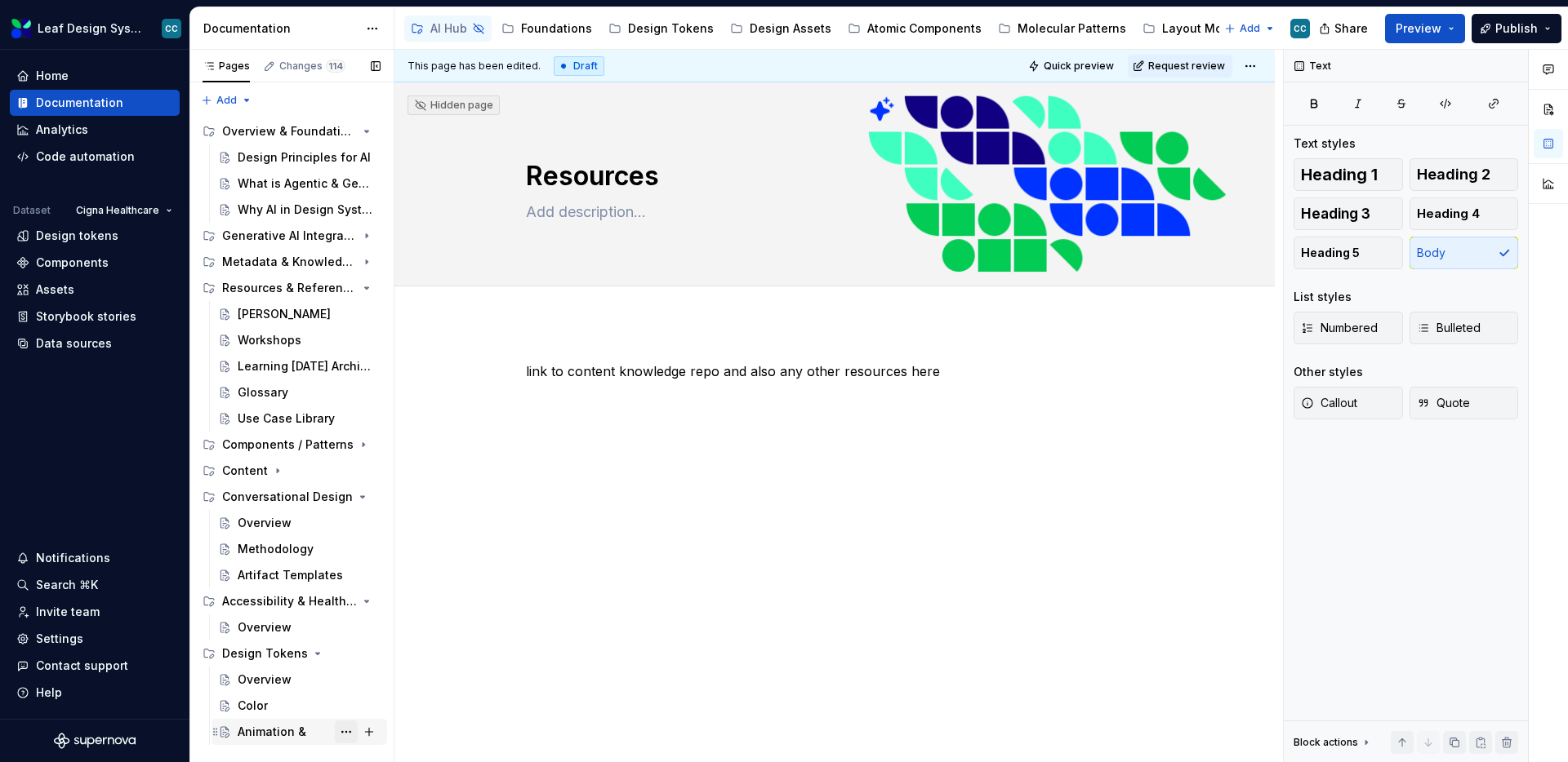
click at [341, 734] on button "Page tree" at bounding box center [346, 732] width 22 height 22
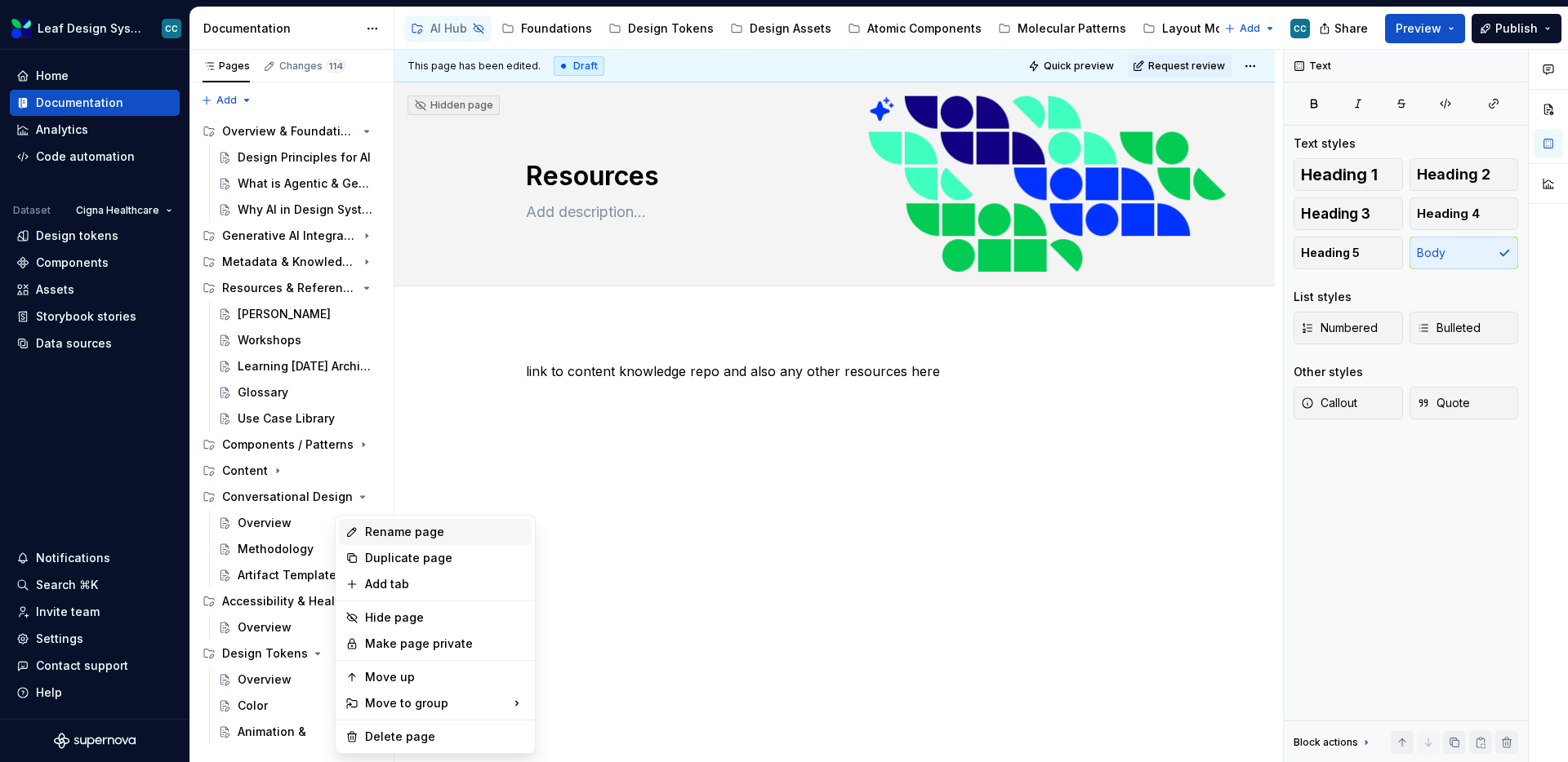
type textarea "*"
click at [450, 538] on div "Rename page" at bounding box center [445, 532] width 160 height 16
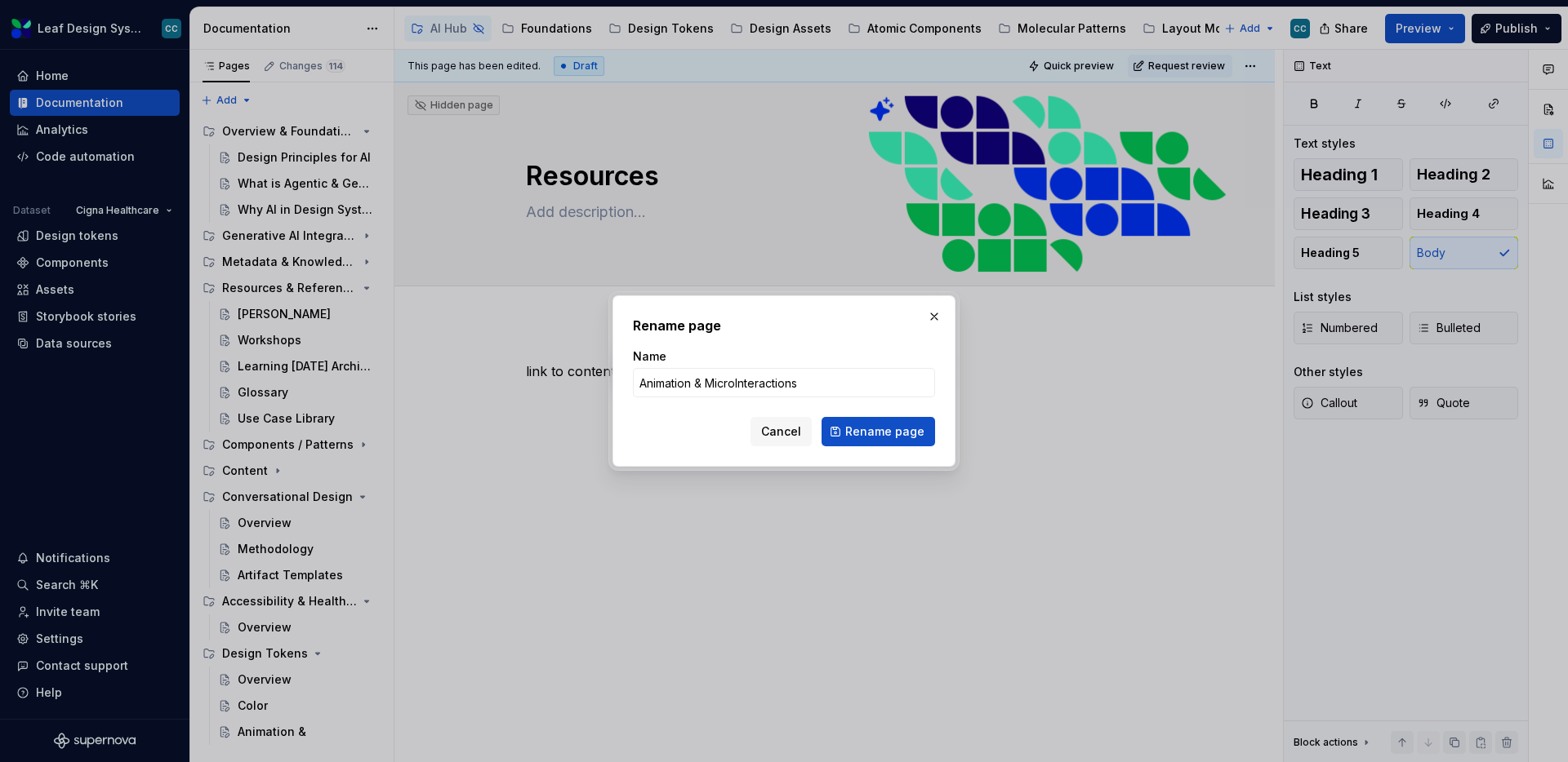
type input "Animation & Micro Interactions"
click button "Rename page" at bounding box center [878, 431] width 113 height 29
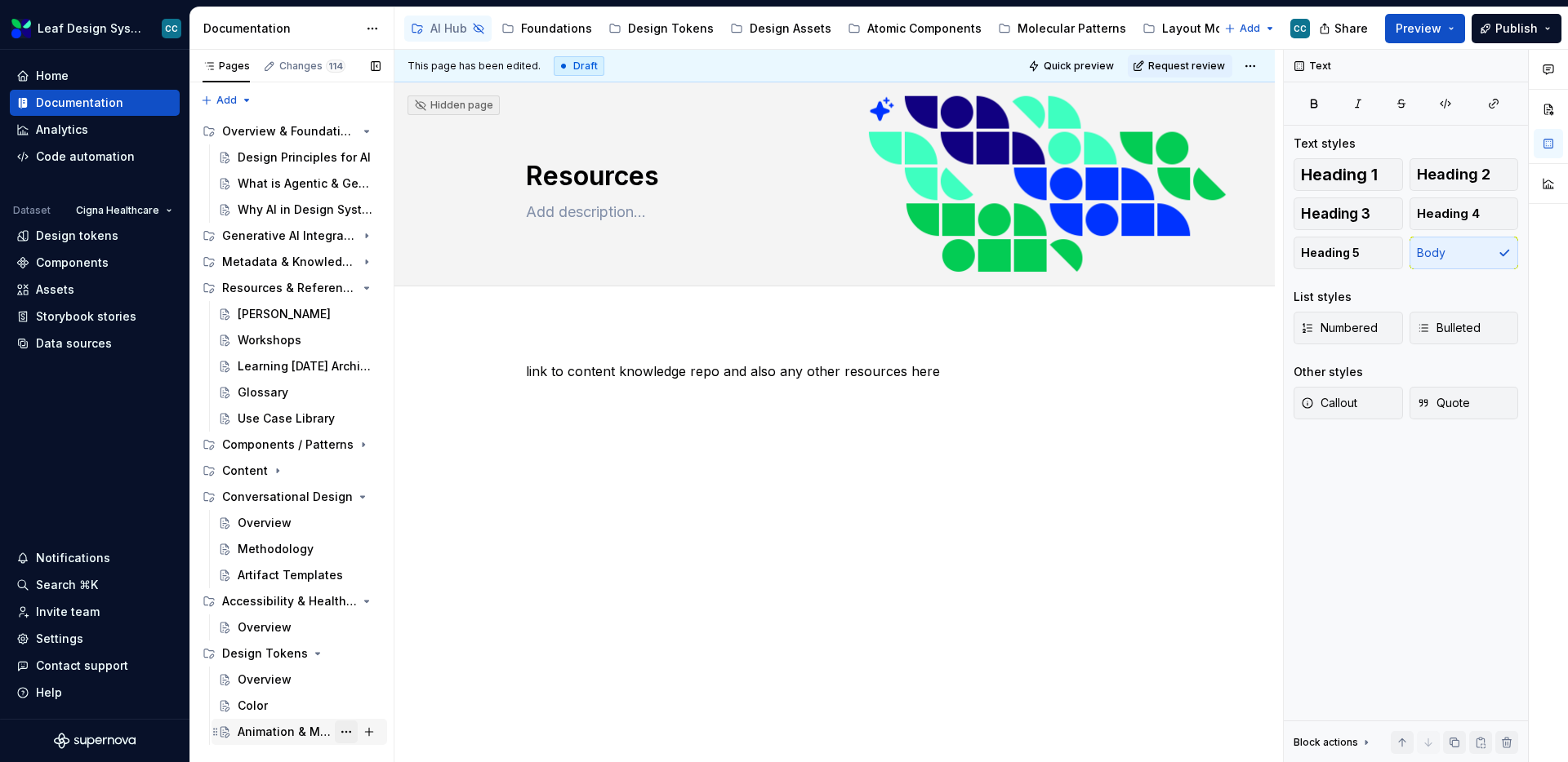
click at [349, 732] on button "Page tree" at bounding box center [346, 732] width 22 height 22
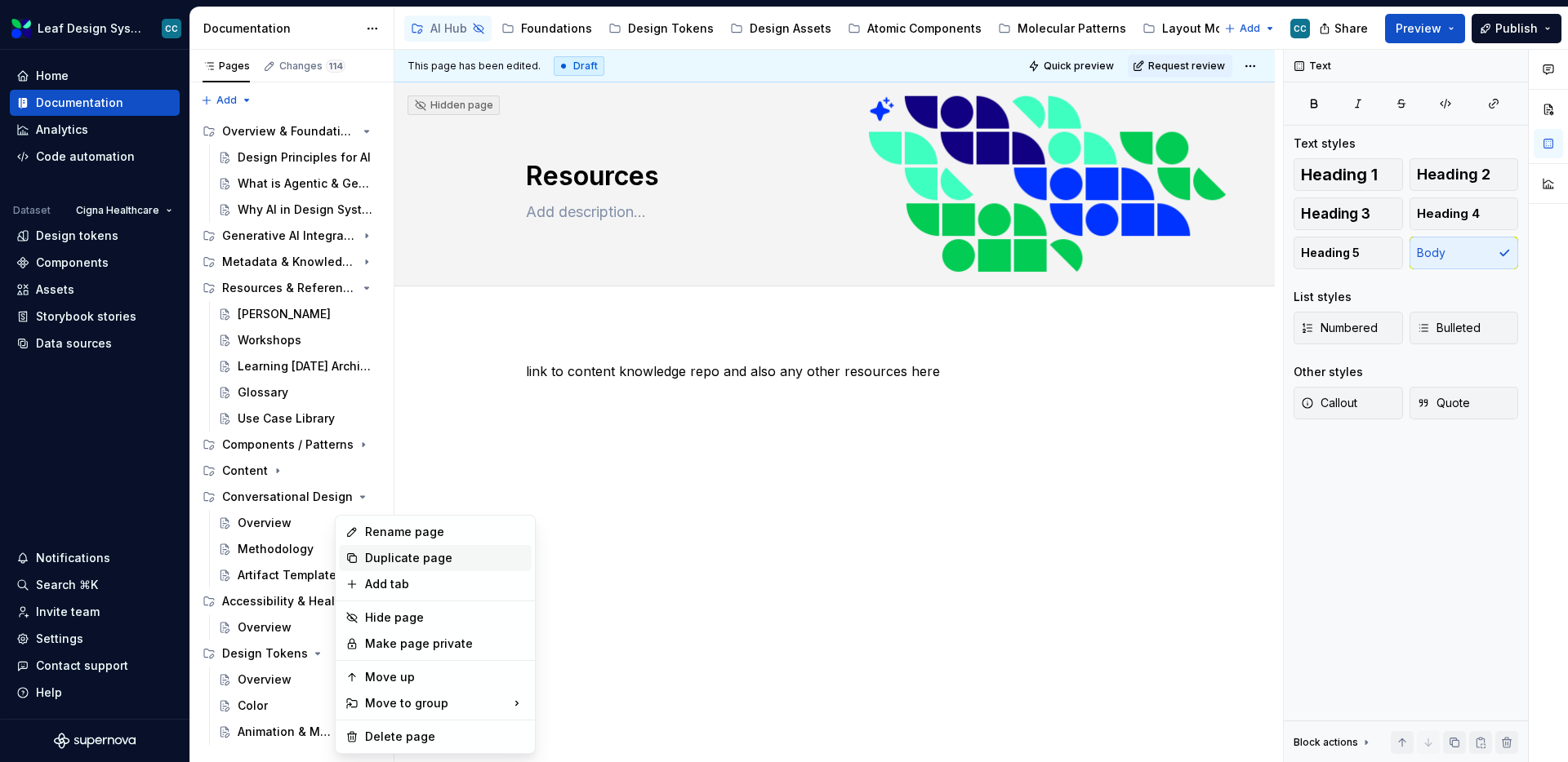
click at [433, 554] on div "Duplicate page" at bounding box center [445, 558] width 160 height 16
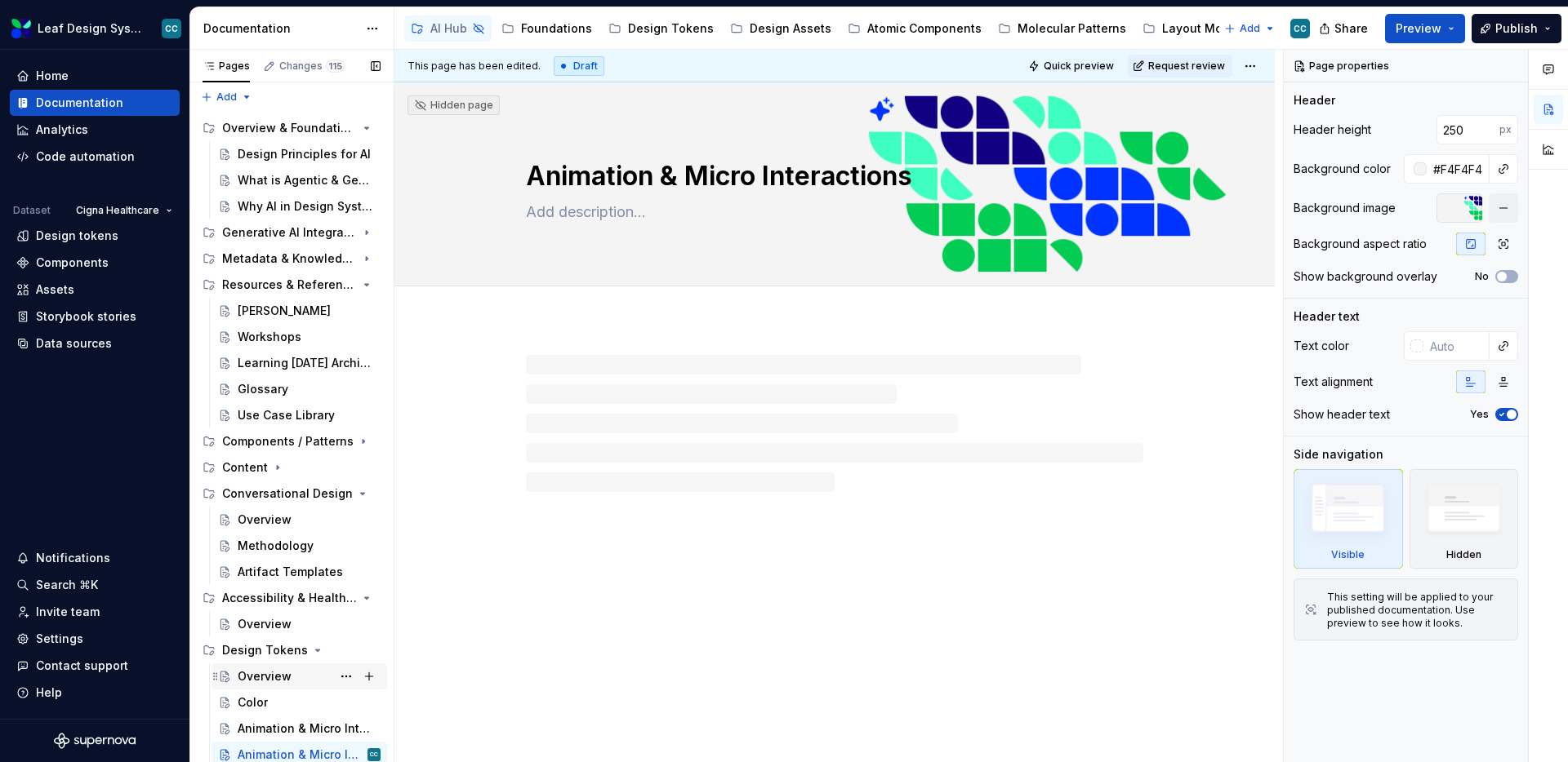
scroll to position [5, 0]
click at [338, 749] on button "Page tree" at bounding box center [346, 753] width 22 height 22
type textarea "*"
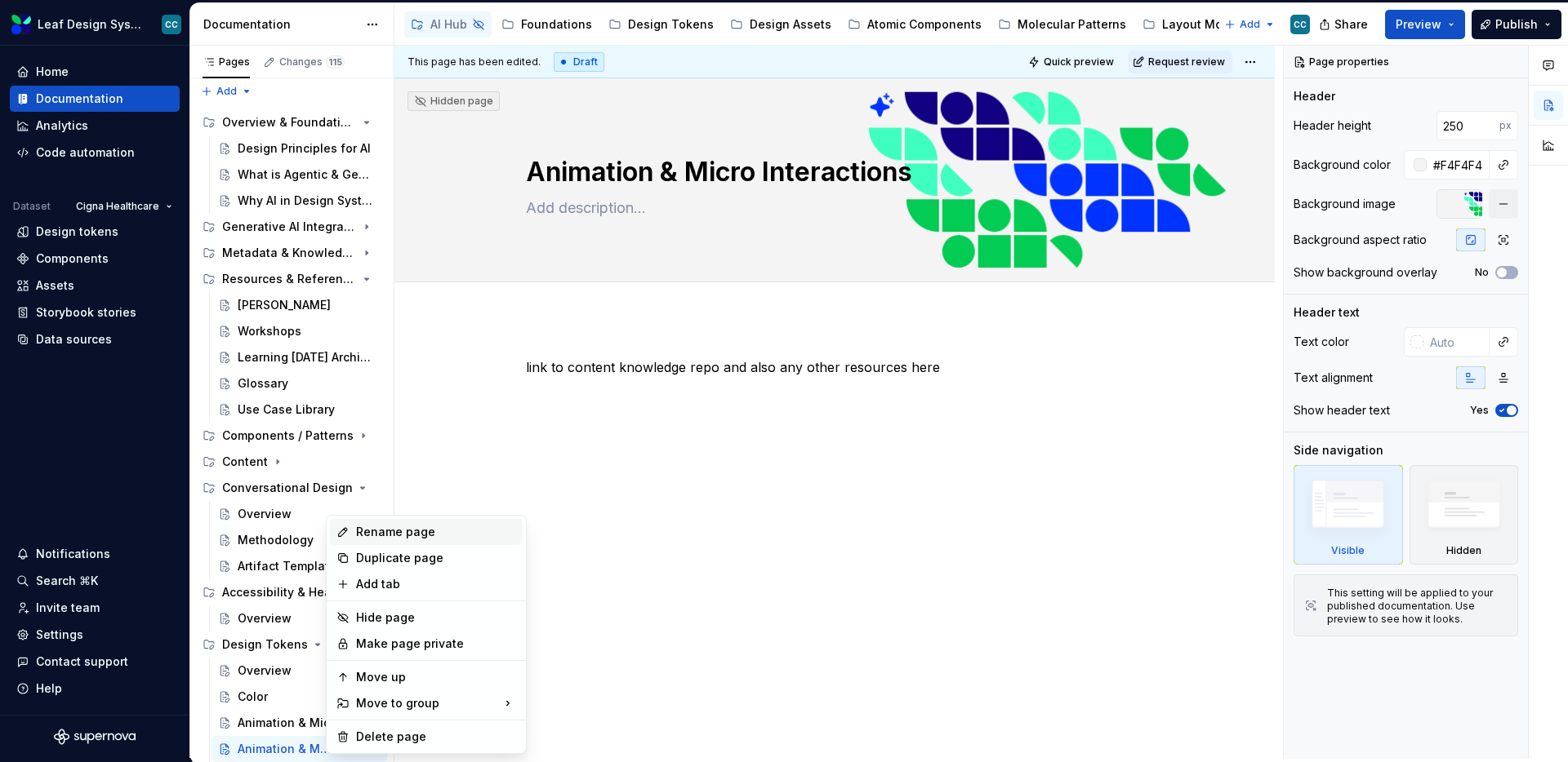
click at [388, 526] on div "Rename page" at bounding box center [435, 532] width 160 height 16
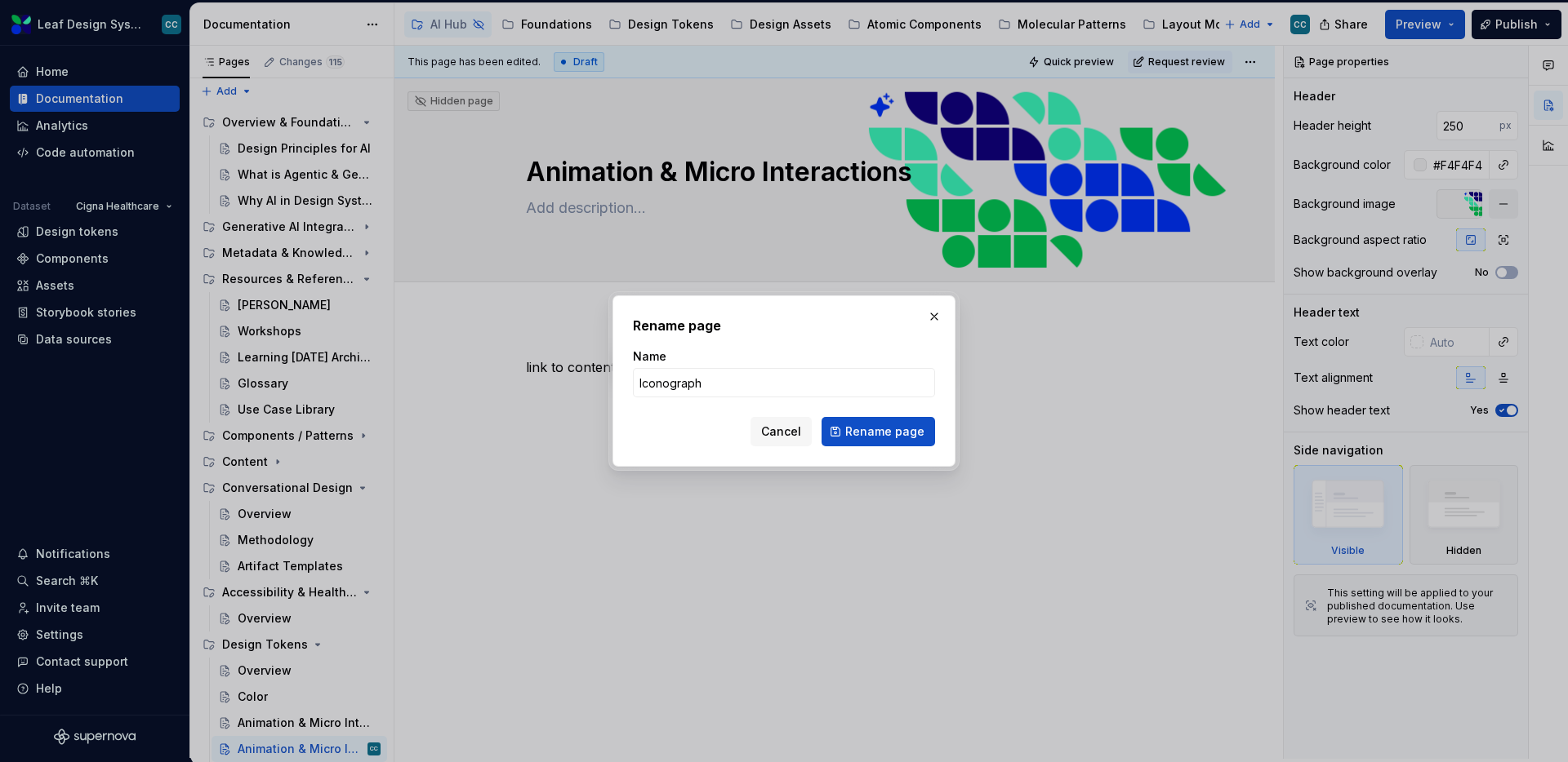
type input "Iconography"
click button "Rename page" at bounding box center [878, 431] width 113 height 29
type textarea "*"
type textarea "Iconography"
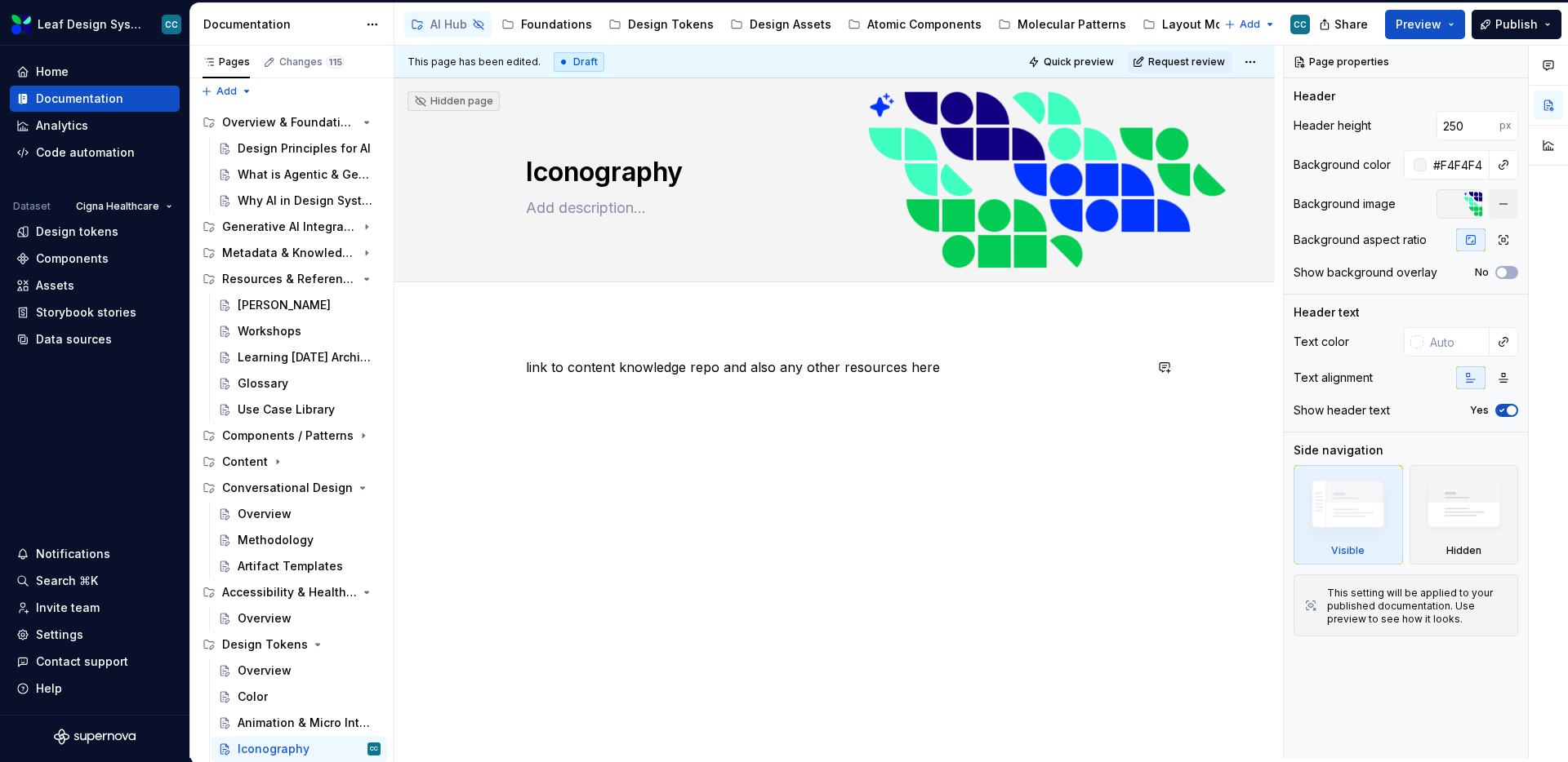
click at [878, 337] on div "link to content knowledge repo and also any other resources here" at bounding box center [835, 493] width 881 height 350
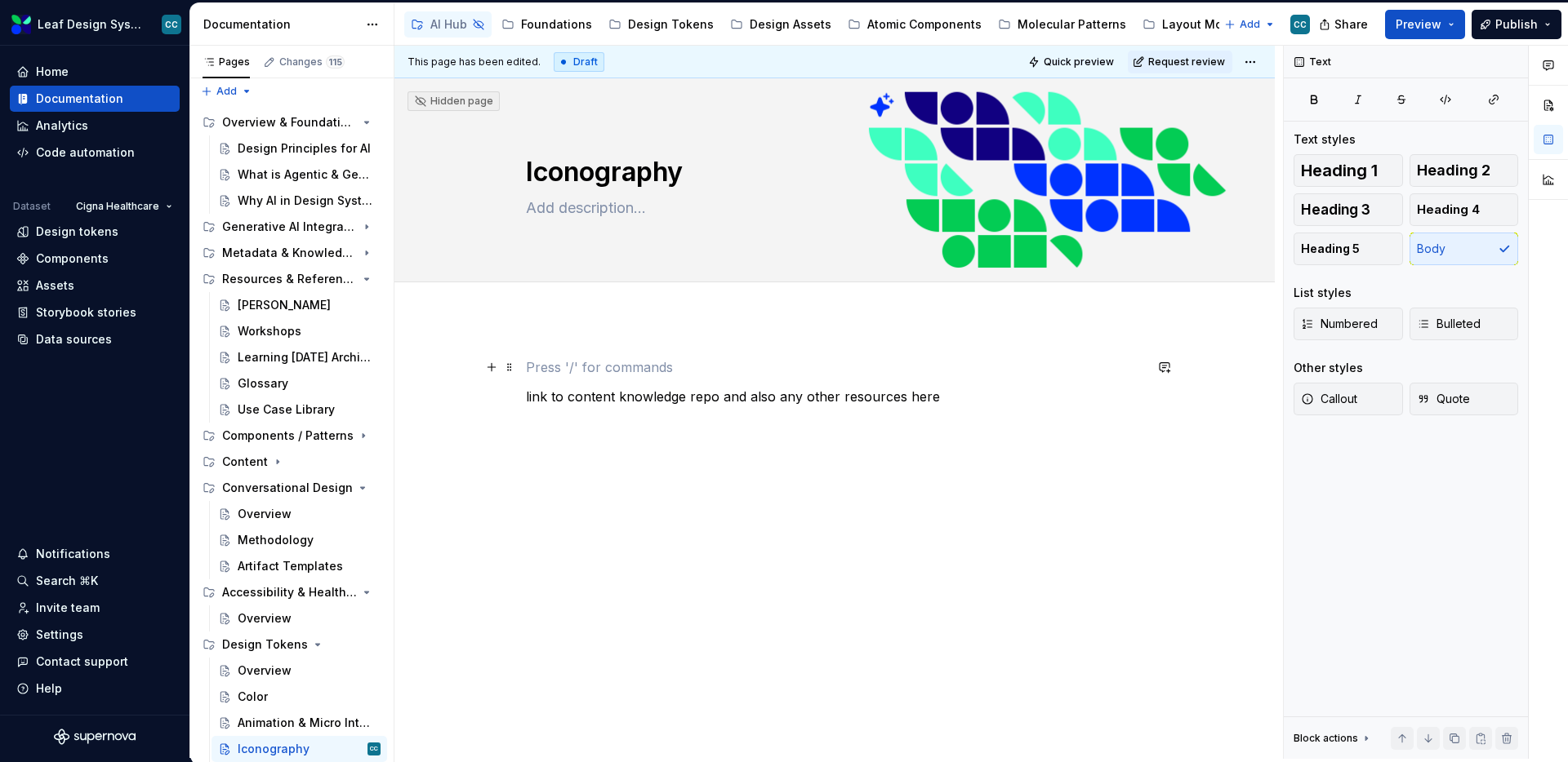
click at [858, 377] on div "link to content knowledge repo and also any other resources here" at bounding box center [834, 388] width 617 height 62
click at [852, 395] on p "link to content knowledge repo and also any other resources here" at bounding box center [834, 396] width 617 height 20
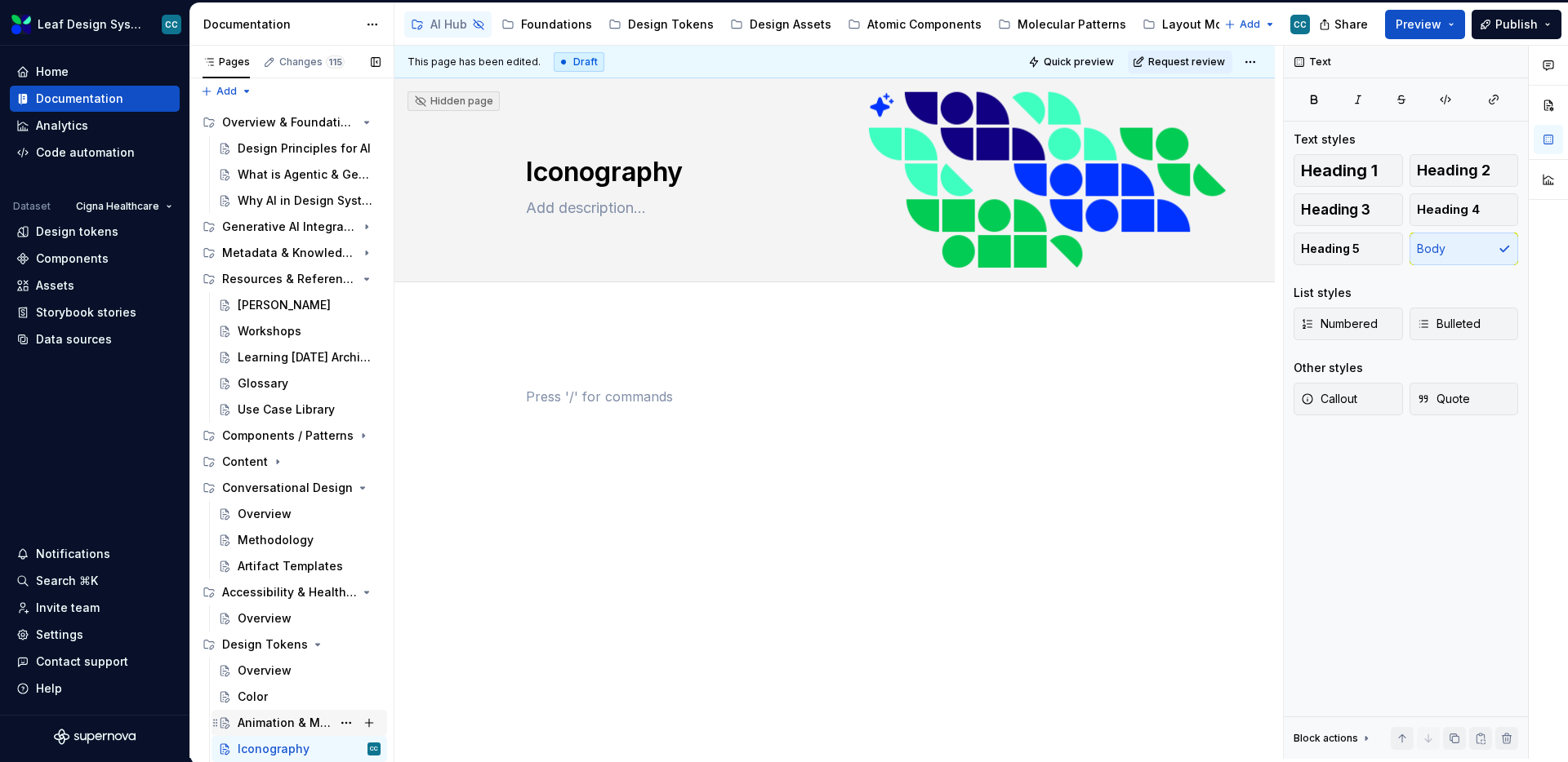
click at [249, 723] on div "Animation & Micro Interactions" at bounding box center [284, 723] width 94 height 16
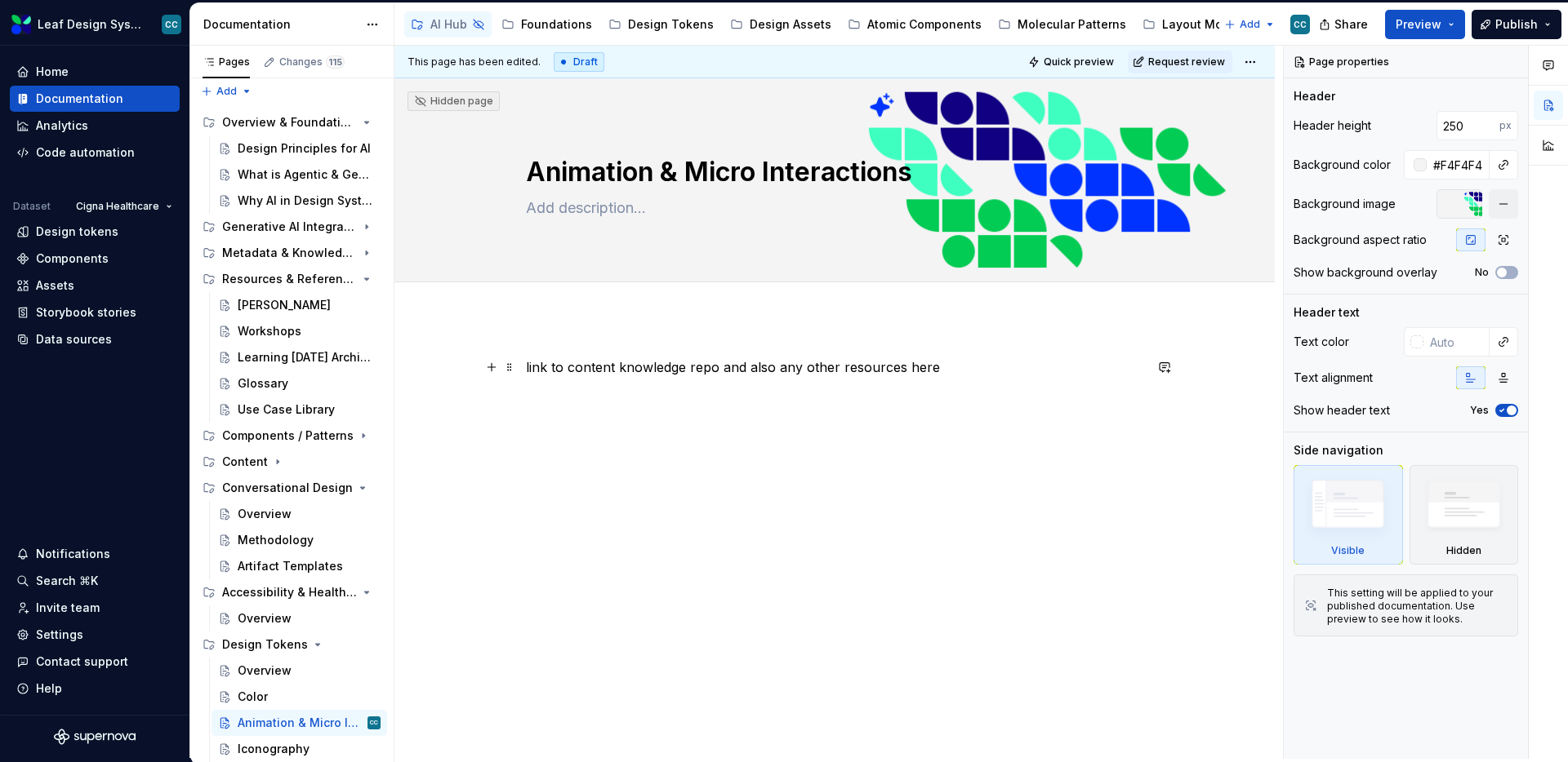
click at [667, 374] on p "link to content knowledge repo and also any other resources here" at bounding box center [834, 367] width 617 height 20
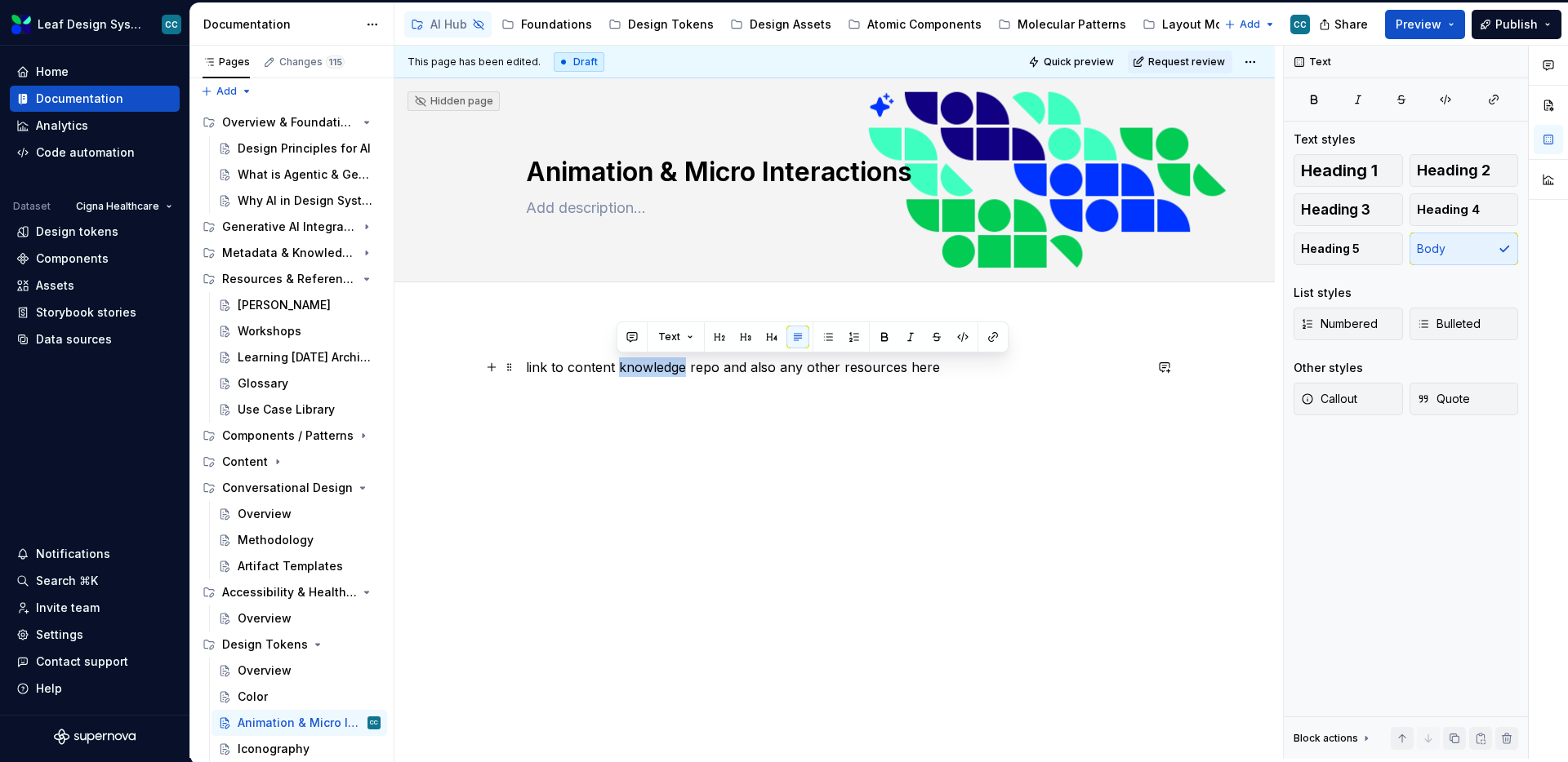
click at [667, 374] on p "link to content knowledge repo and also any other resources here" at bounding box center [834, 367] width 617 height 20
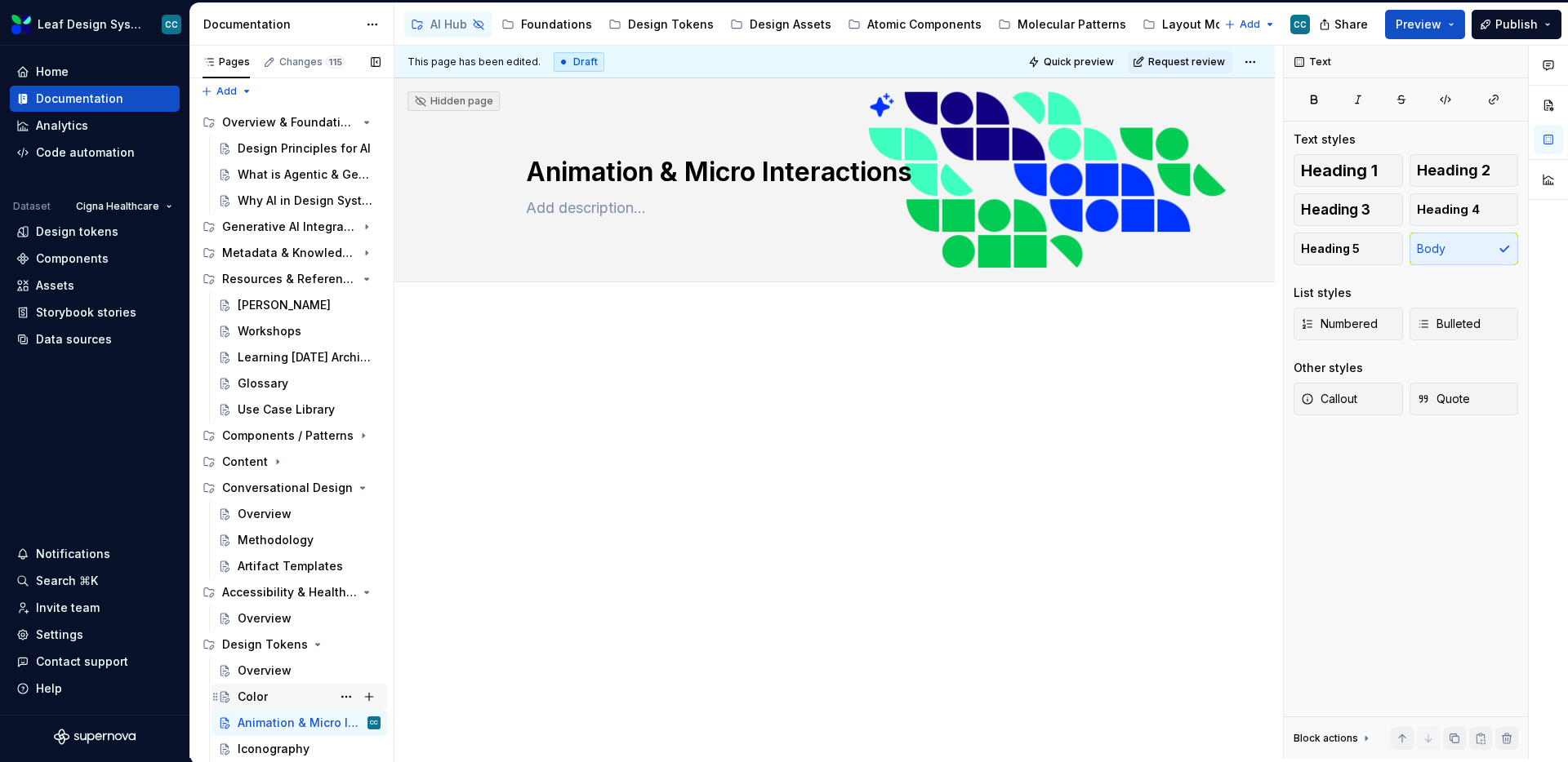
click at [296, 694] on div "Color" at bounding box center [309, 697] width 143 height 22
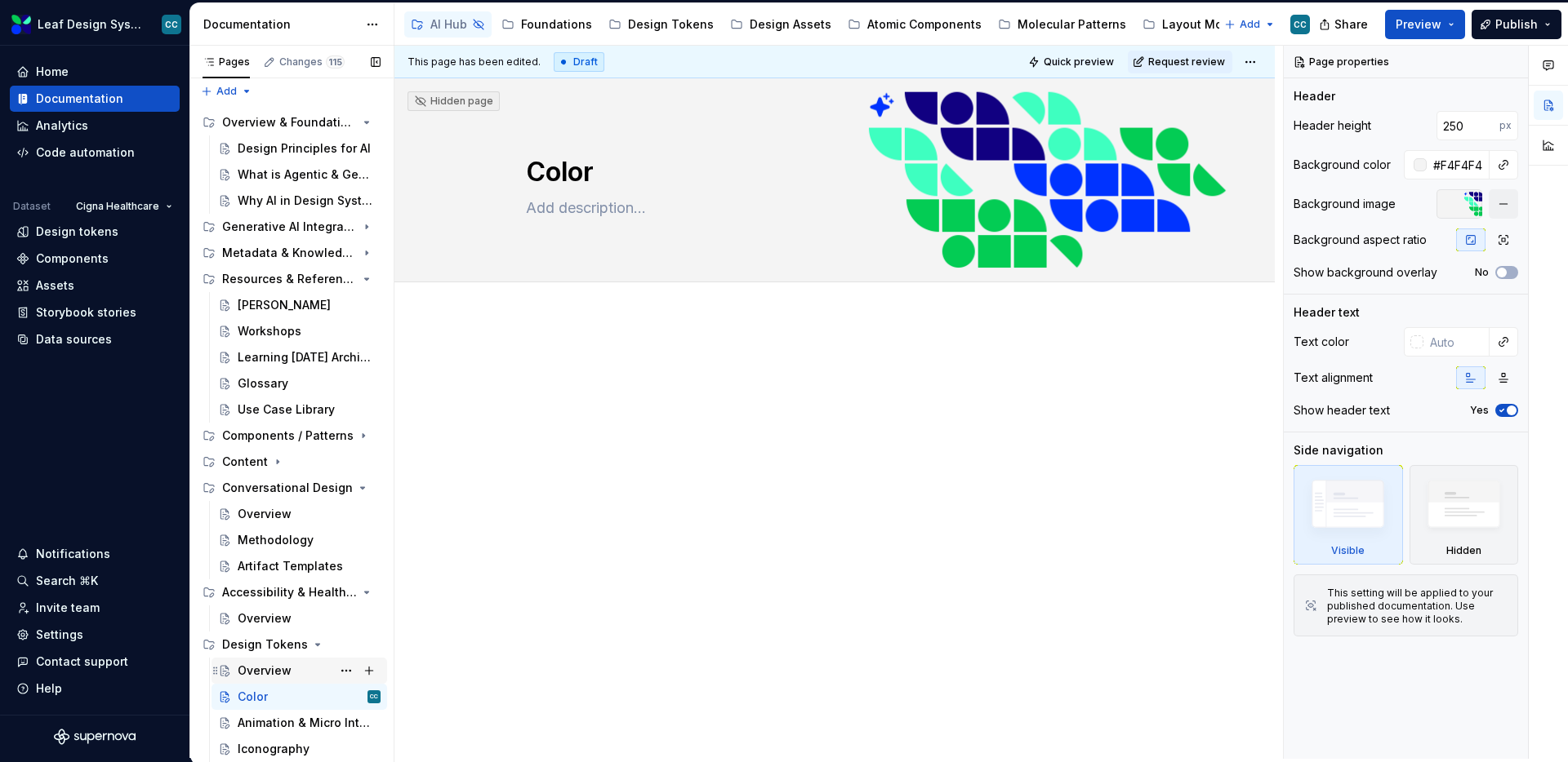
click at [253, 677] on div "Overview" at bounding box center [264, 671] width 54 height 16
click at [252, 611] on div "Overview" at bounding box center [264, 619] width 54 height 16
click at [285, 562] on div "Artifact Templates" at bounding box center [284, 566] width 94 height 16
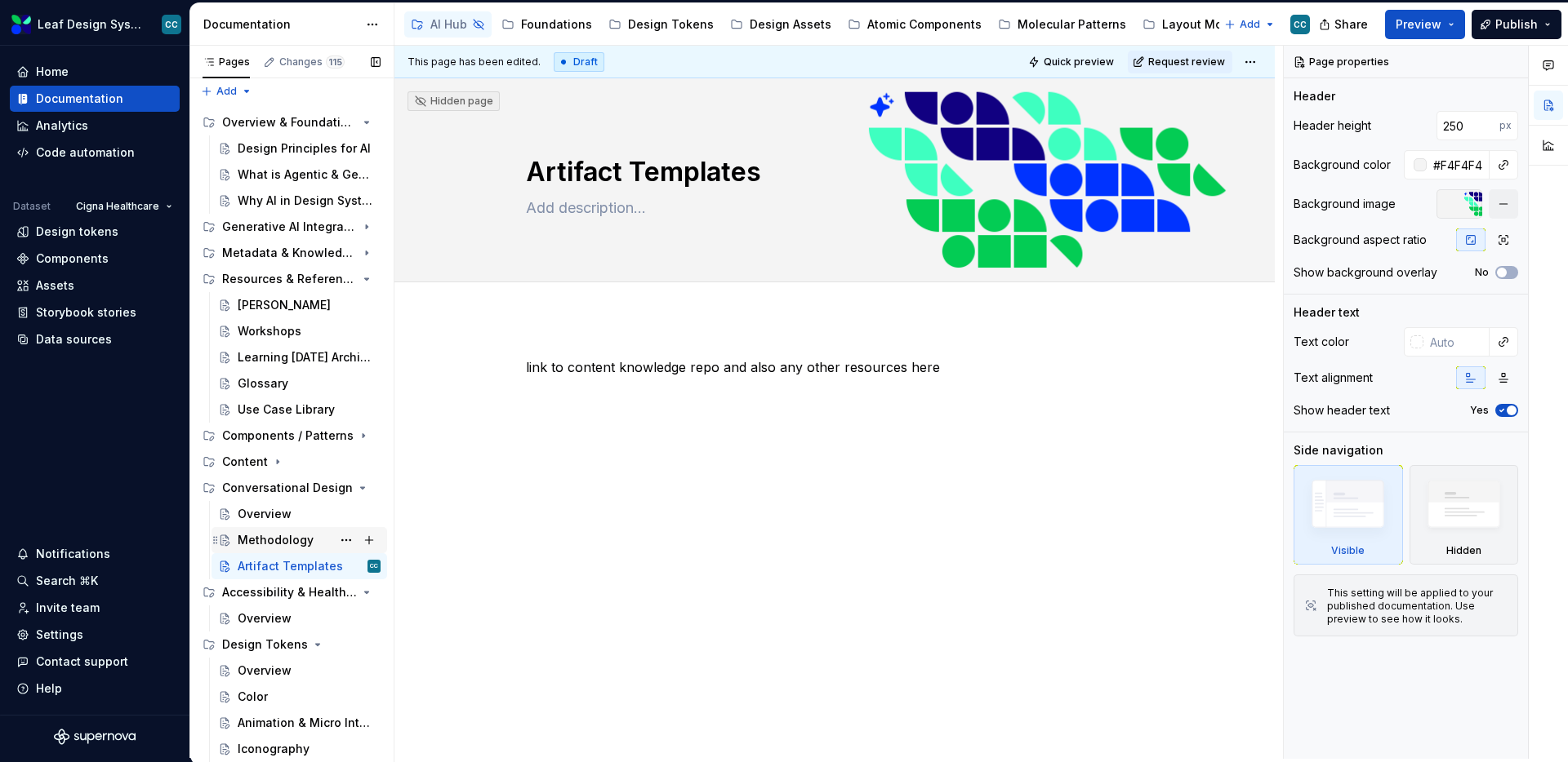
click at [244, 545] on div "Methodology" at bounding box center [275, 540] width 76 height 16
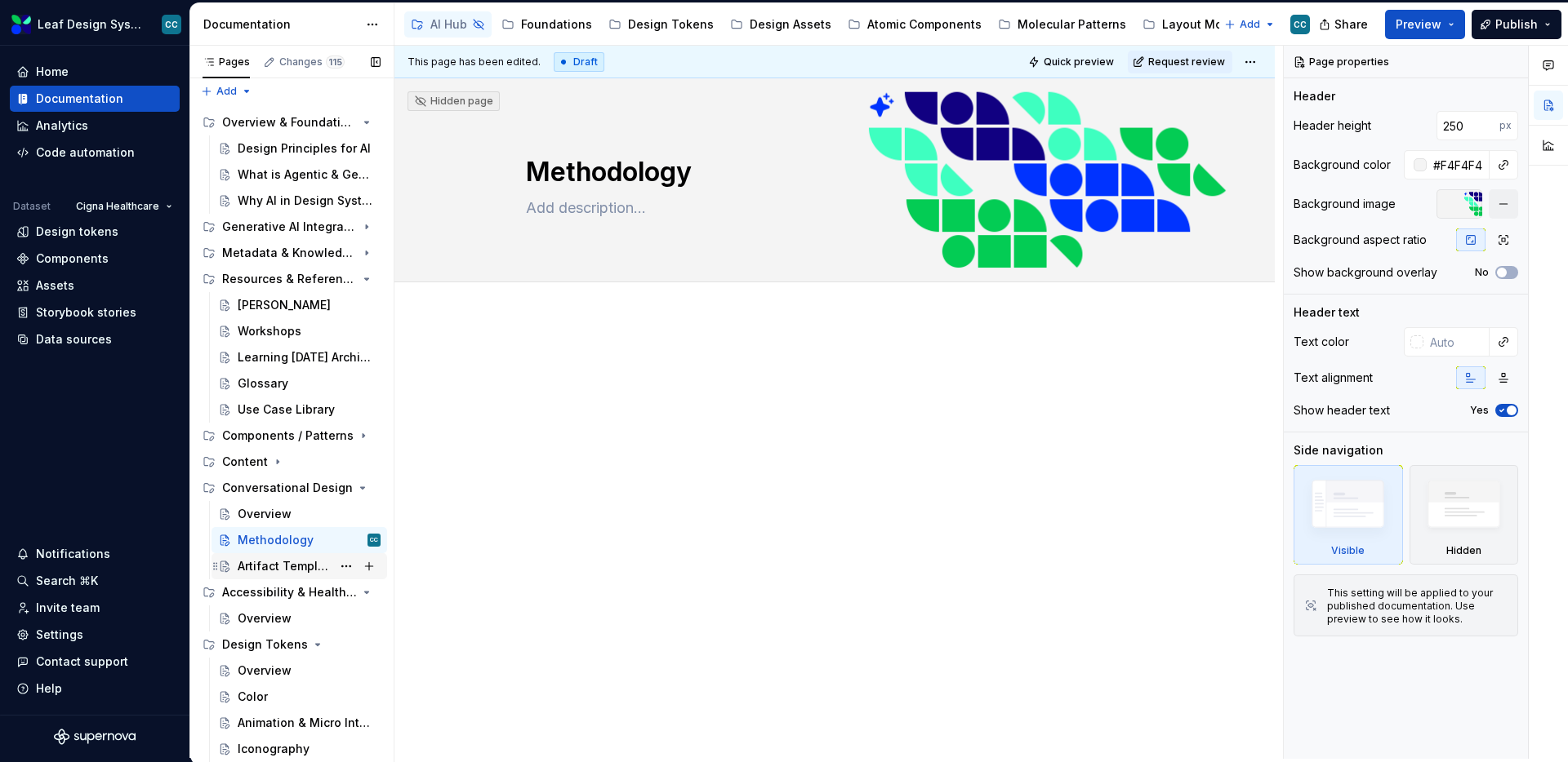
click at [266, 564] on div "Artifact Templates" at bounding box center [284, 566] width 94 height 16
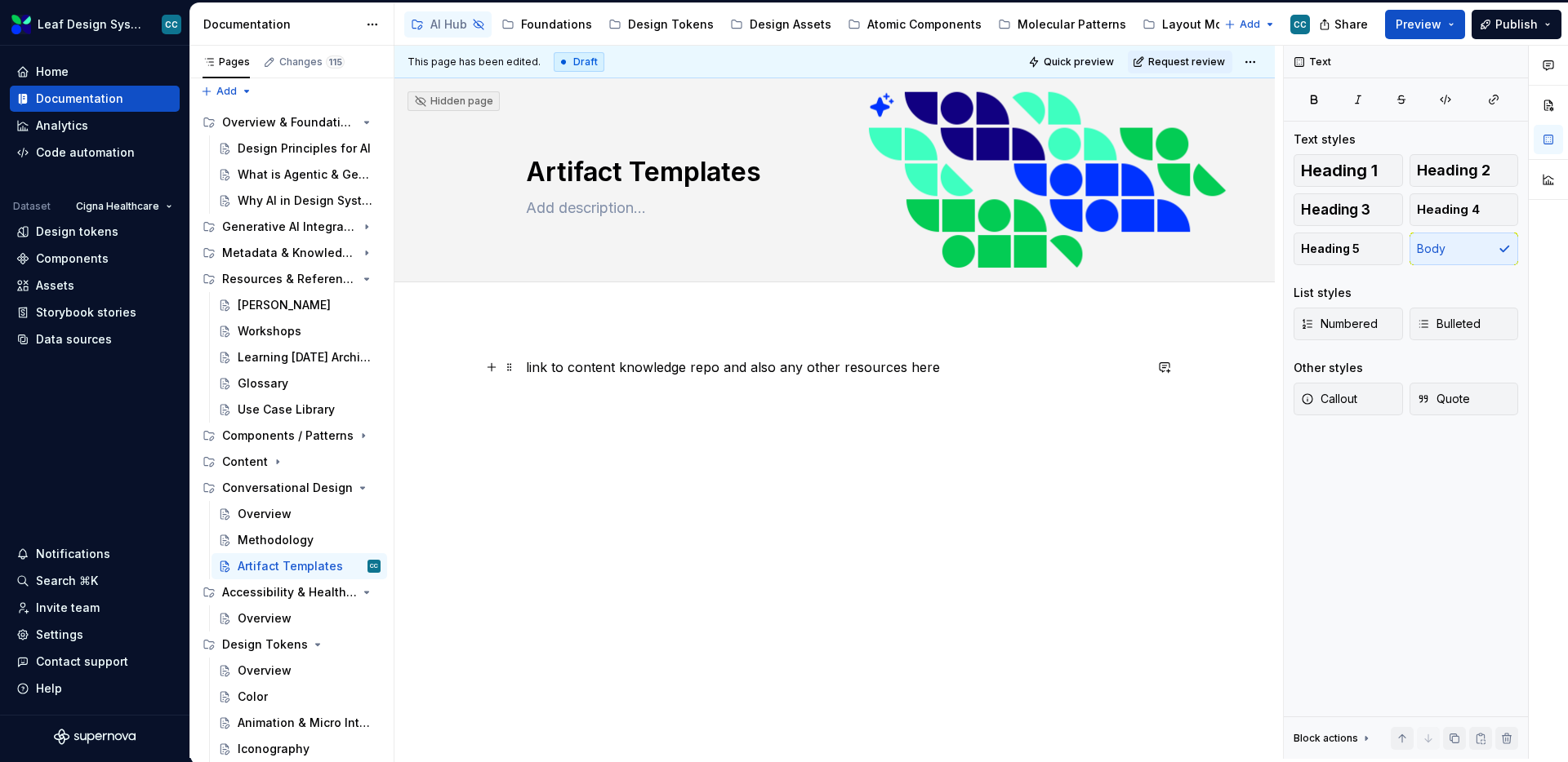
click at [699, 359] on p "link to content knowledge repo and also any other resources here" at bounding box center [834, 367] width 617 height 20
click at [288, 519] on div "Overview" at bounding box center [264, 513] width 54 height 16
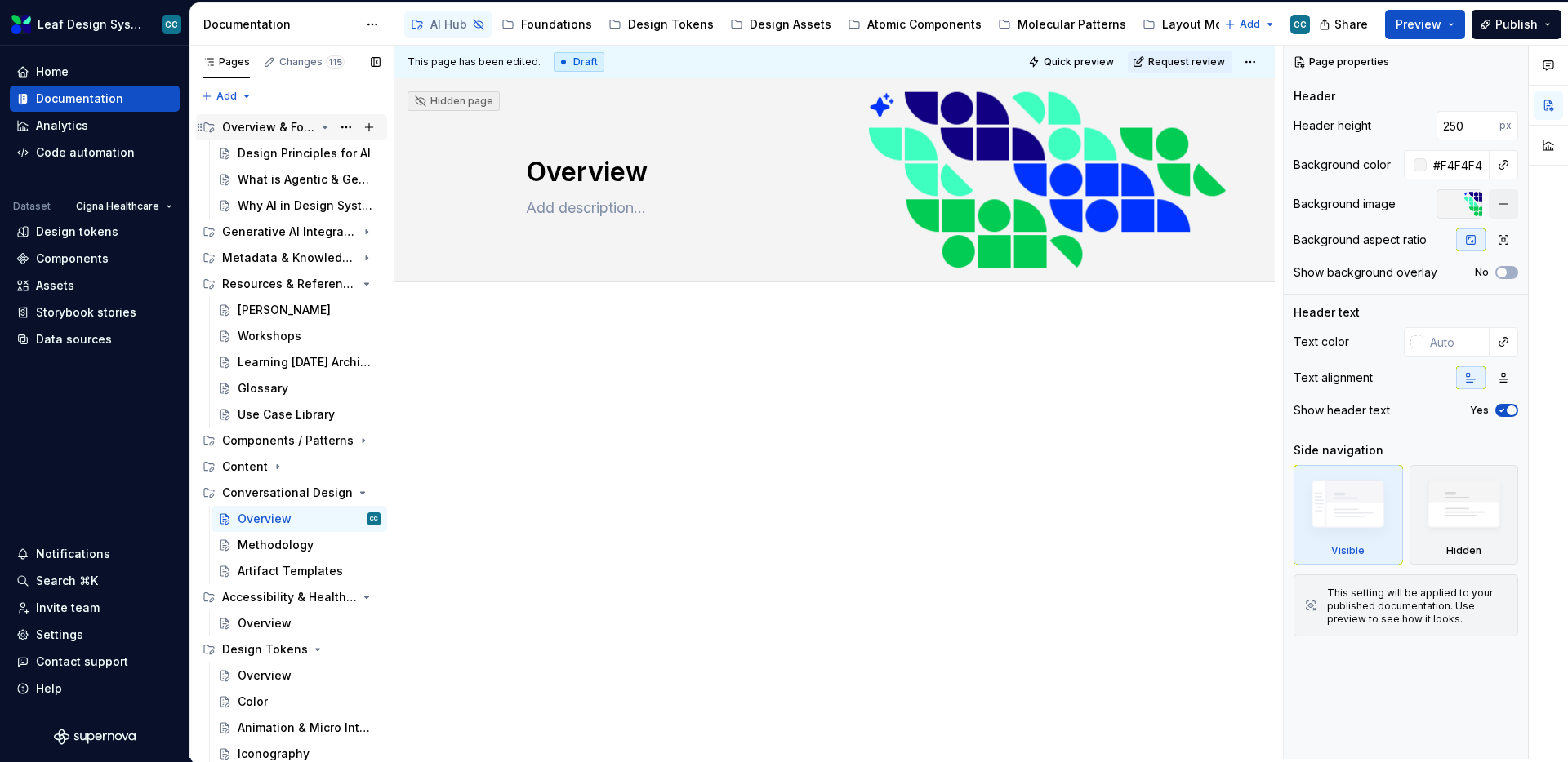
click at [284, 129] on div "Overview & Foundations" at bounding box center [269, 127] width 93 height 16
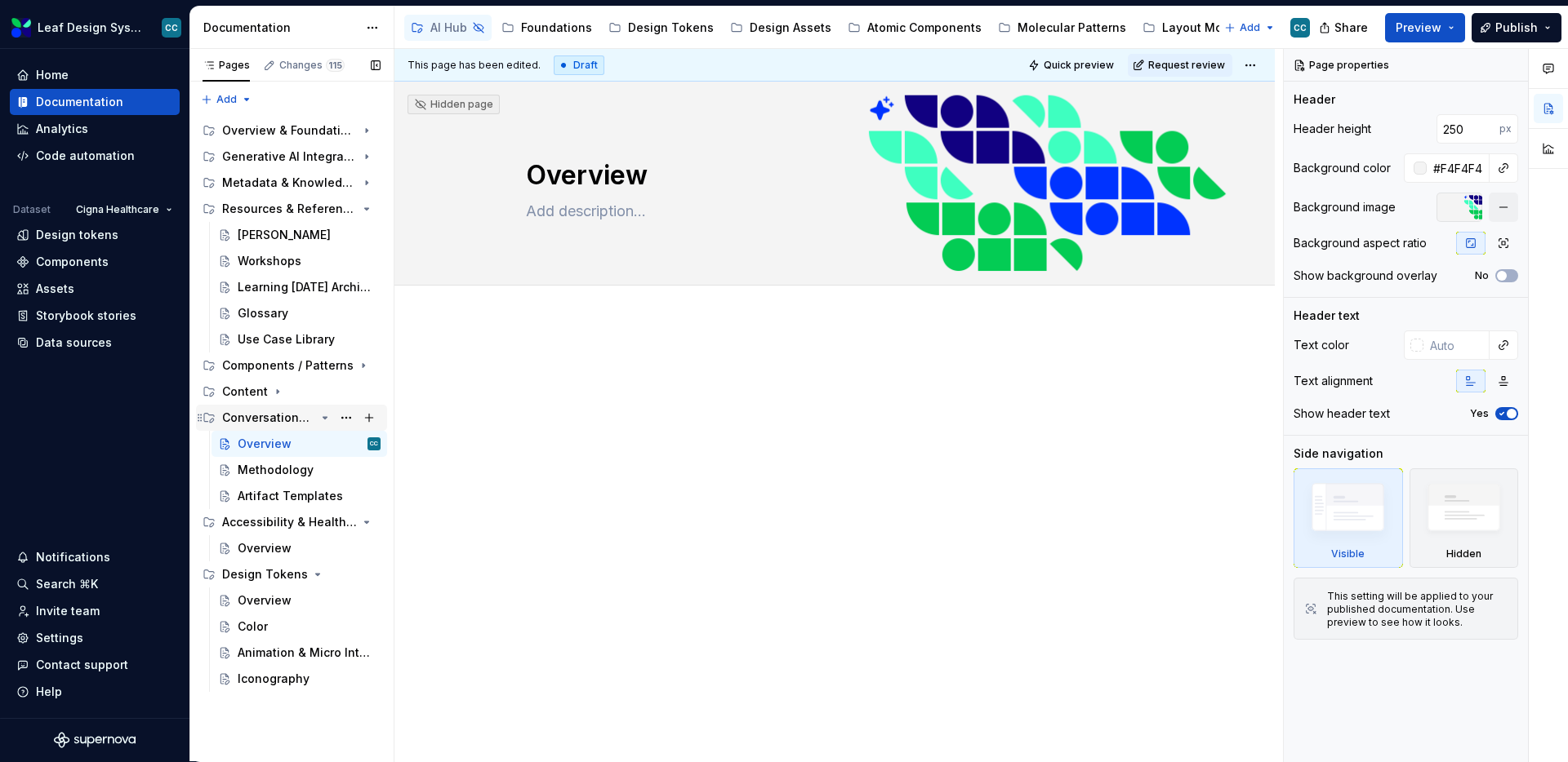
click at [326, 415] on icon "Page tree" at bounding box center [325, 418] width 13 height 13
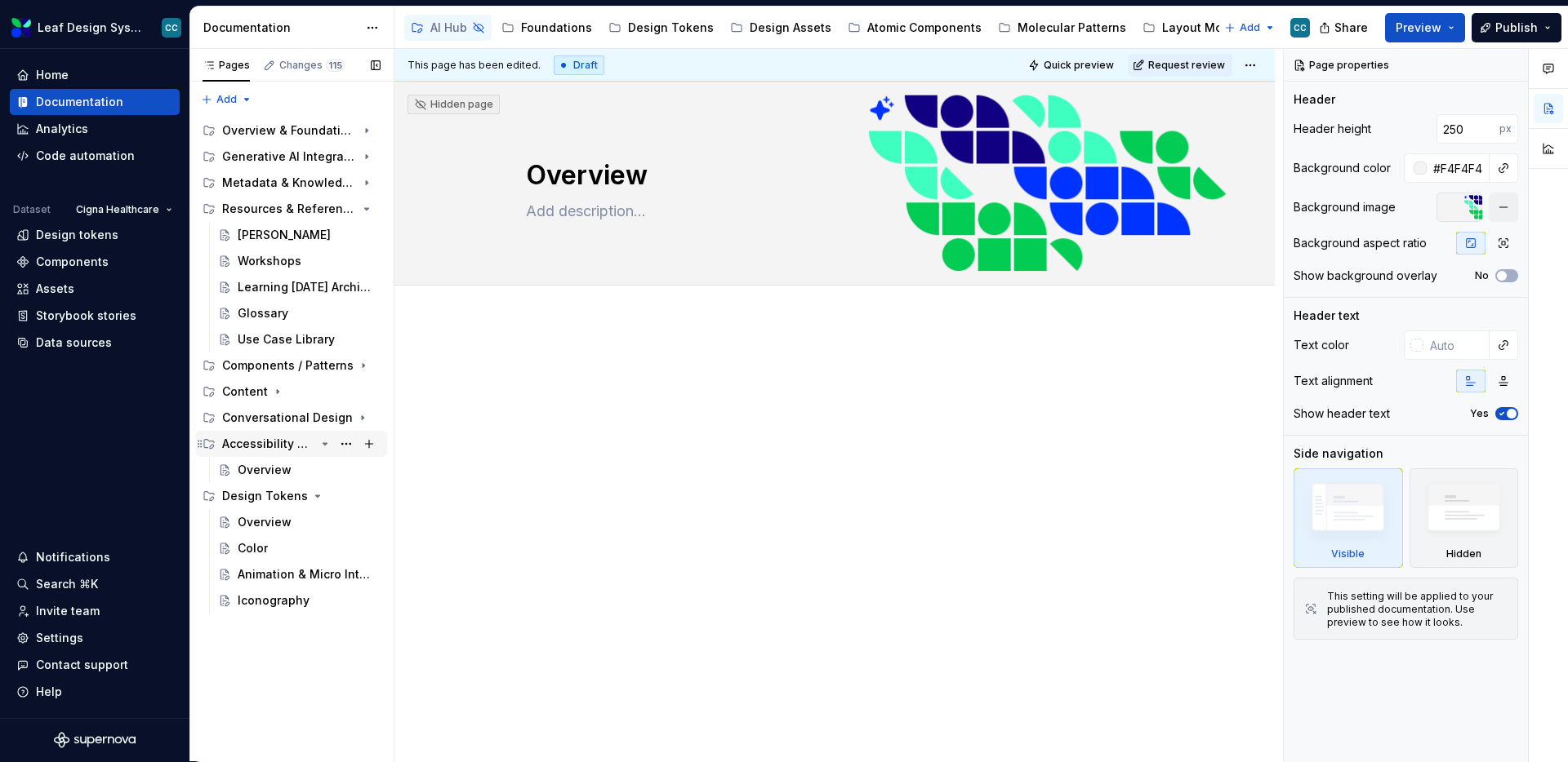
click at [329, 443] on icon "Page tree" at bounding box center [325, 444] width 13 height 13
click at [311, 466] on icon "Page tree" at bounding box center [317, 469] width 13 height 13
click at [327, 128] on icon "Page tree" at bounding box center [325, 130] width 13 height 13
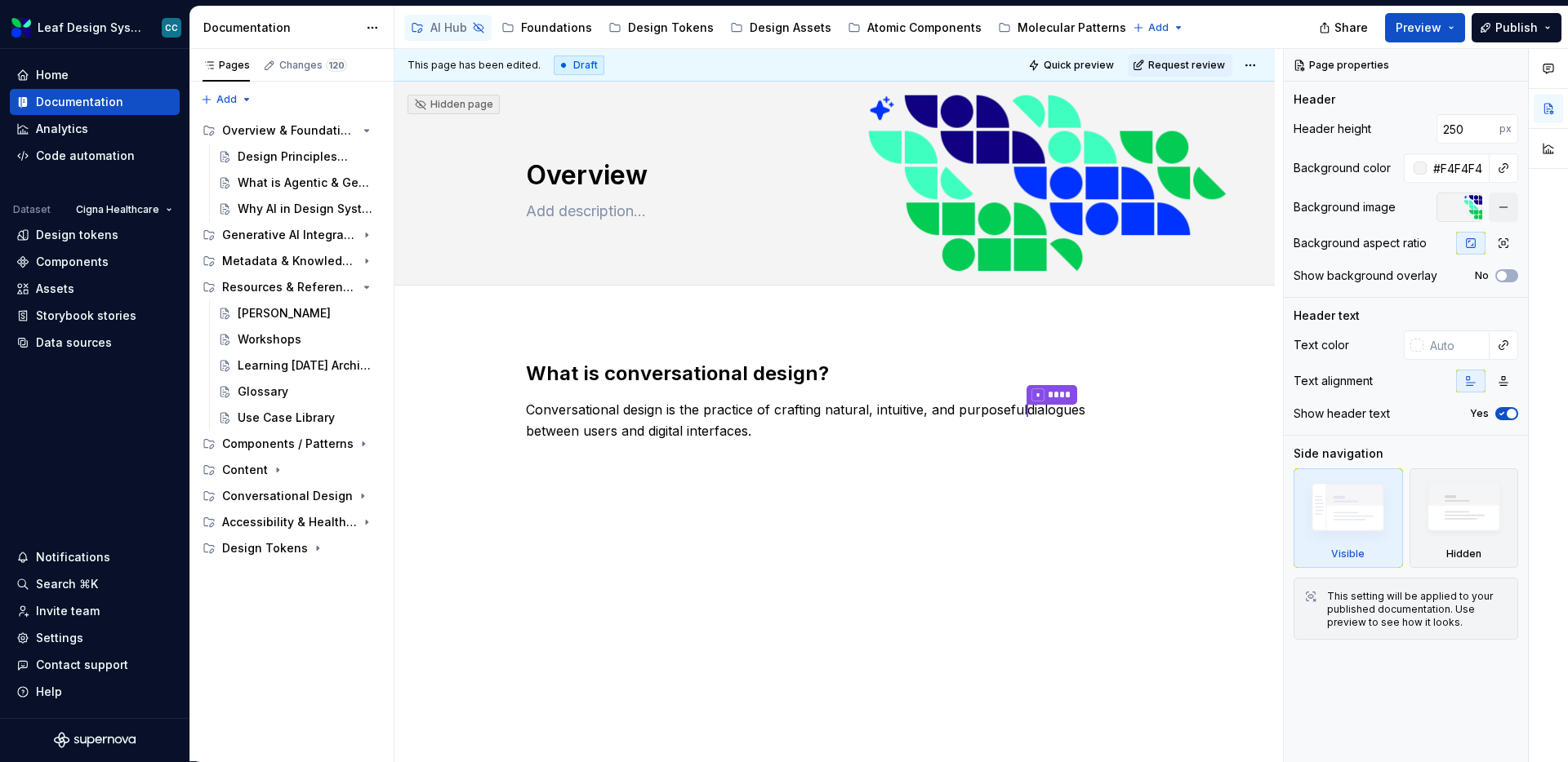
type textarea "*"
